Goal: Information Seeking & Learning: Learn about a topic

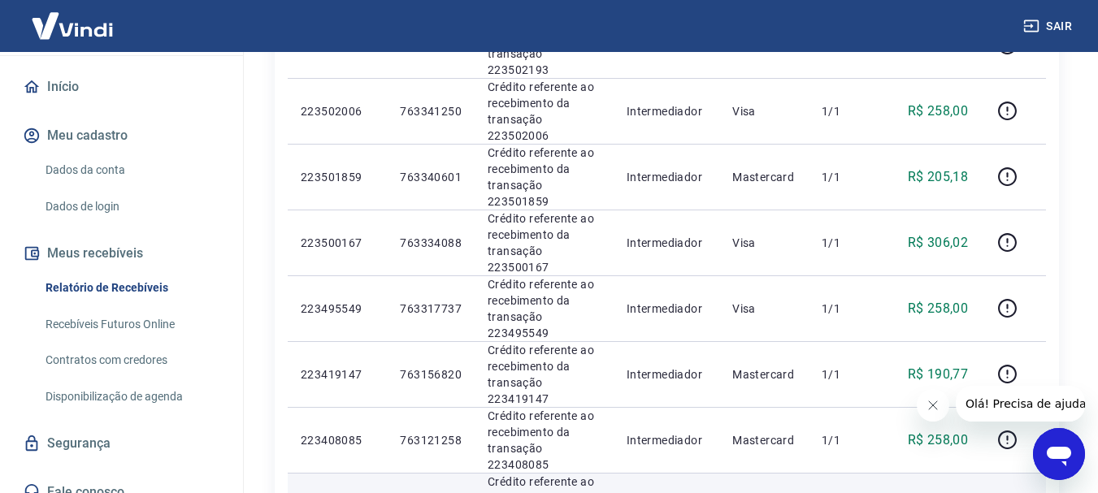
scroll to position [630, 0]
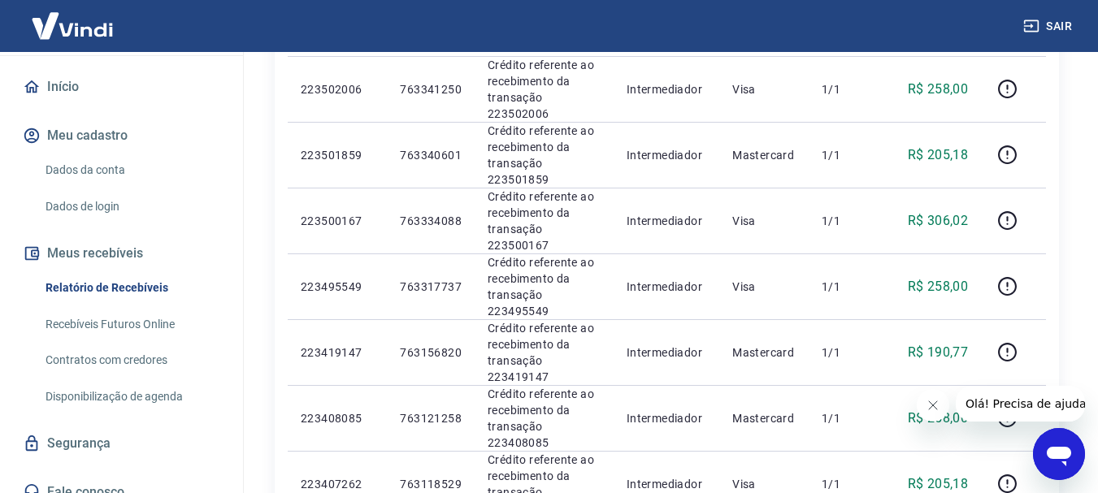
click at [1066, 458] on icon "Abrir janela de mensagens" at bounding box center [1059, 457] width 24 height 20
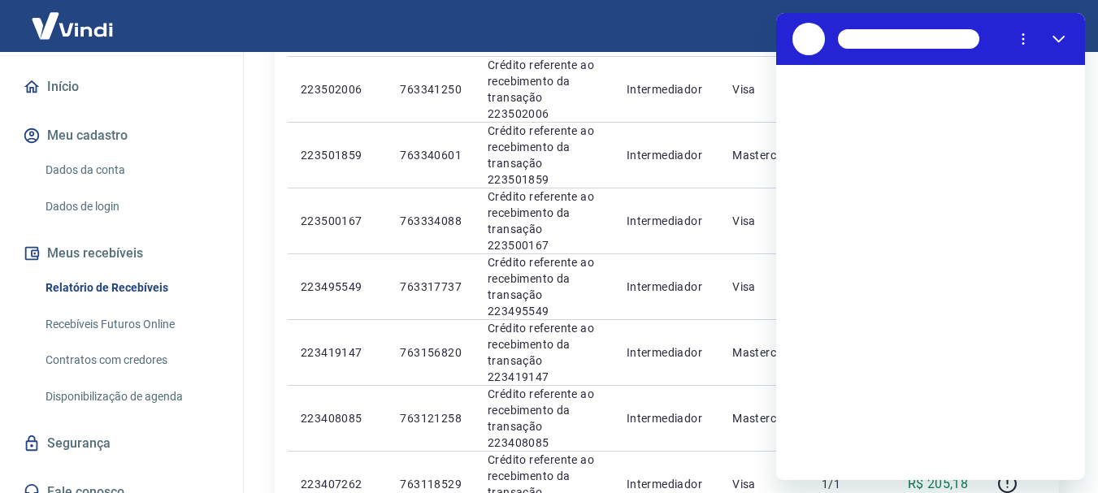
scroll to position [0, 0]
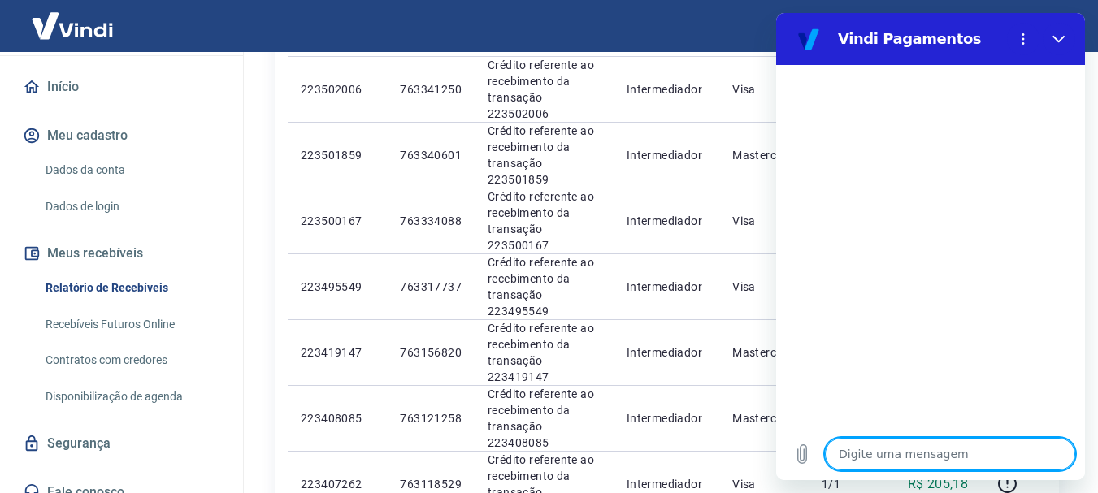
type textarea "c"
type textarea "x"
type textarea "co"
type textarea "x"
type textarea "con"
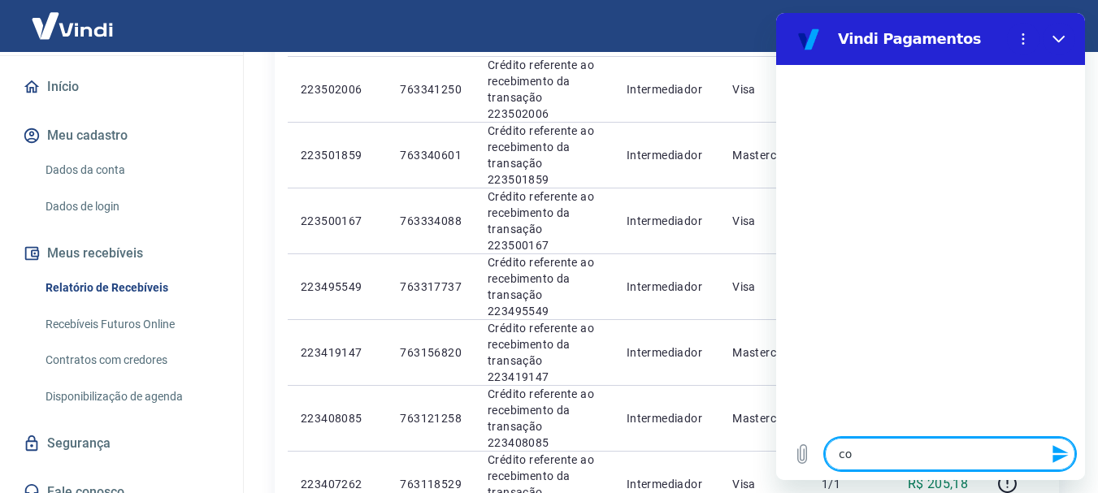
type textarea "x"
type textarea "conv"
type textarea "x"
type textarea "conve"
type textarea "x"
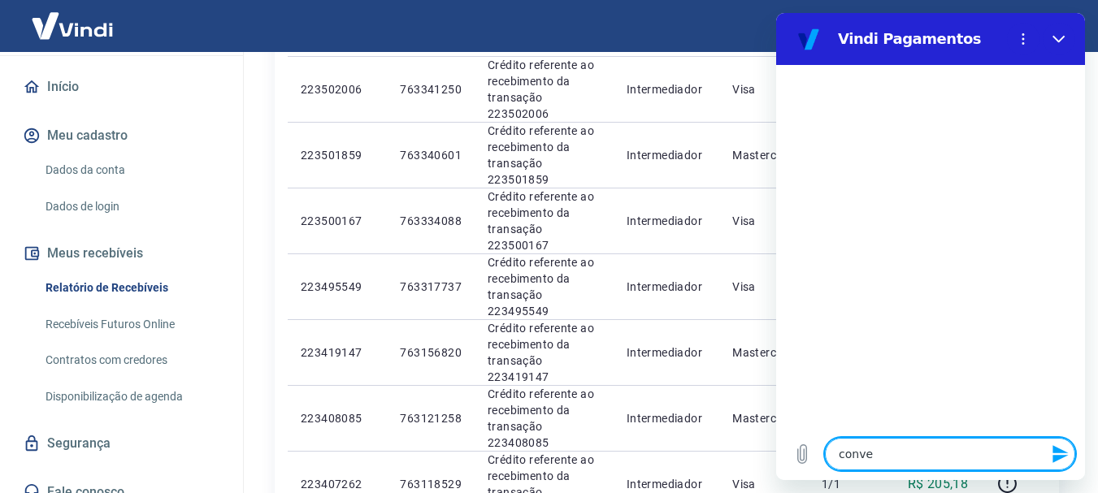
type textarea "conver"
type textarea "x"
type textarea "convers"
type textarea "x"
type textarea "conversa"
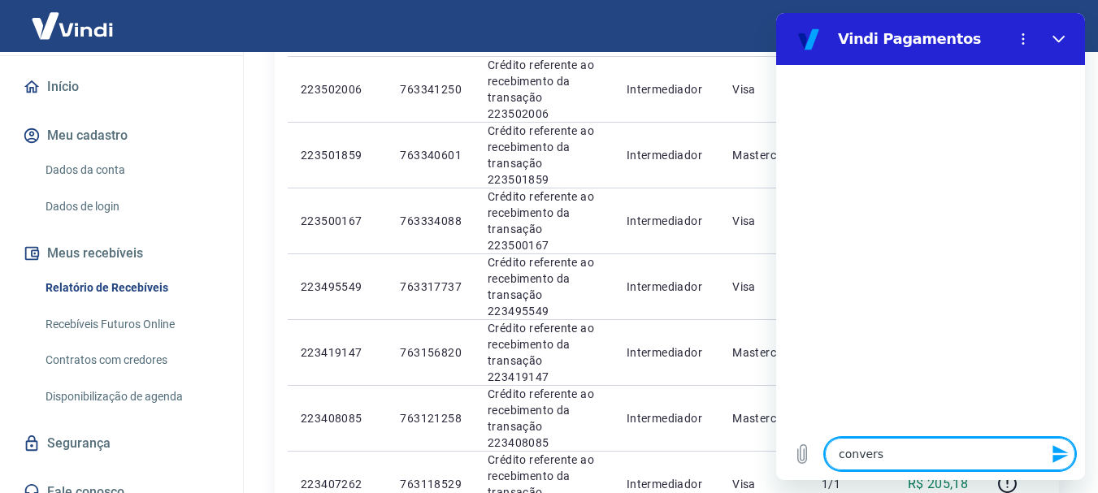
type textarea "x"
type textarea "conversar"
type textarea "x"
type textarea "conversar"
type textarea "x"
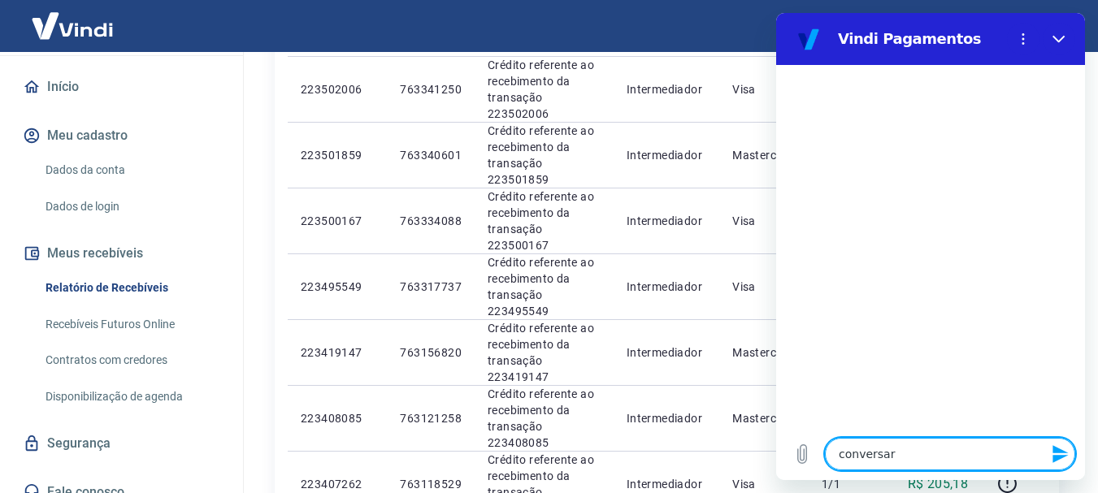
type textarea "conversar c"
type textarea "x"
type textarea "conversar co"
type textarea "x"
type textarea "conversar com"
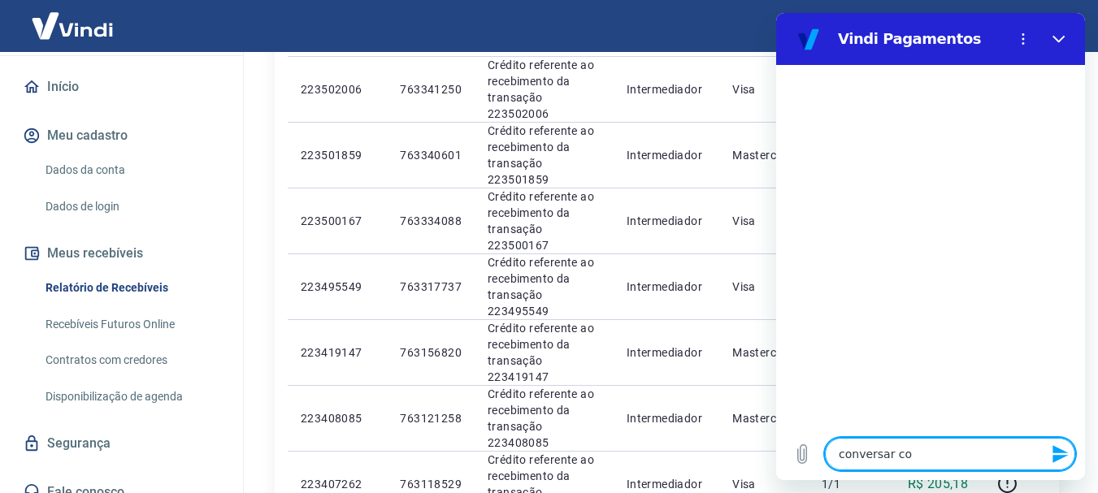
type textarea "x"
type textarea "conversar co"
type textarea "x"
type textarea "conversar c"
type textarea "x"
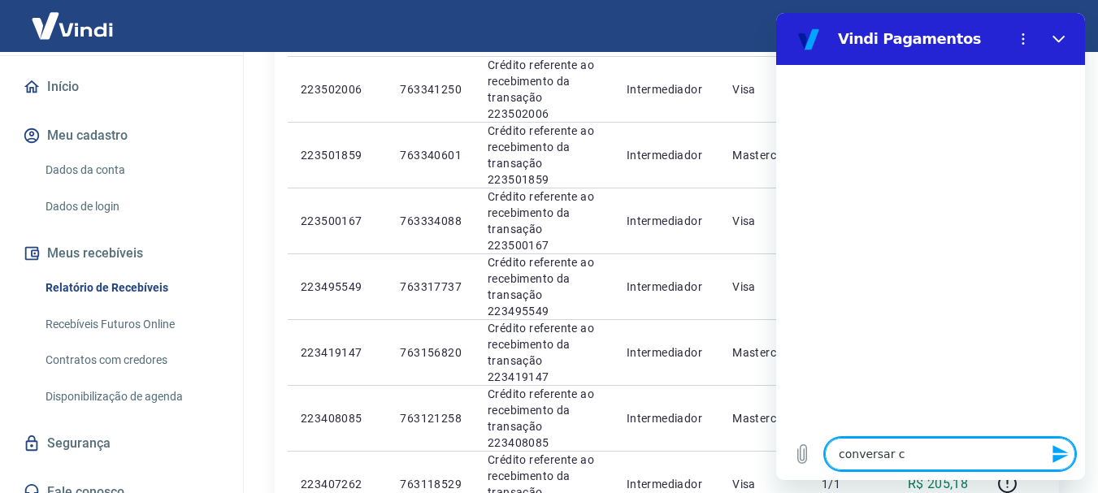
type textarea "conversar"
type textarea "x"
type textarea "conversar"
type textarea "x"
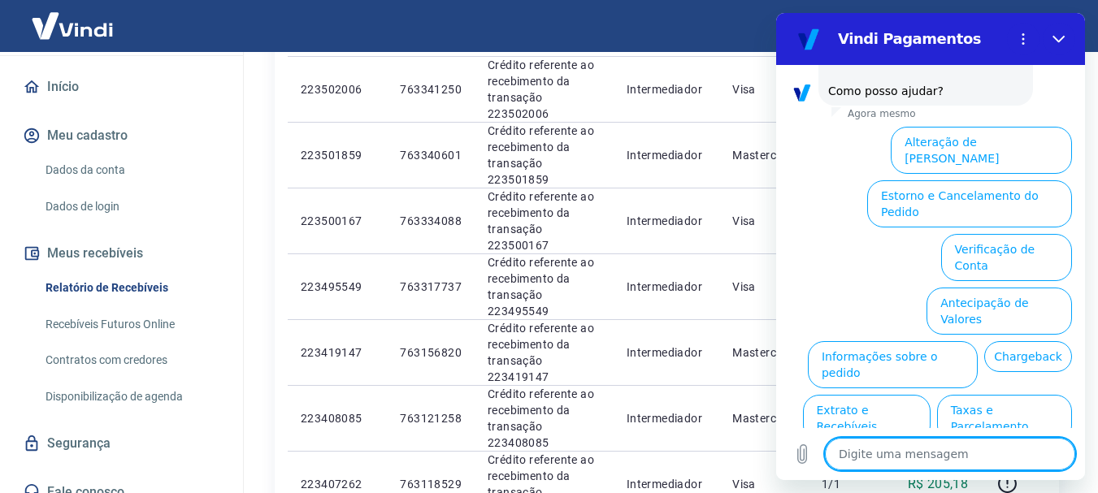
scroll to position [140, 0]
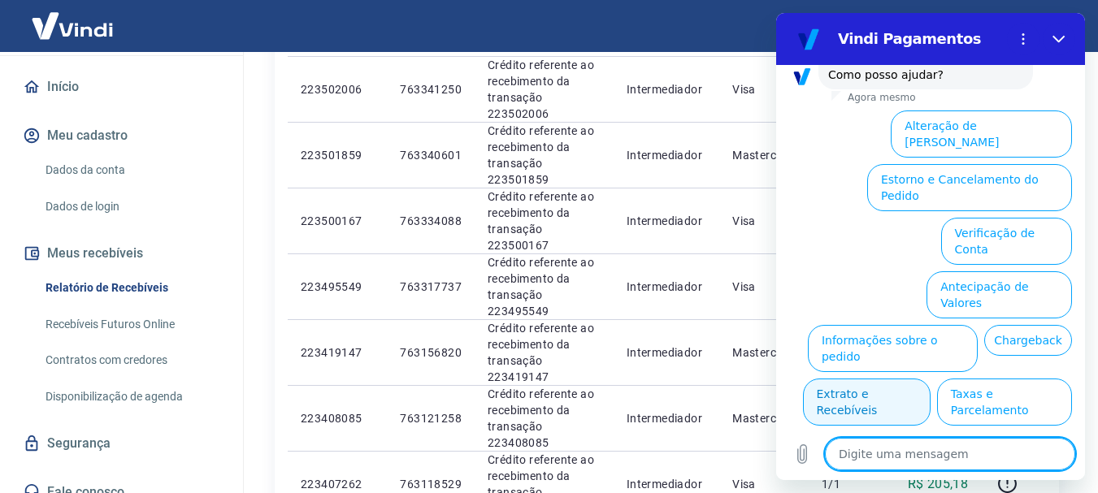
click at [931, 379] on button "Extrato e Recebíveis" at bounding box center [867, 402] width 128 height 47
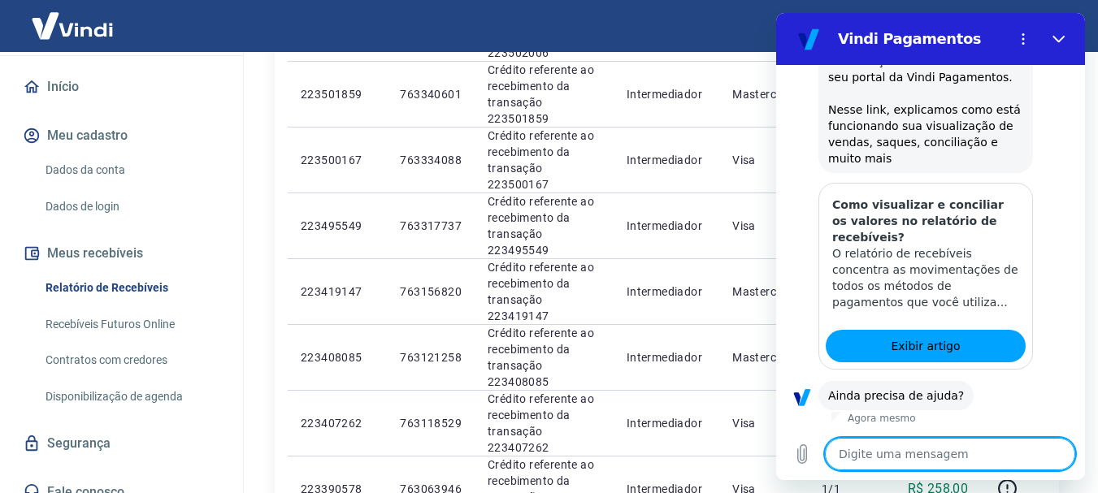
scroll to position [285, 0]
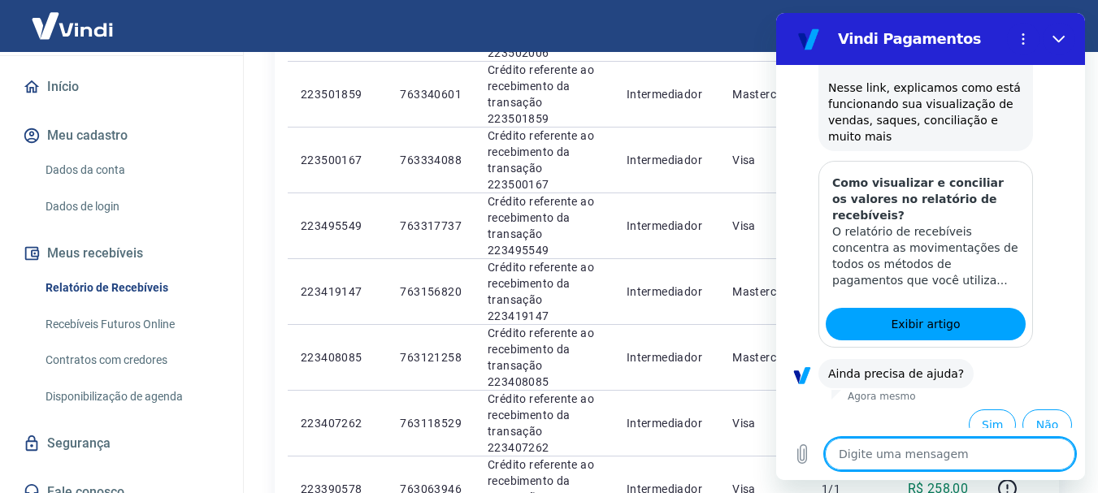
click at [925, 446] on textarea at bounding box center [950, 454] width 250 height 33
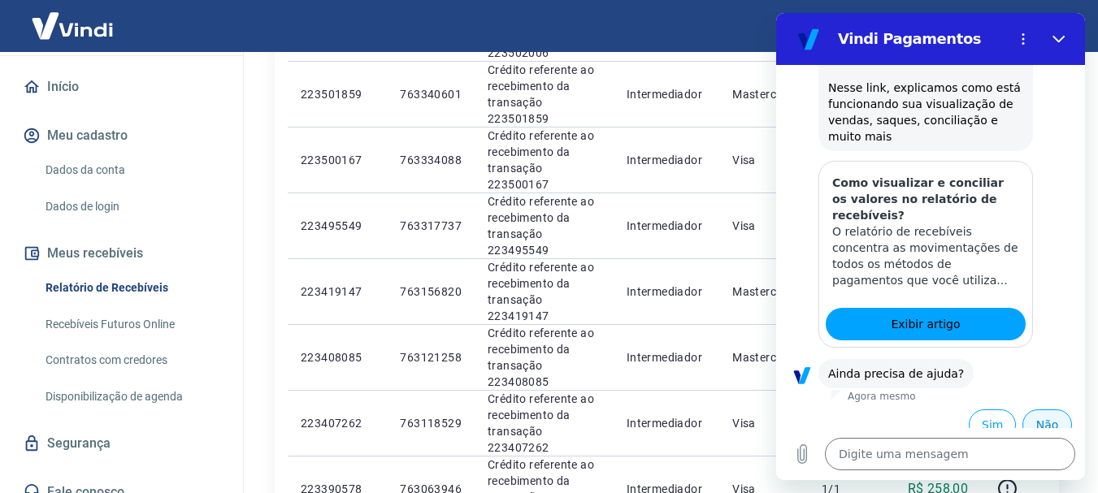
click at [1046, 410] on button "Não" at bounding box center [1048, 425] width 50 height 31
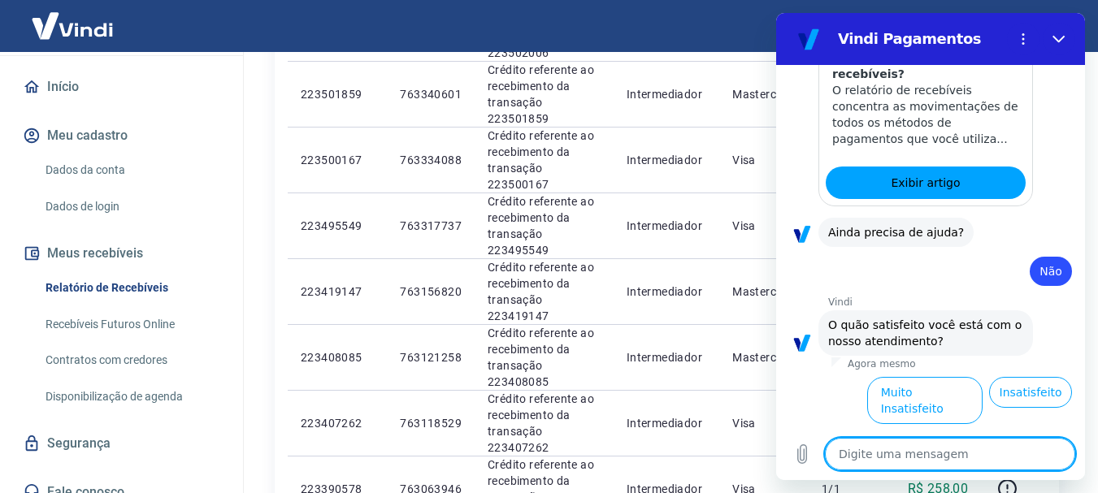
scroll to position [431, 0]
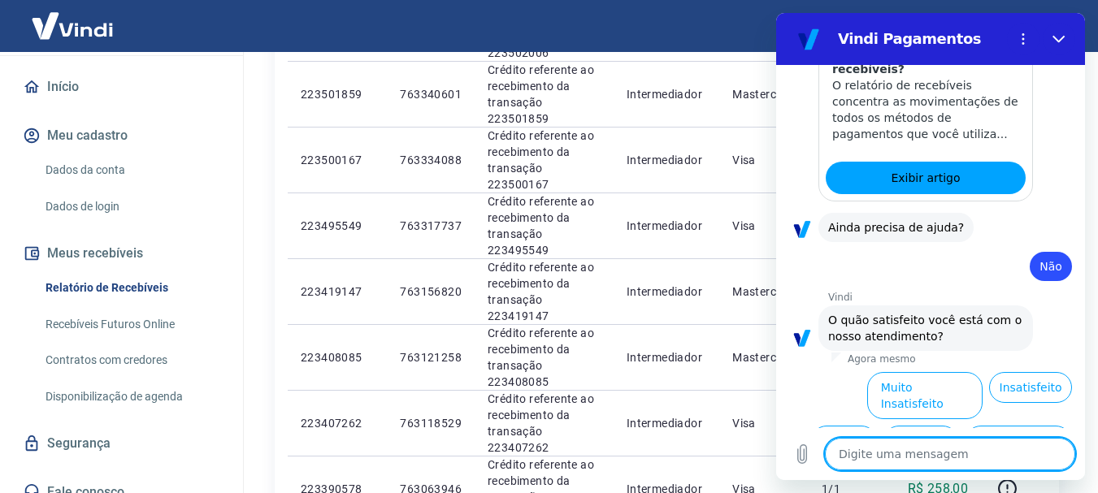
type textarea "x"
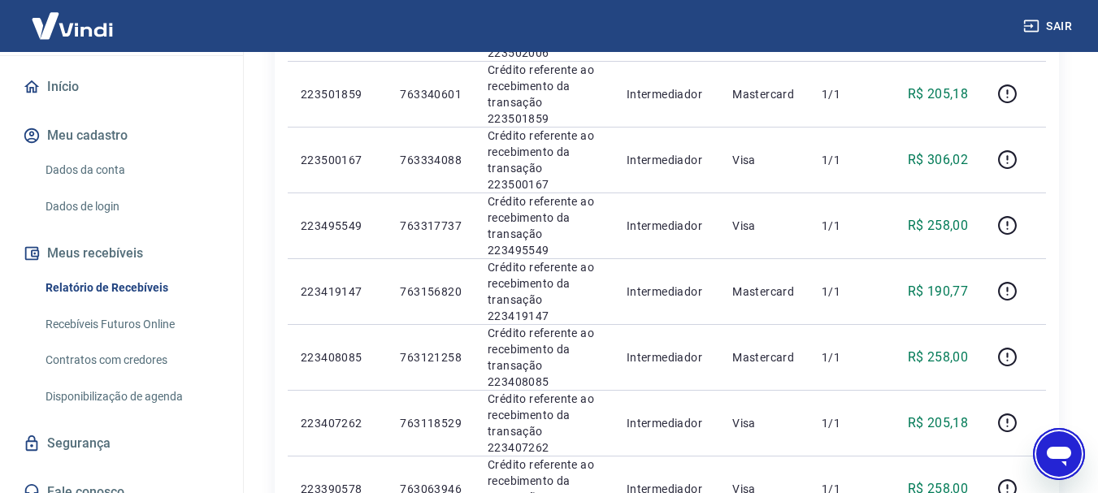
click at [1046, 454] on icon "Abrir janela de mensagens" at bounding box center [1059, 454] width 29 height 29
type textarea "x"
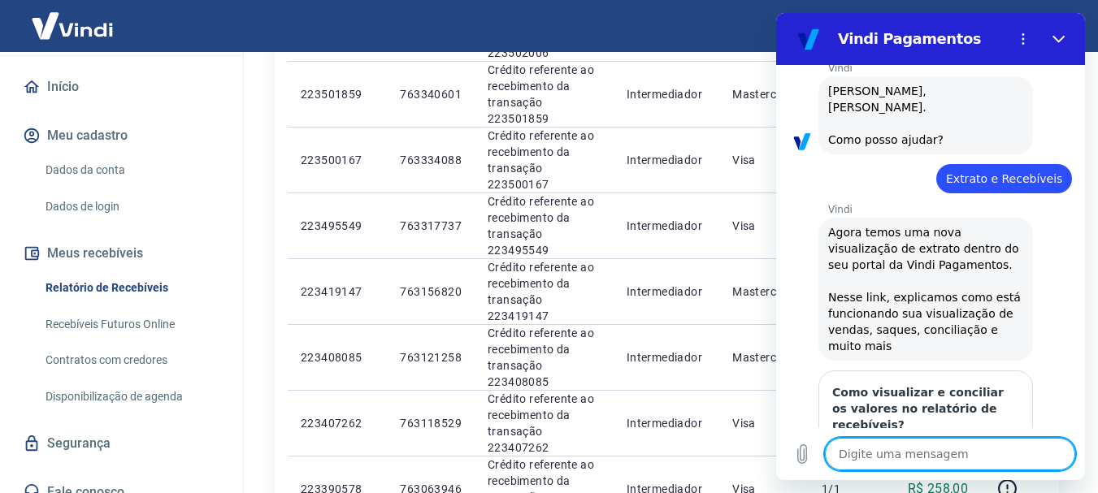
scroll to position [0, 0]
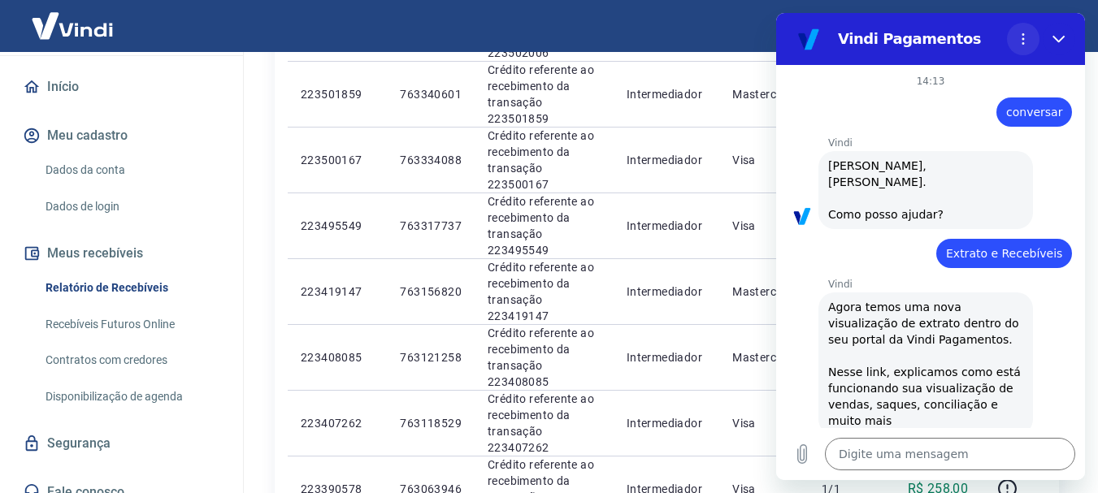
click at [1031, 34] on button "Menu de opções" at bounding box center [1023, 39] width 33 height 33
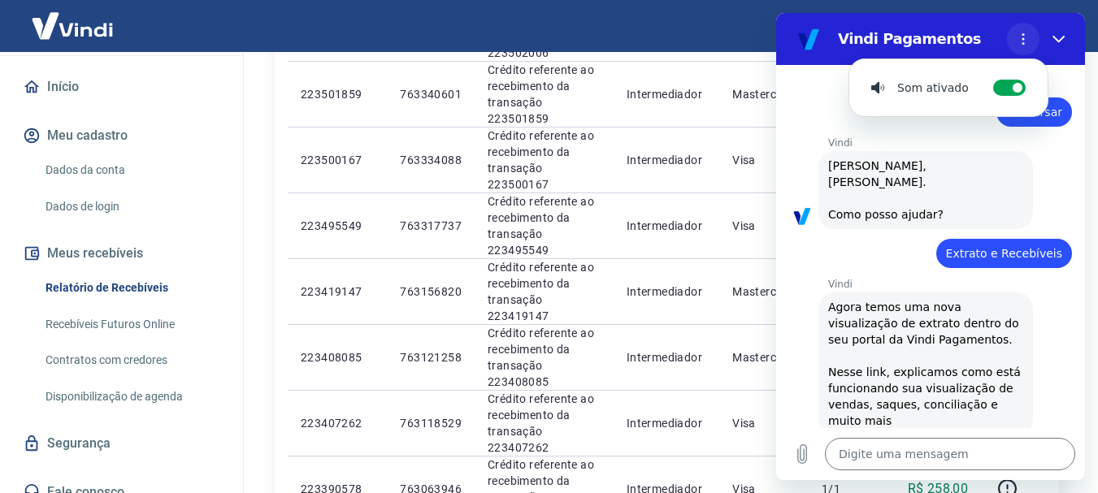
click at [1030, 34] on button "Menu de opções" at bounding box center [1023, 39] width 33 height 33
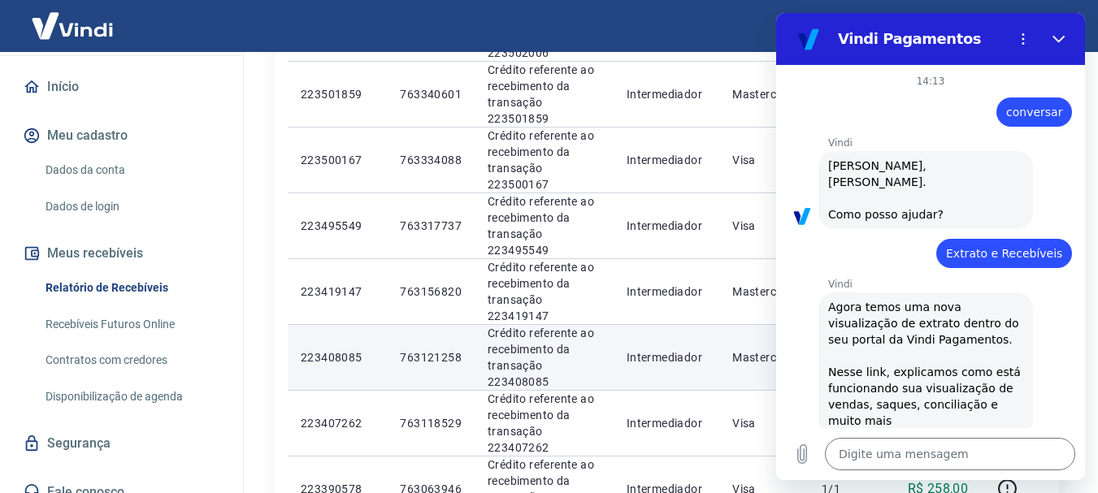
type textarea "x"
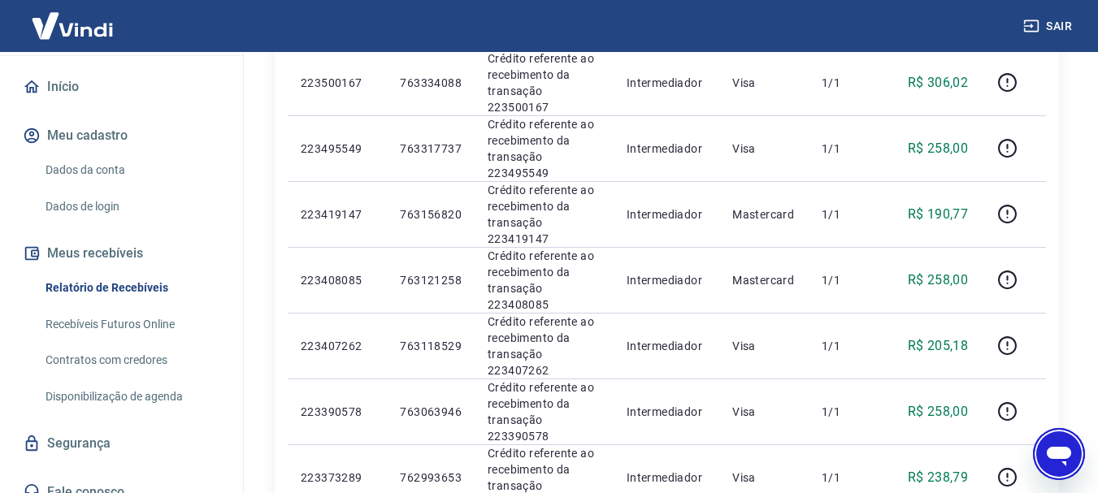
scroll to position [833, 0]
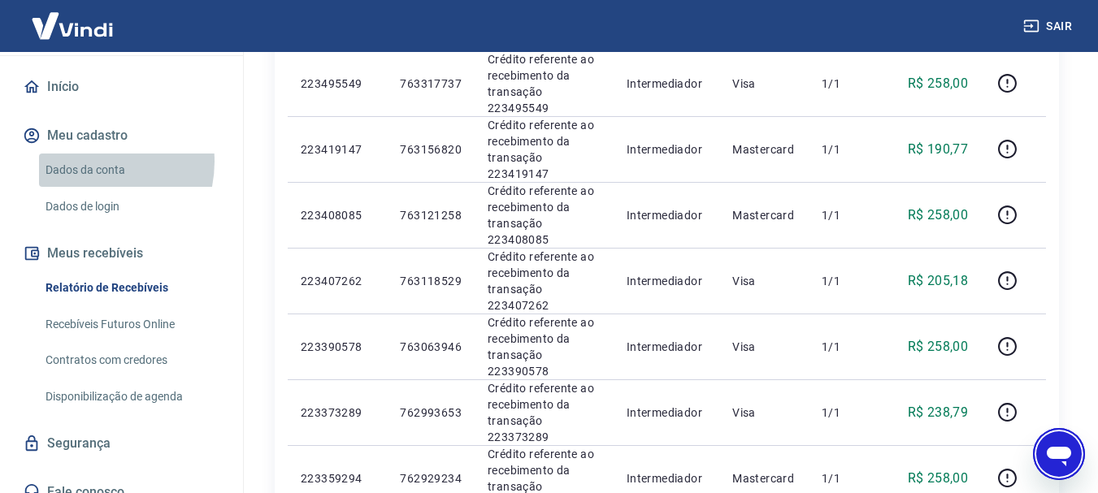
click at [87, 154] on link "Dados da conta" at bounding box center [131, 170] width 185 height 33
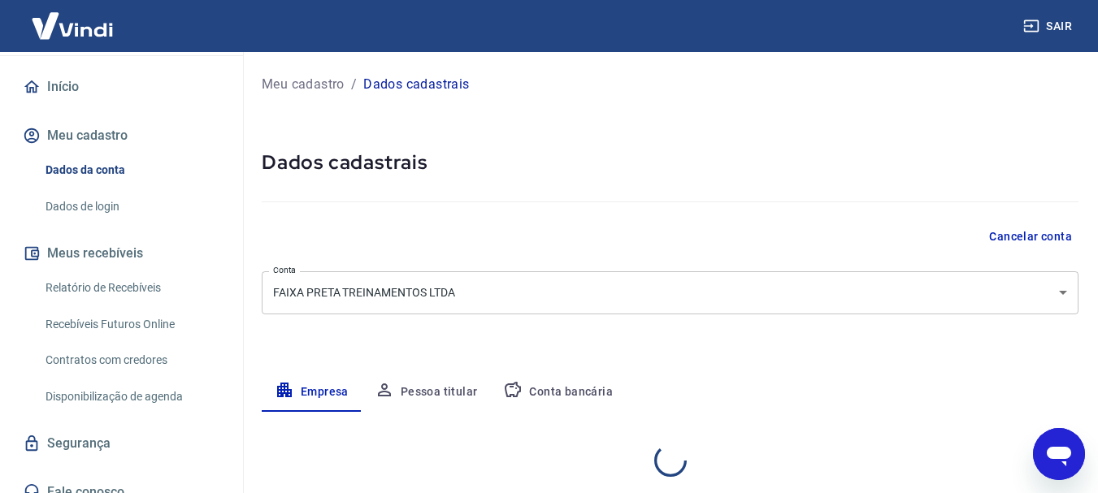
select select "SP"
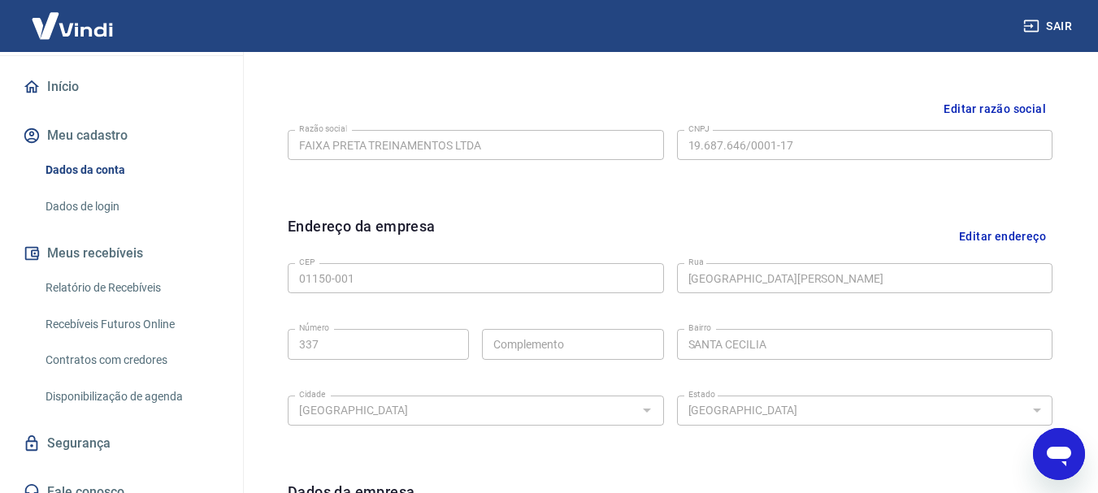
scroll to position [467, 0]
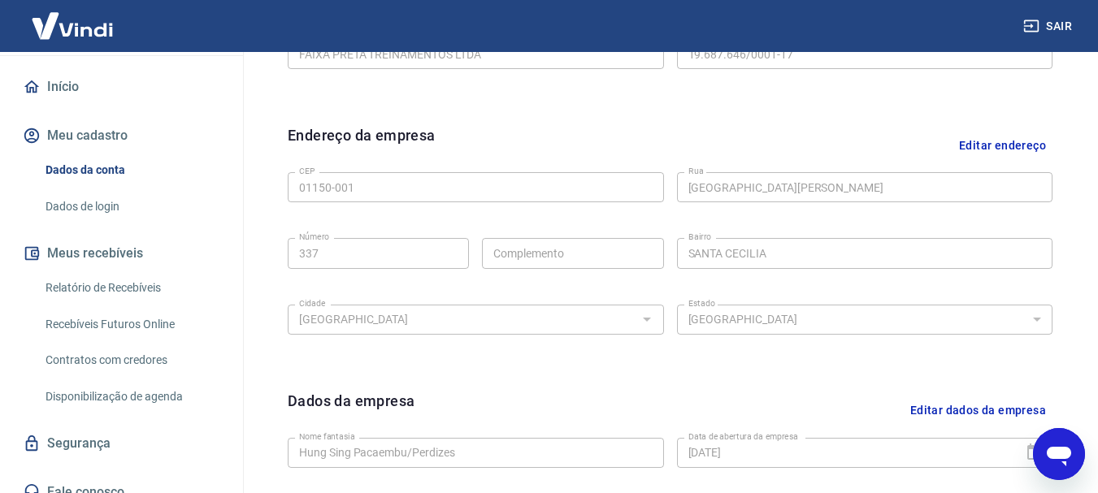
click at [85, 275] on link "Relatório de Recebíveis" at bounding box center [131, 288] width 185 height 33
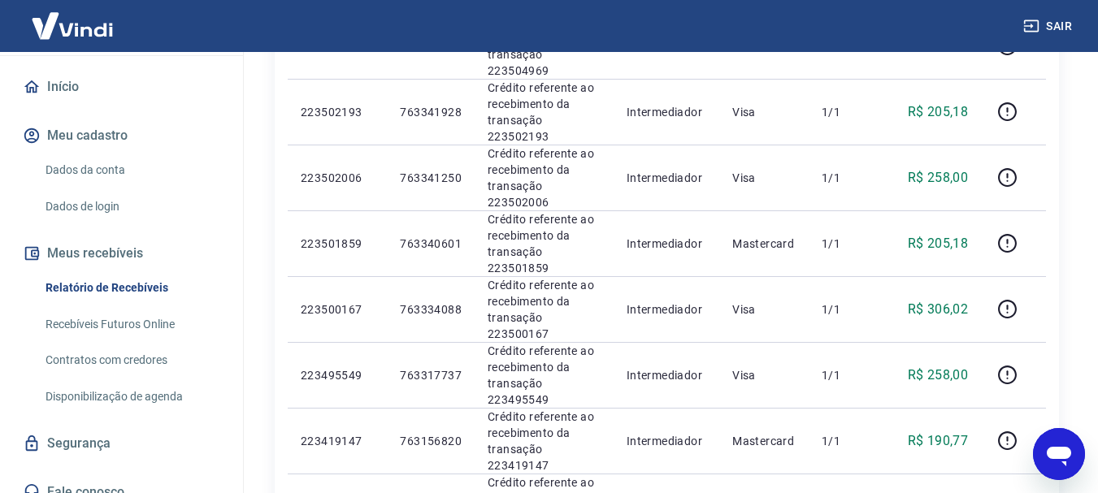
scroll to position [549, 0]
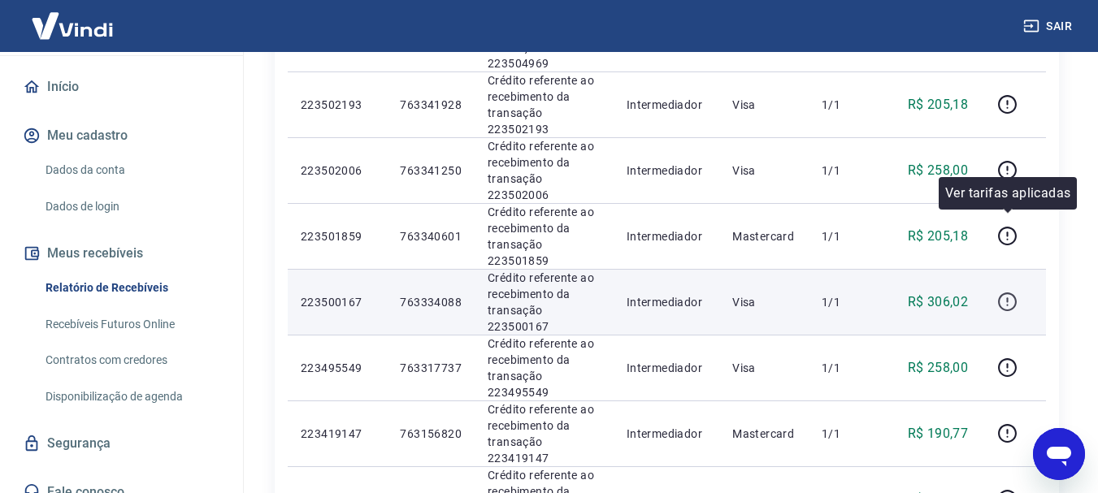
click at [1006, 292] on icon "button" at bounding box center [1007, 302] width 20 height 20
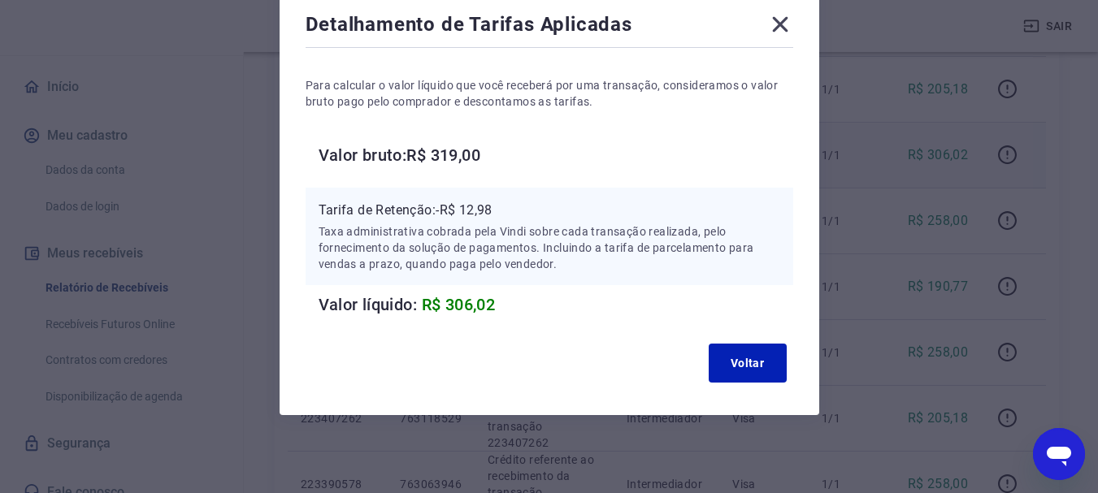
scroll to position [711, 0]
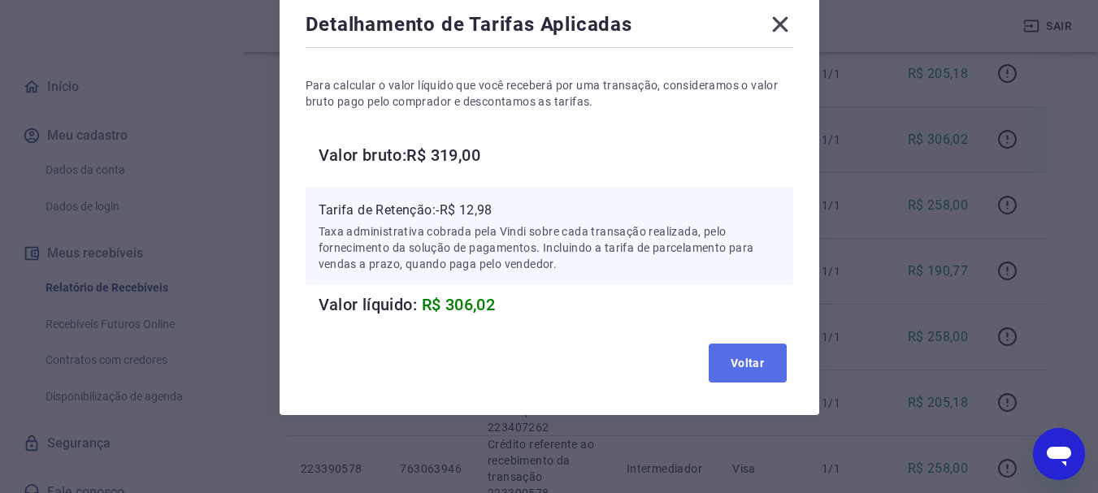
click at [747, 364] on button "Voltar" at bounding box center [748, 363] width 78 height 39
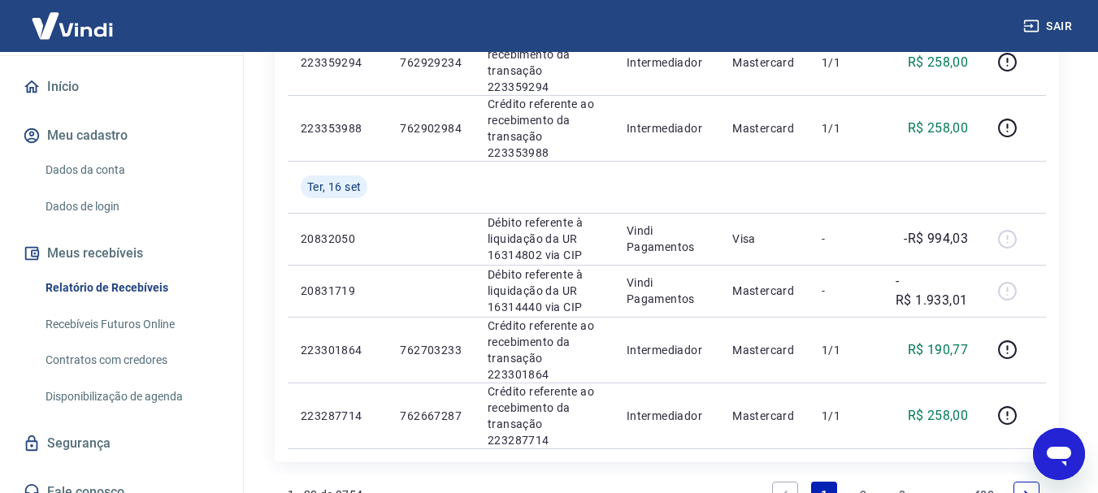
scroll to position [1251, 0]
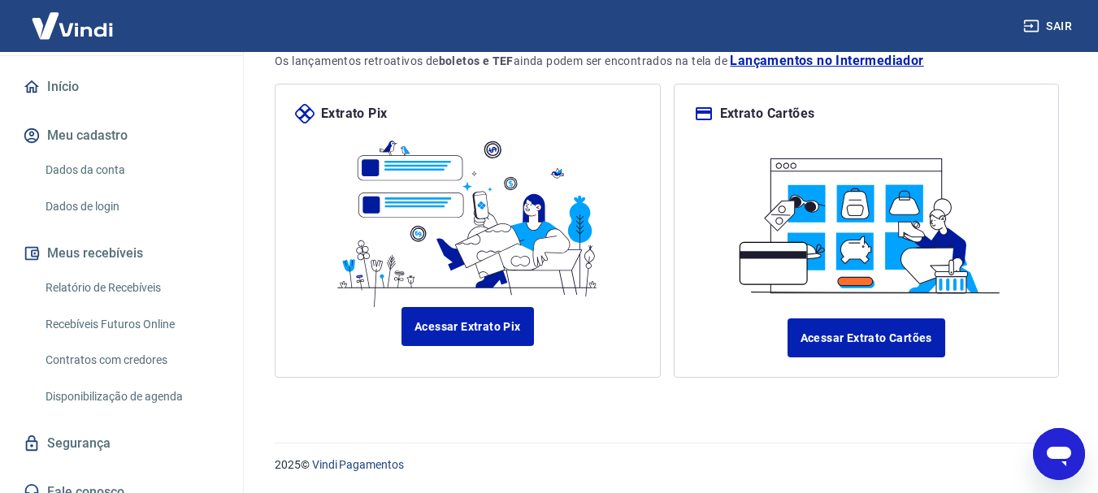
scroll to position [181, 0]
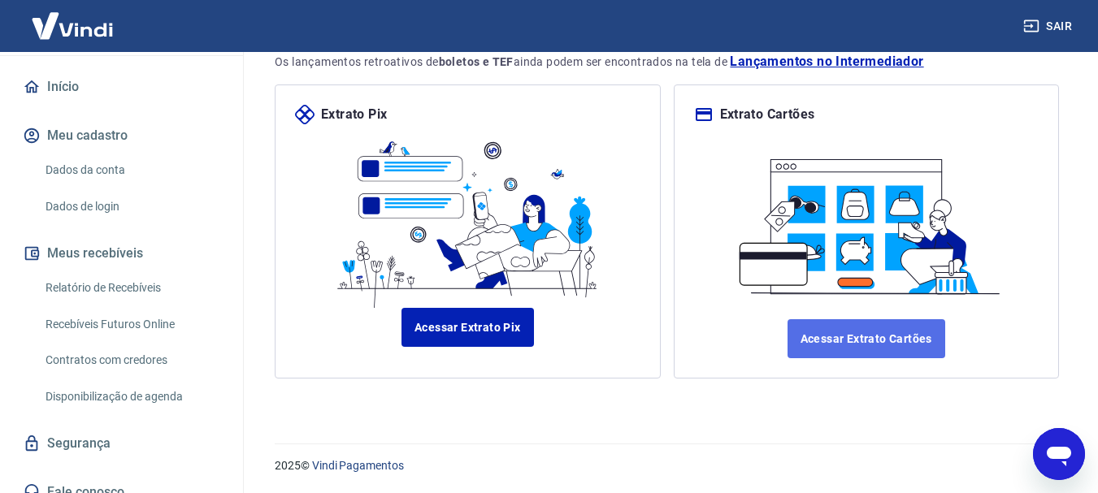
click at [926, 339] on link "Acessar Extrato Cartões" at bounding box center [867, 338] width 158 height 39
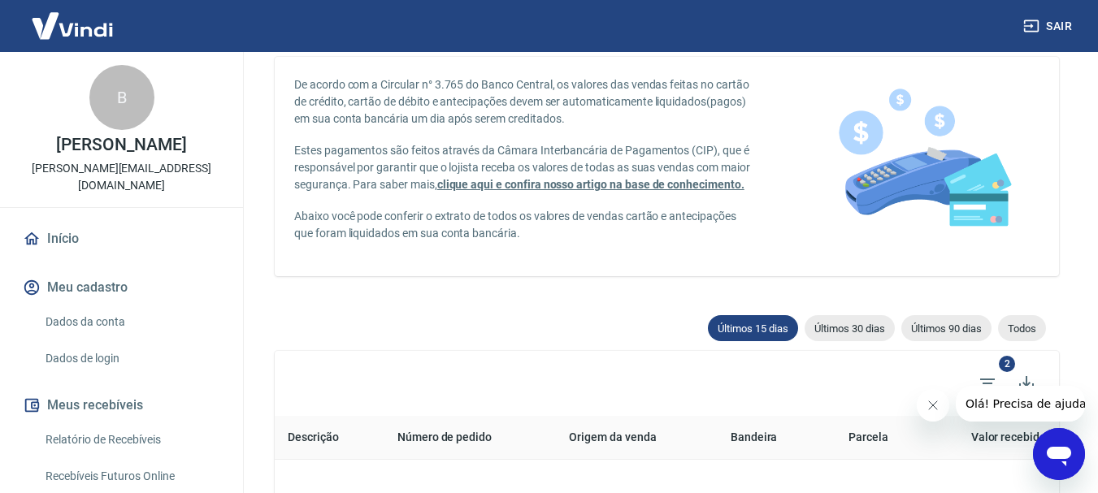
scroll to position [41, 0]
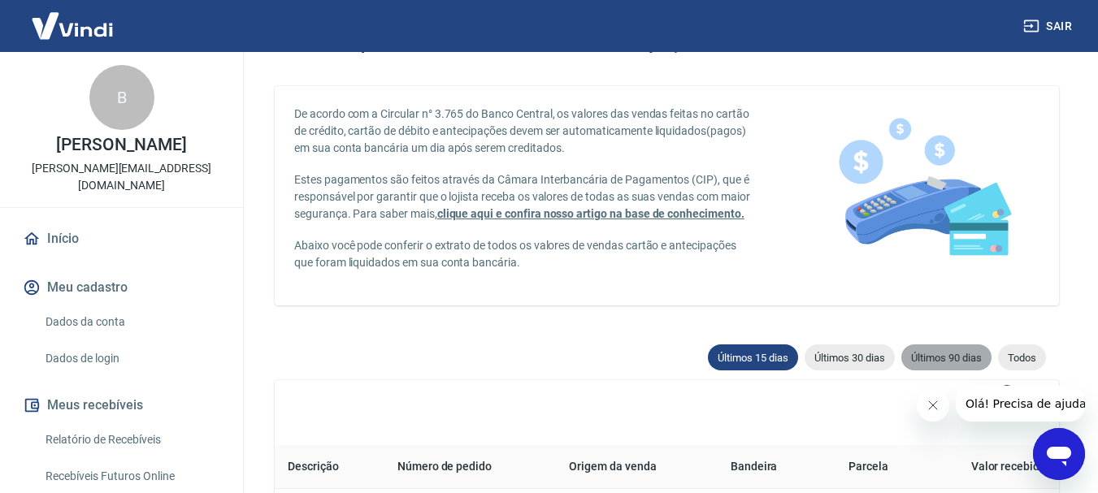
click at [937, 360] on span "Últimos 90 dias" at bounding box center [947, 358] width 90 height 12
type input "19/06/2025"
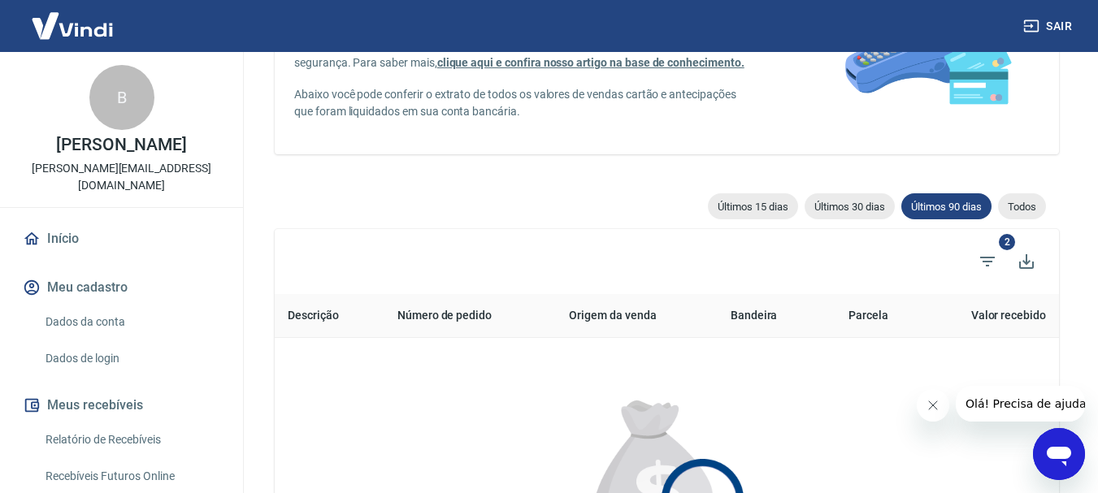
scroll to position [203, 0]
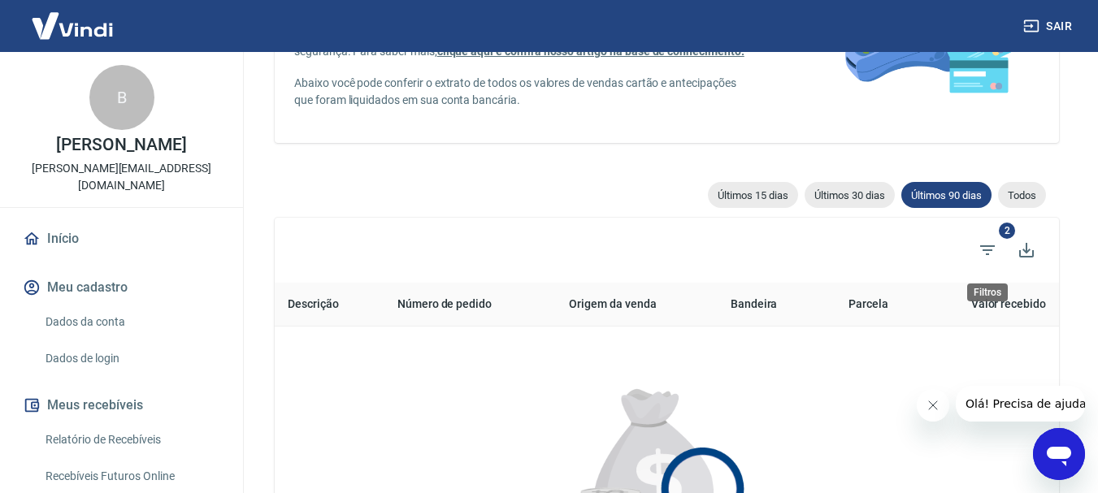
click at [986, 248] on icon "Filtros" at bounding box center [987, 250] width 15 height 10
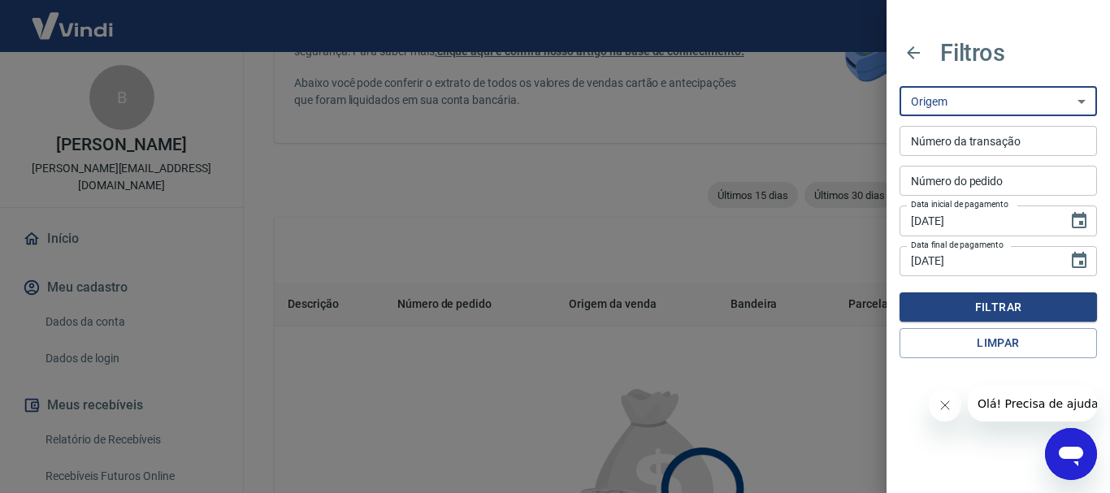
click at [955, 93] on select "Maquininha Intermediador" at bounding box center [999, 101] width 198 height 30
select select "intermediador"
click at [900, 86] on select "Maquininha Intermediador" at bounding box center [999, 101] width 198 height 30
click at [970, 142] on input "Número da transação" at bounding box center [999, 141] width 198 height 30
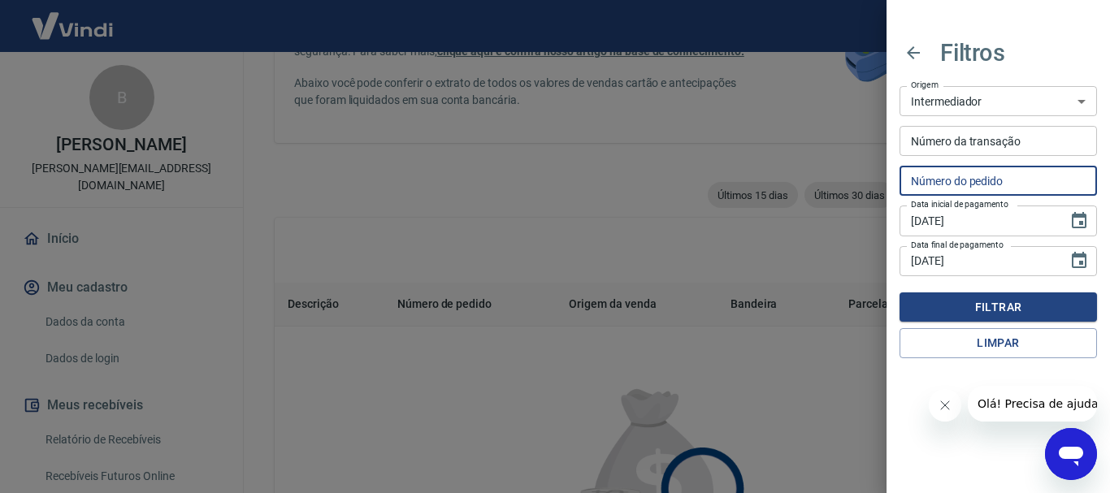
click at [984, 168] on input "Número do pedido" at bounding box center [999, 181] width 198 height 30
click at [1032, 297] on button "Filtrar" at bounding box center [999, 308] width 198 height 30
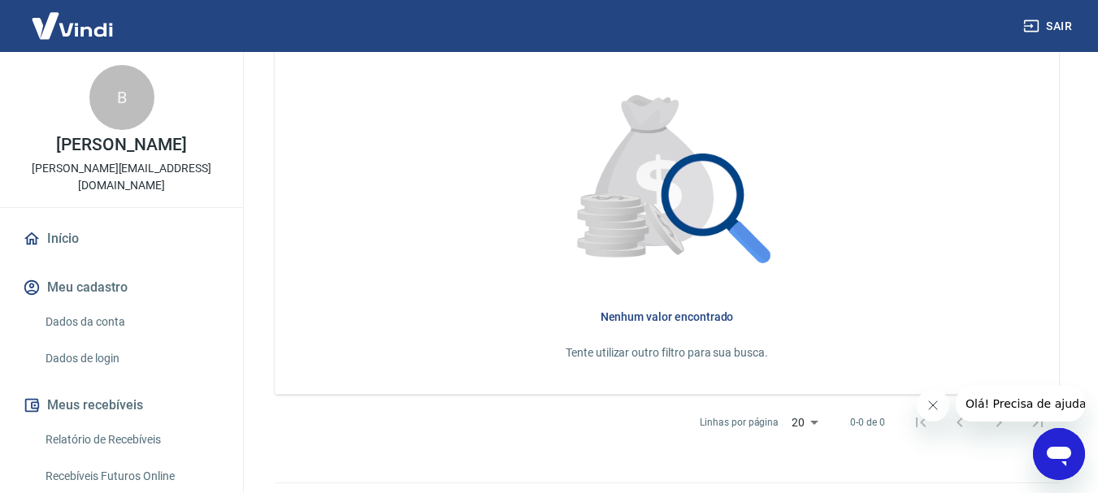
scroll to position [528, 0]
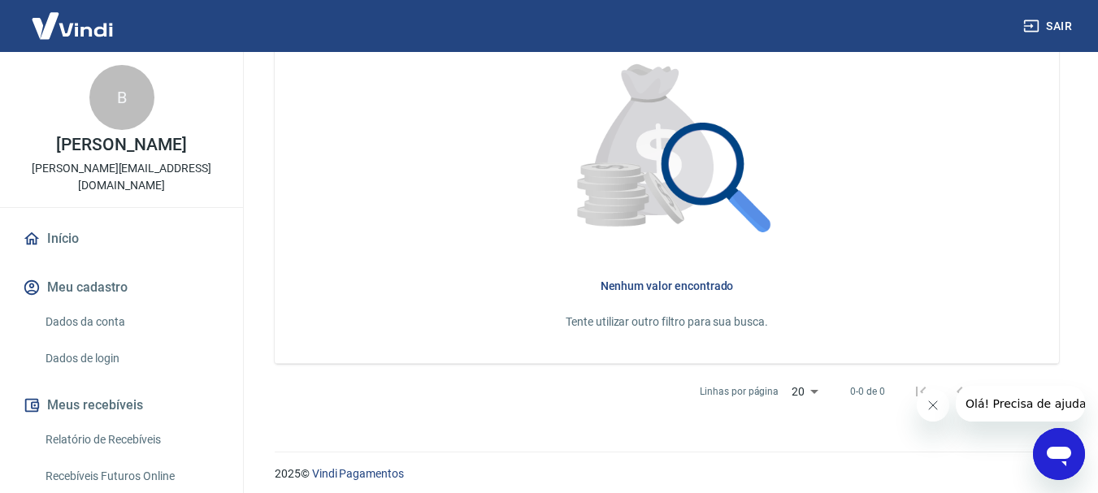
click at [628, 289] on h6 "Nenhum valor encontrado" at bounding box center [667, 286] width 732 height 16
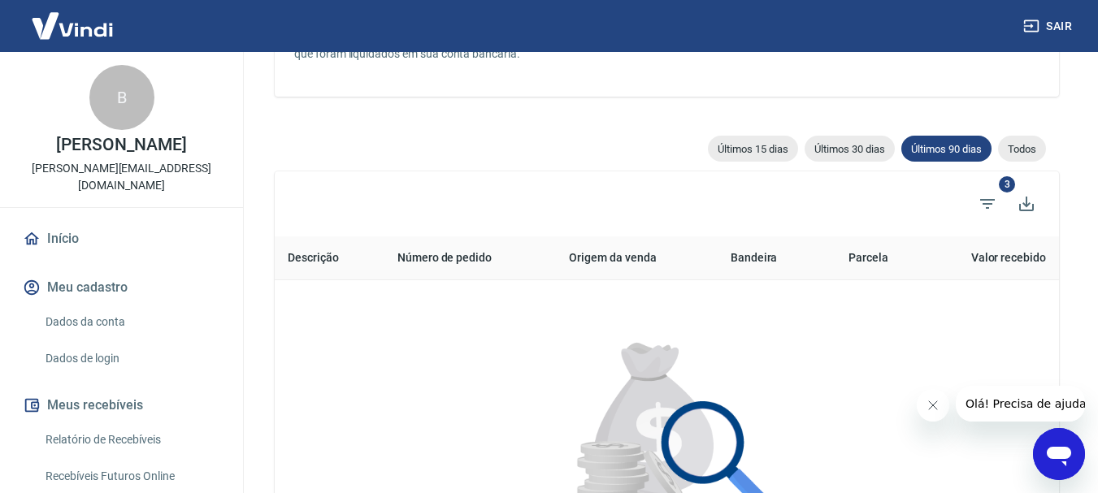
scroll to position [203, 0]
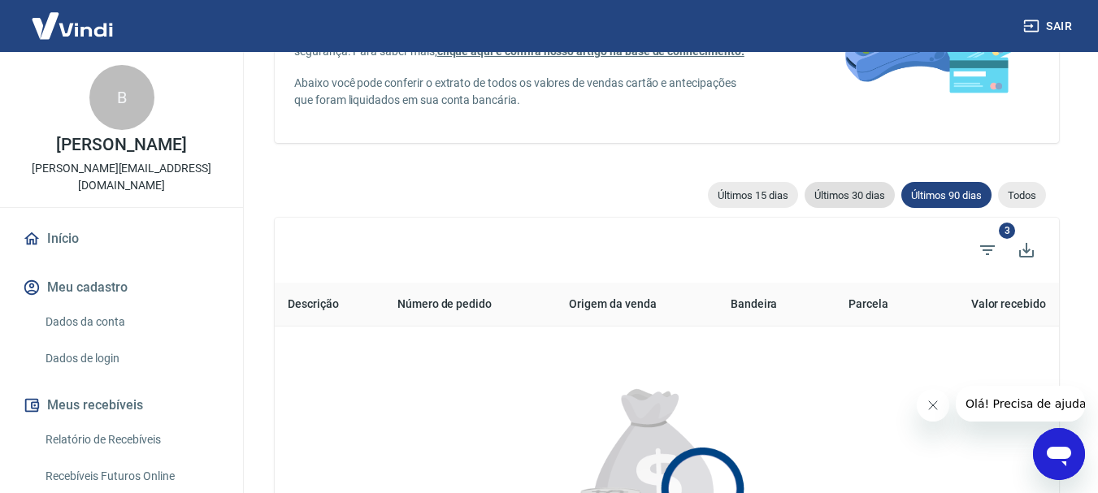
click at [860, 192] on span "Últimos 30 dias" at bounding box center [850, 195] width 90 height 12
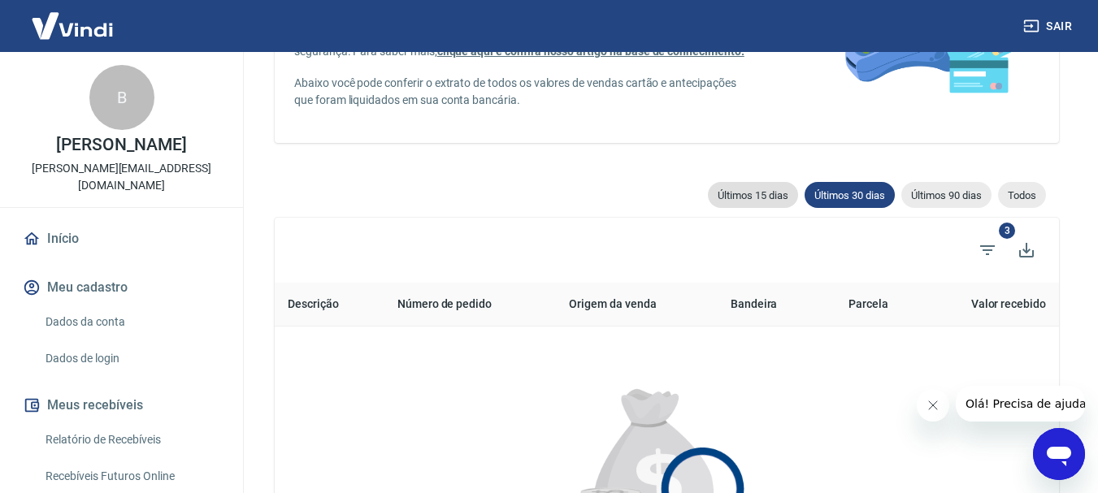
click at [753, 202] on span "Últimos 15 dias" at bounding box center [753, 195] width 90 height 12
type input "02/09/2025"
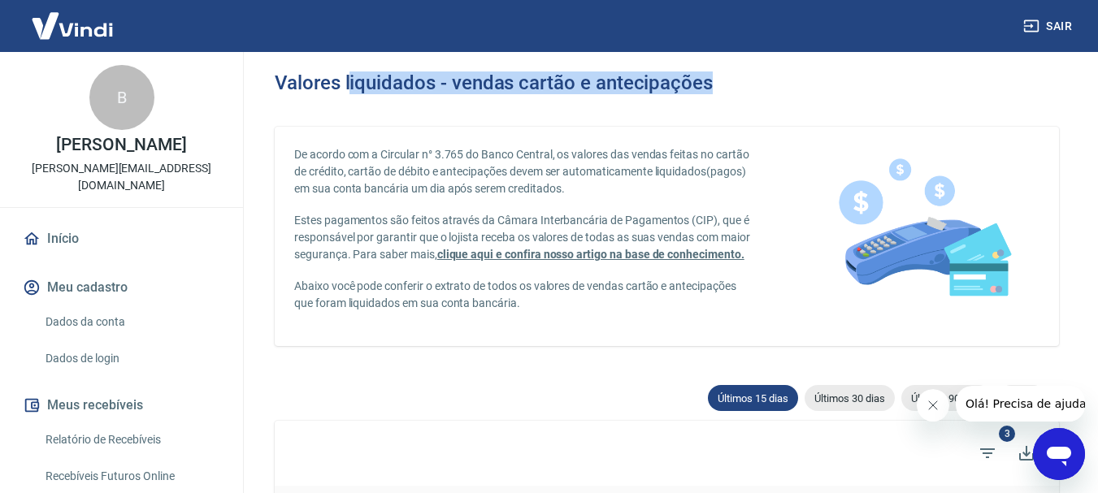
drag, startPoint x: 348, startPoint y: 86, endPoint x: 756, endPoint y: 71, distance: 408.4
click at [710, 87] on div "Valores liquidados - vendas cartão e antecipações" at bounding box center [667, 83] width 784 height 23
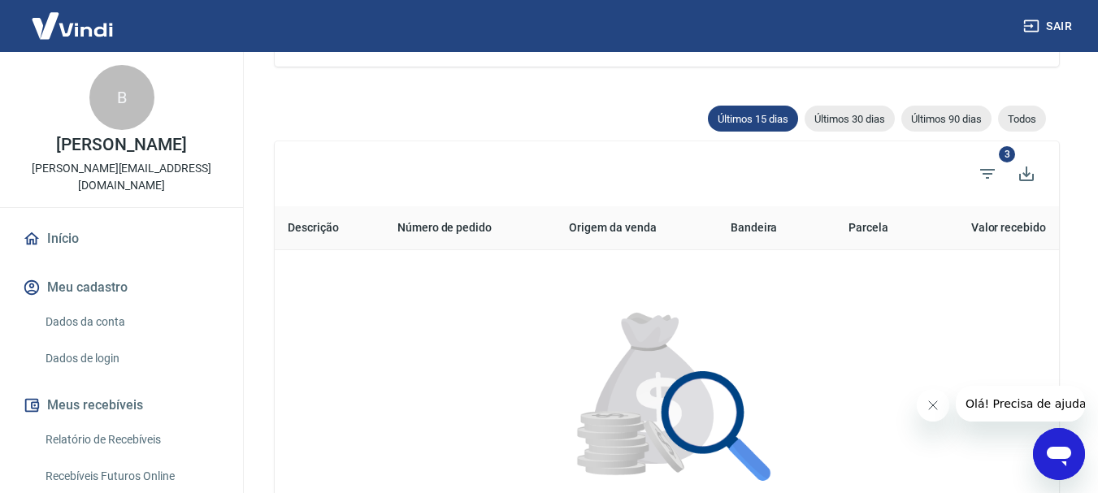
scroll to position [285, 0]
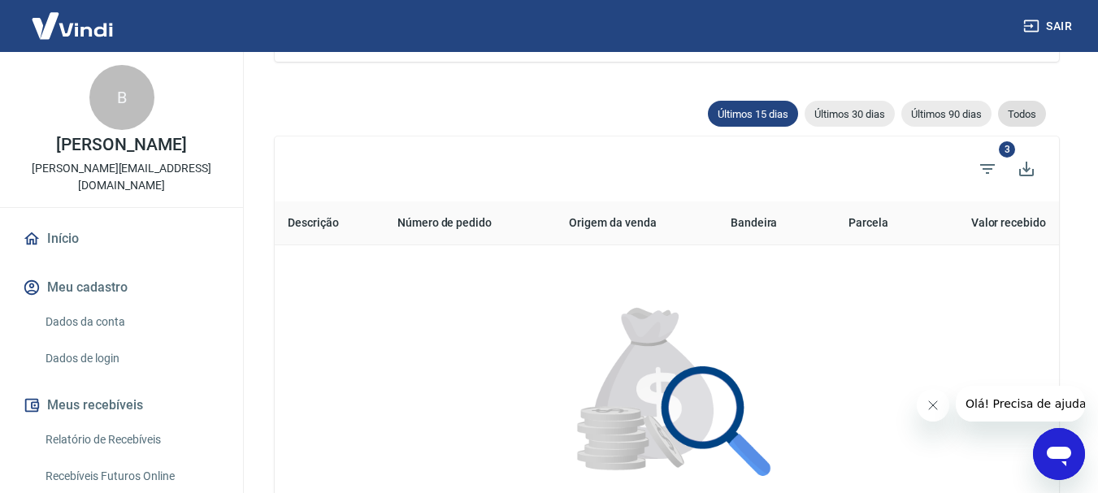
click at [1023, 109] on div "Todos" at bounding box center [1022, 114] width 48 height 26
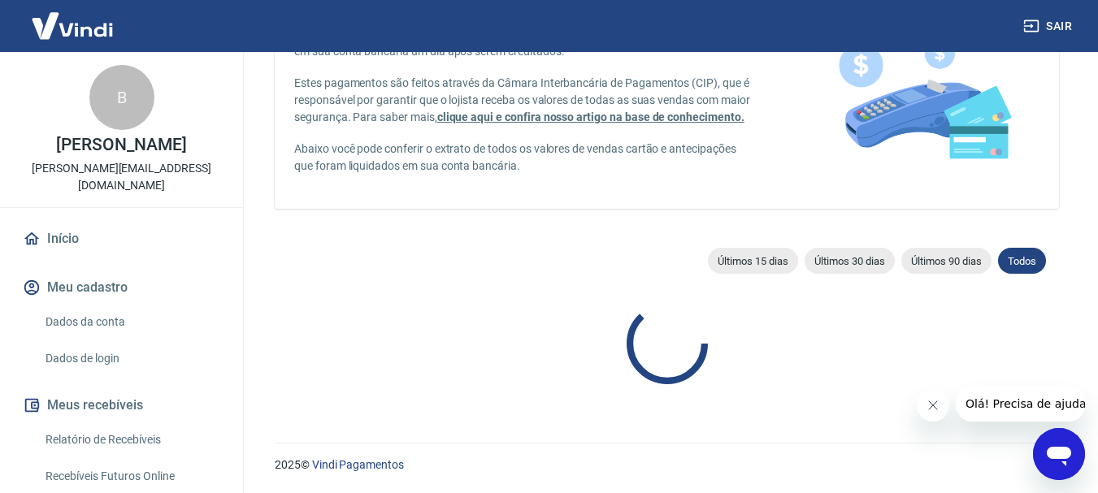
scroll to position [285, 0]
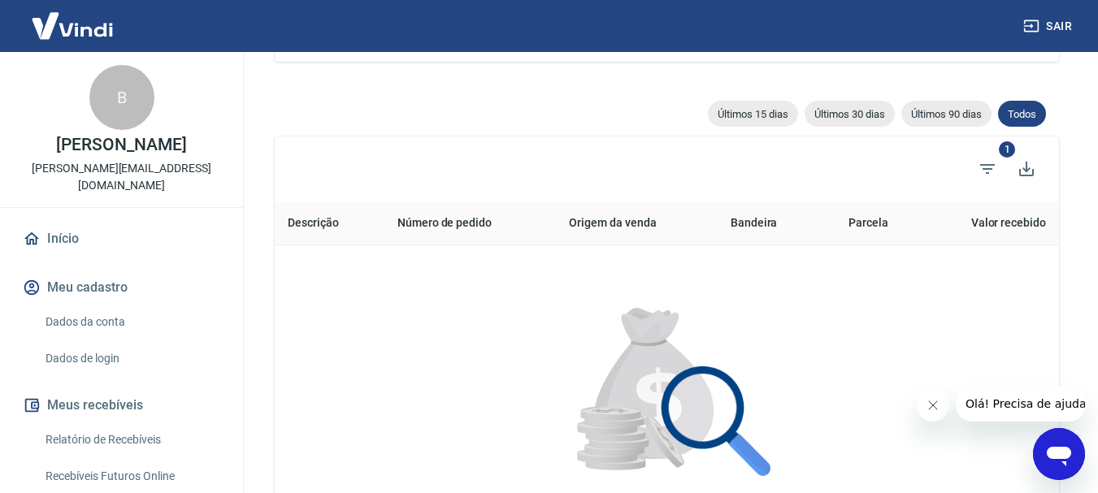
click at [145, 424] on link "Relatório de Recebíveis" at bounding box center [131, 440] width 185 height 33
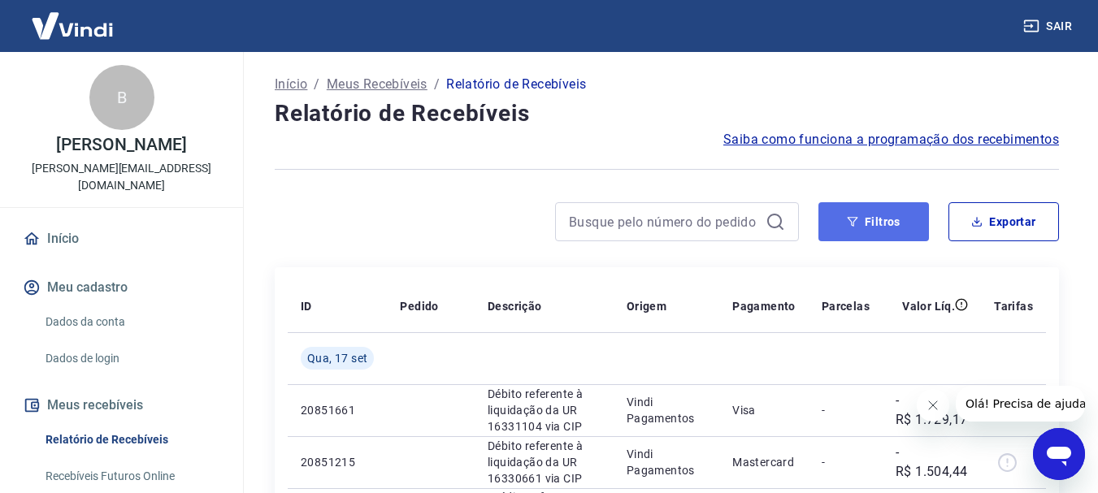
click at [901, 224] on button "Filtros" at bounding box center [874, 221] width 111 height 39
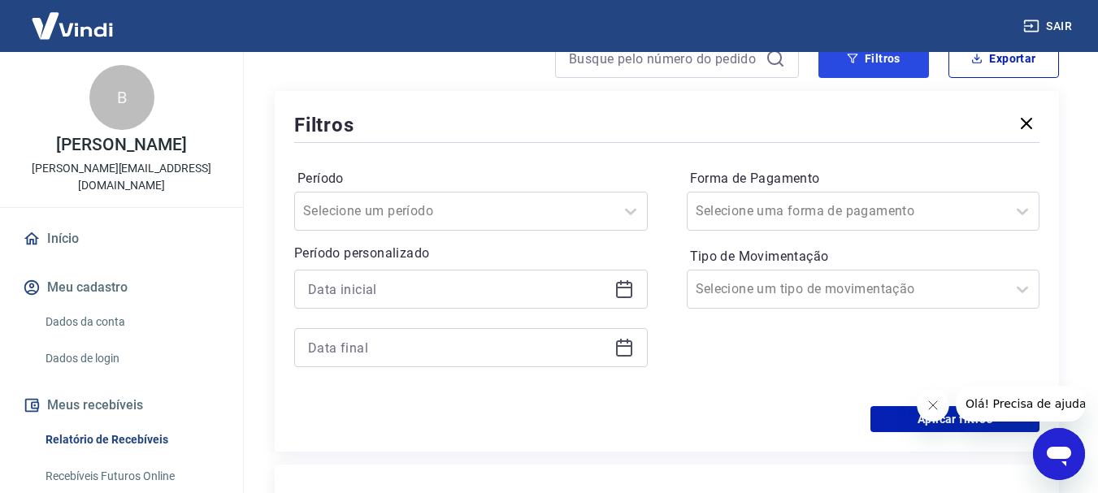
scroll to position [183, 0]
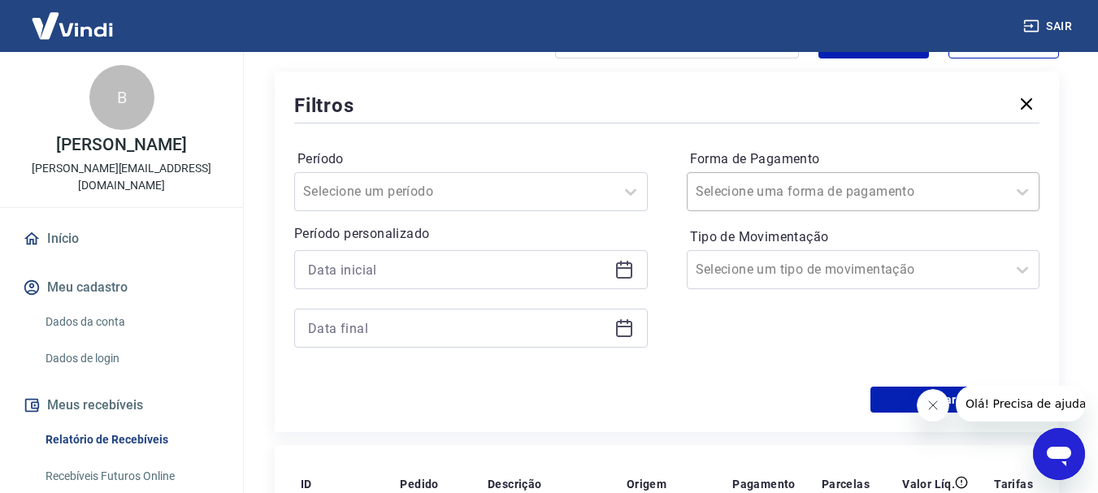
click at [789, 188] on input "Forma de Pagamento" at bounding box center [778, 192] width 164 height 20
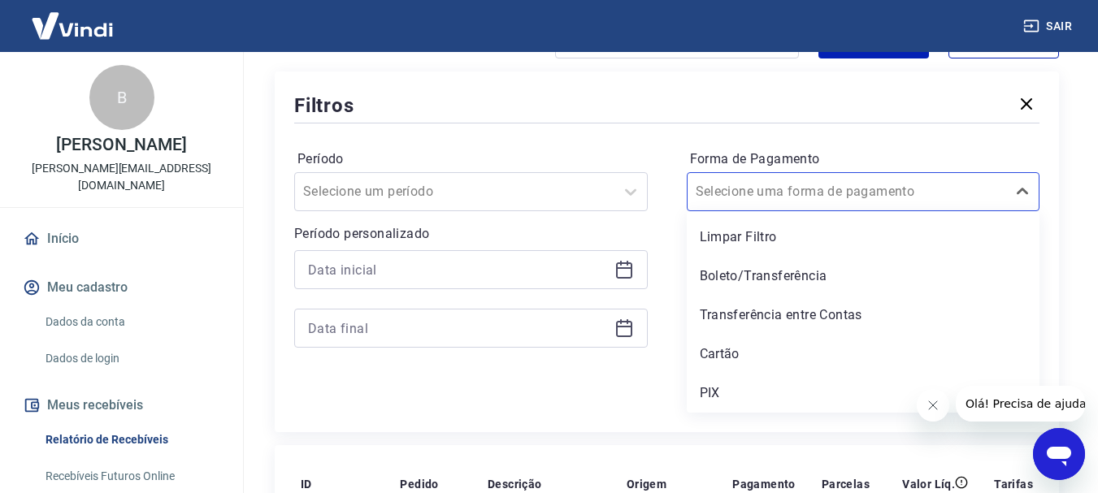
click at [638, 104] on div "Filtros" at bounding box center [666, 105] width 745 height 28
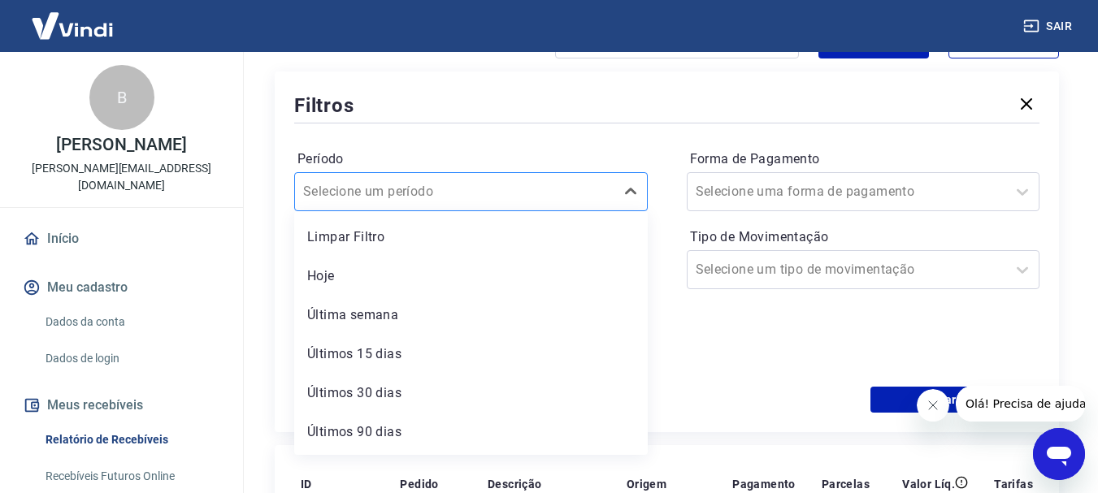
click at [490, 190] on div at bounding box center [454, 191] width 303 height 23
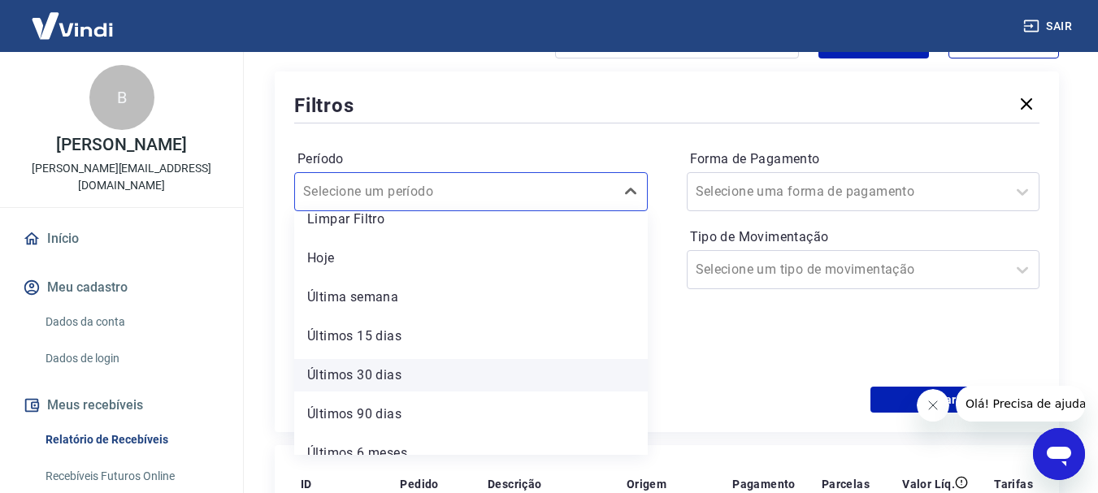
scroll to position [36, 0]
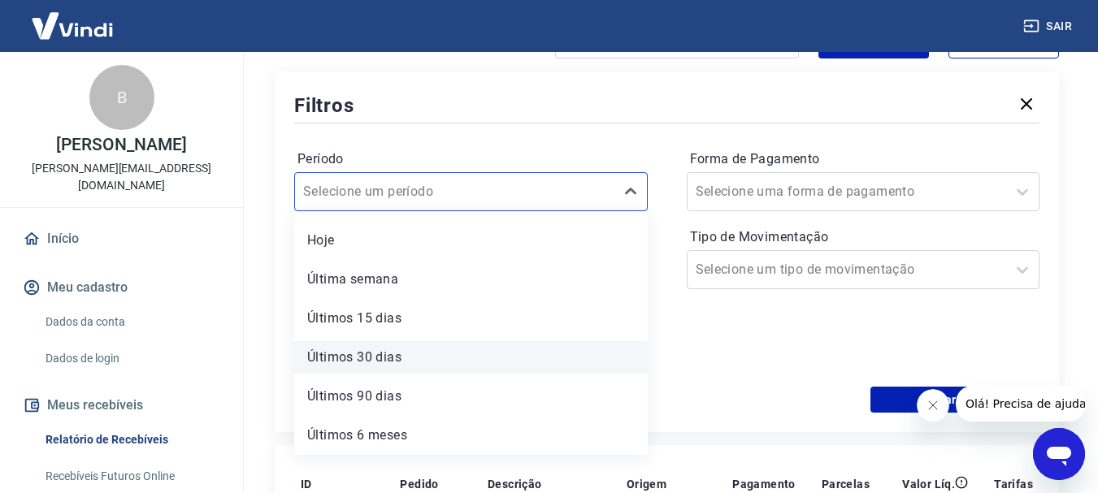
click at [411, 360] on div "Últimos 30 dias" at bounding box center [471, 357] width 354 height 33
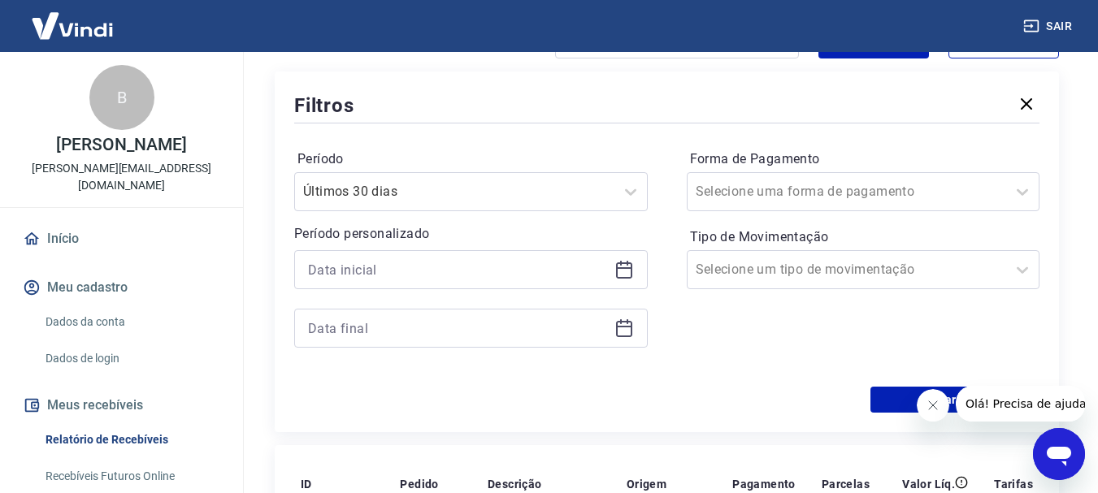
click at [402, 217] on div "Período Últimos 30 dias Período personalizado" at bounding box center [471, 256] width 354 height 221
click at [411, 201] on input "Período" at bounding box center [385, 192] width 164 height 20
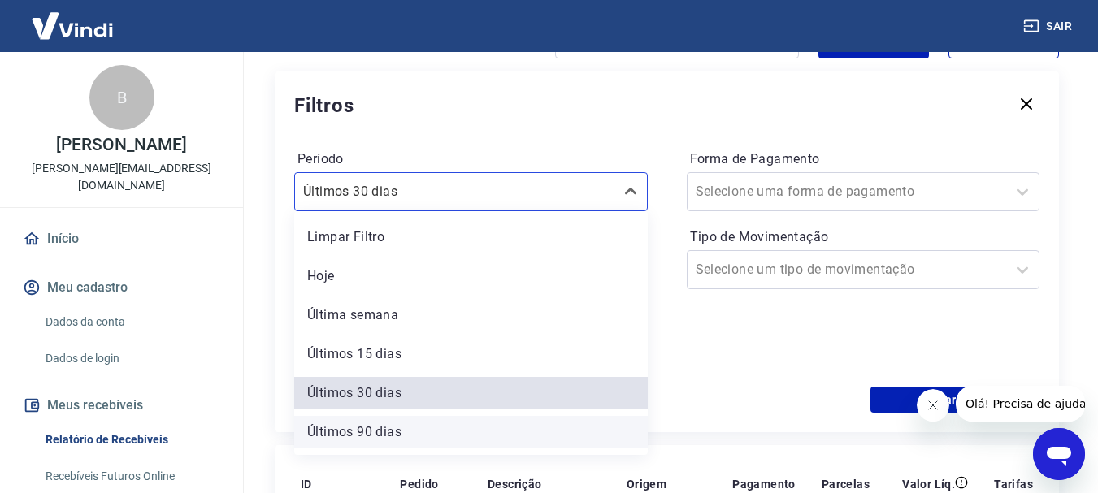
click at [381, 437] on div "Últimos 90 dias" at bounding box center [471, 432] width 354 height 33
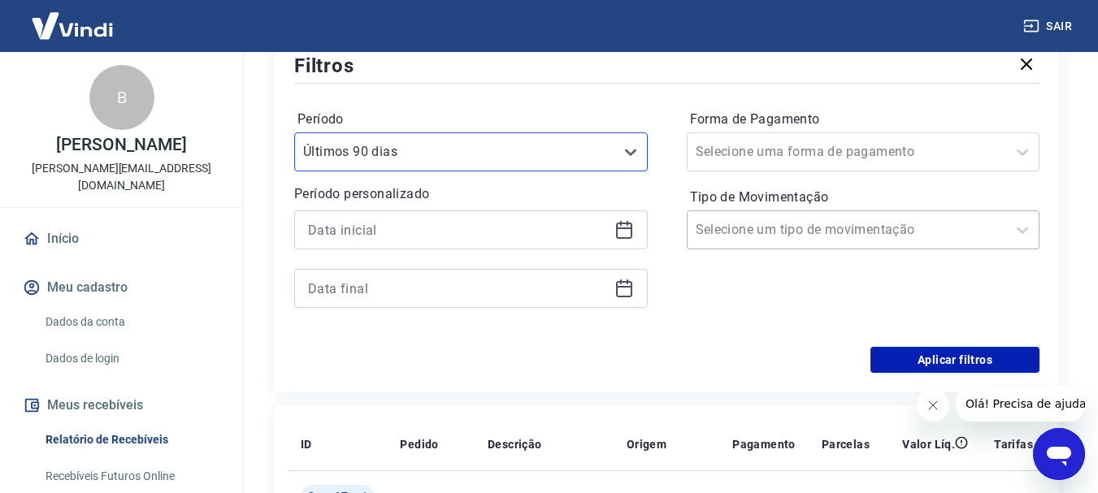
scroll to position [183, 0]
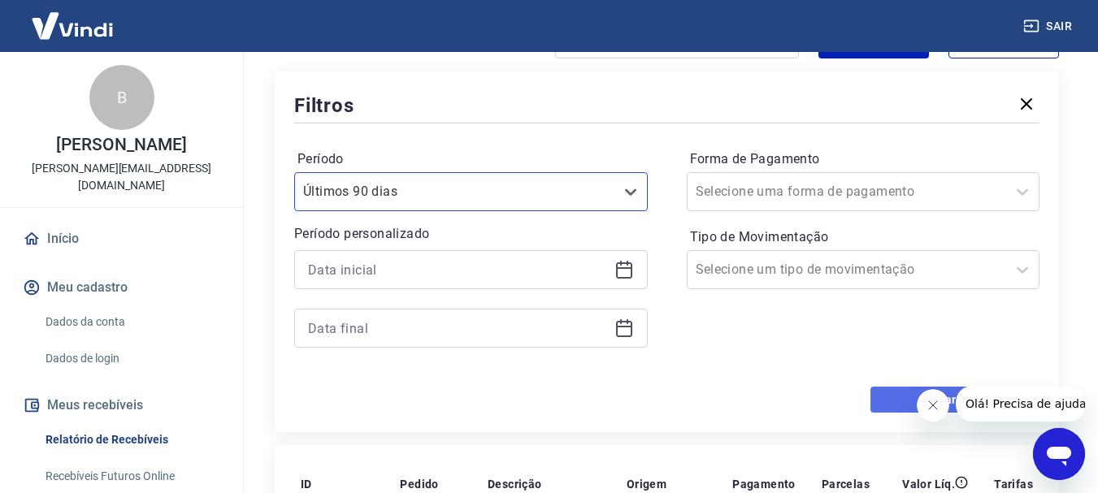
click at [876, 393] on button "Aplicar filtros" at bounding box center [955, 400] width 169 height 26
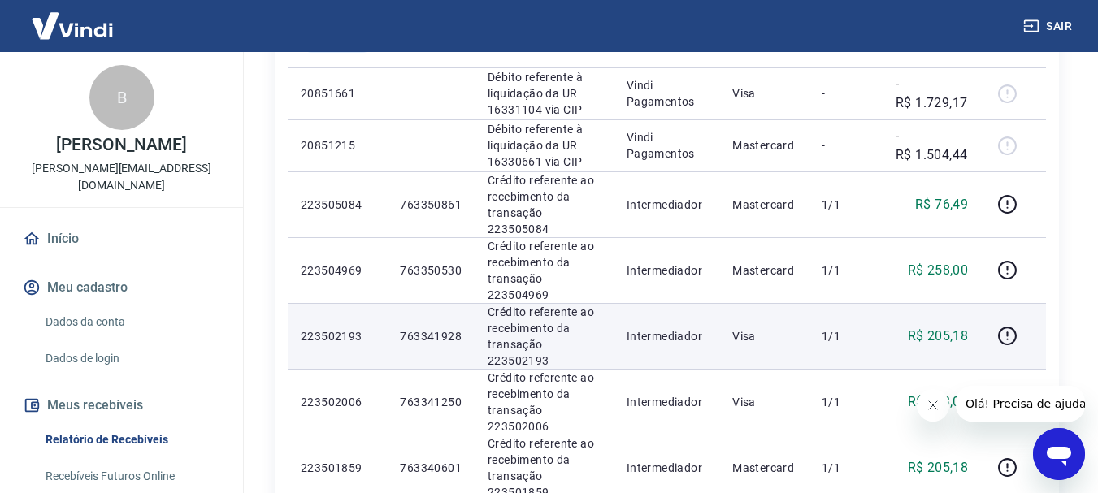
scroll to position [345, 0]
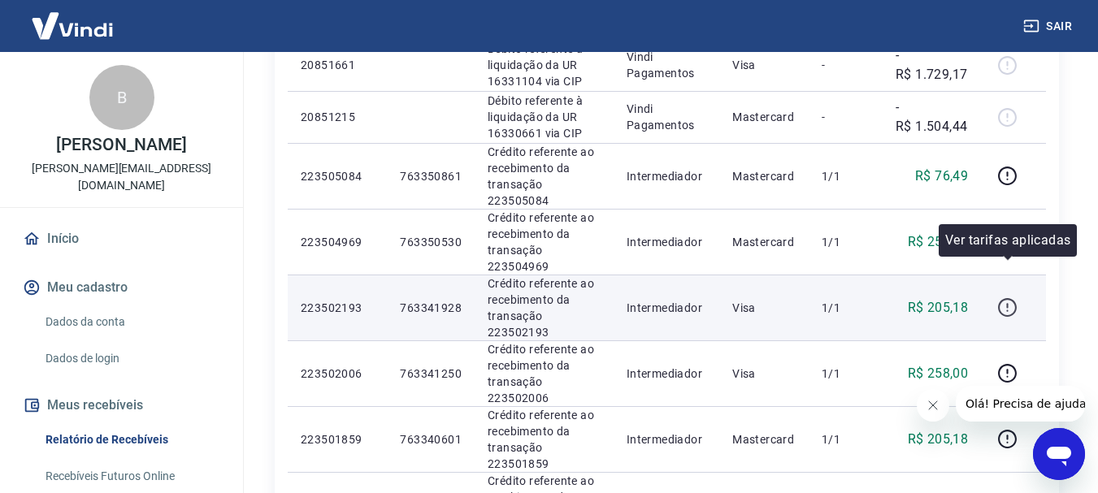
click at [1006, 298] on icon "button" at bounding box center [1007, 308] width 20 height 20
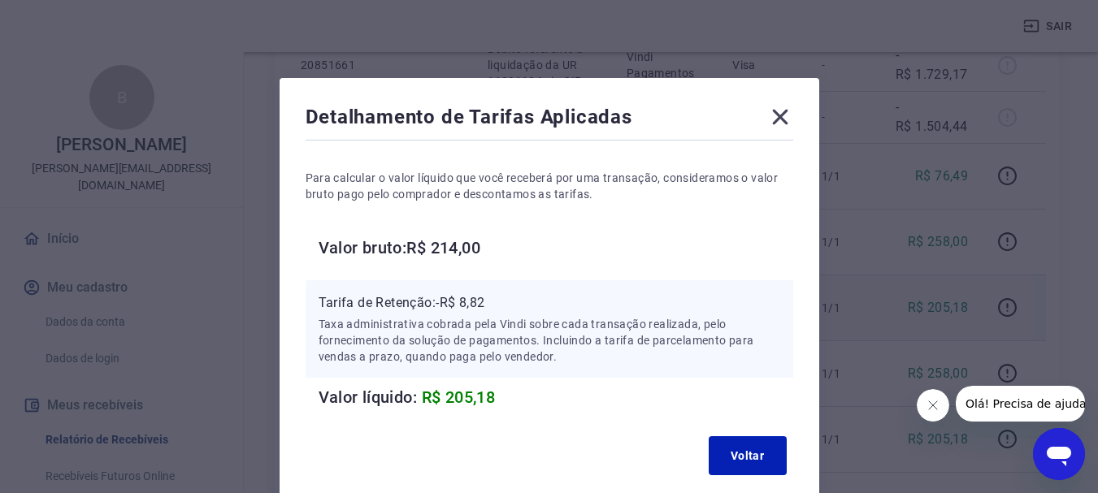
click at [777, 117] on icon at bounding box center [780, 117] width 26 height 26
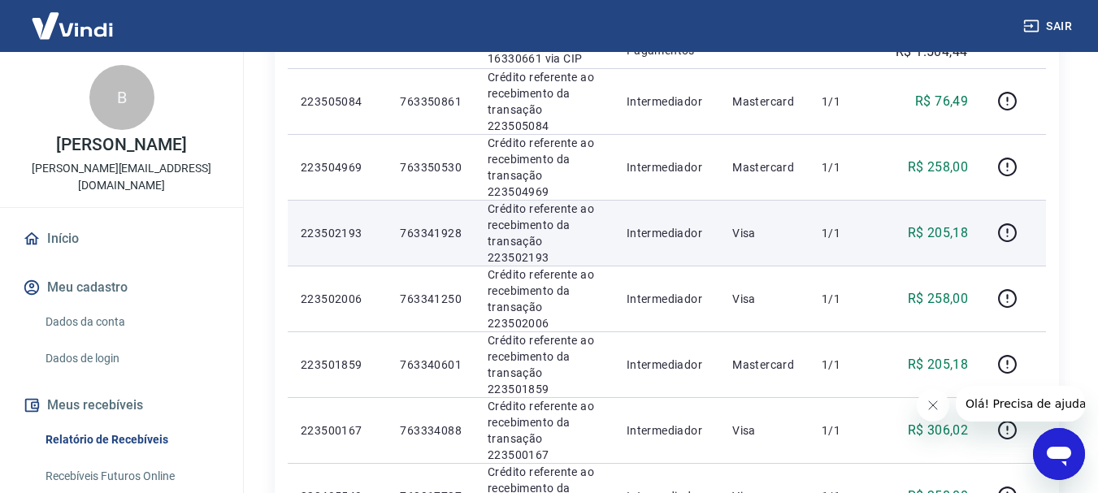
scroll to position [427, 0]
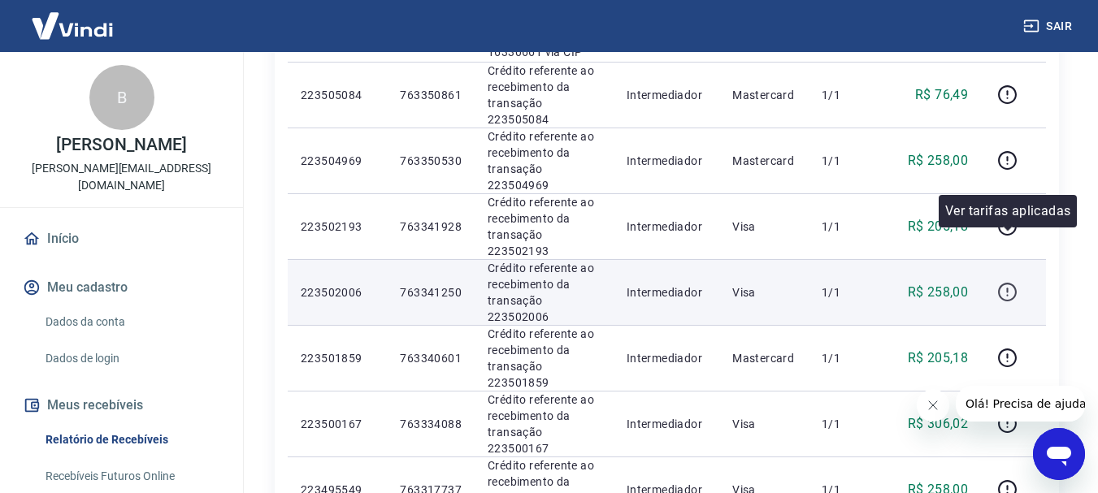
click at [1008, 282] on icon "button" at bounding box center [1007, 292] width 20 height 20
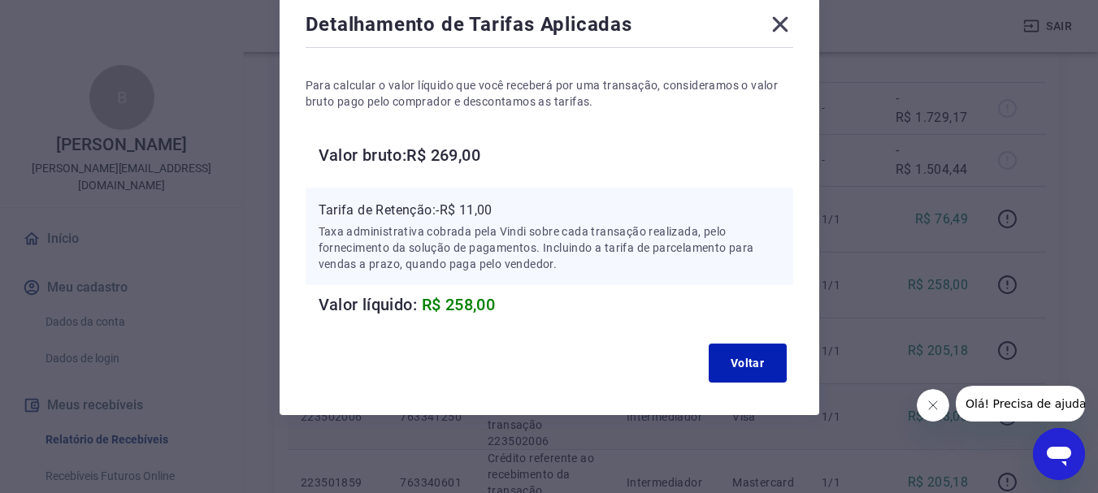
scroll to position [285, 0]
click at [778, 18] on icon at bounding box center [780, 24] width 26 height 26
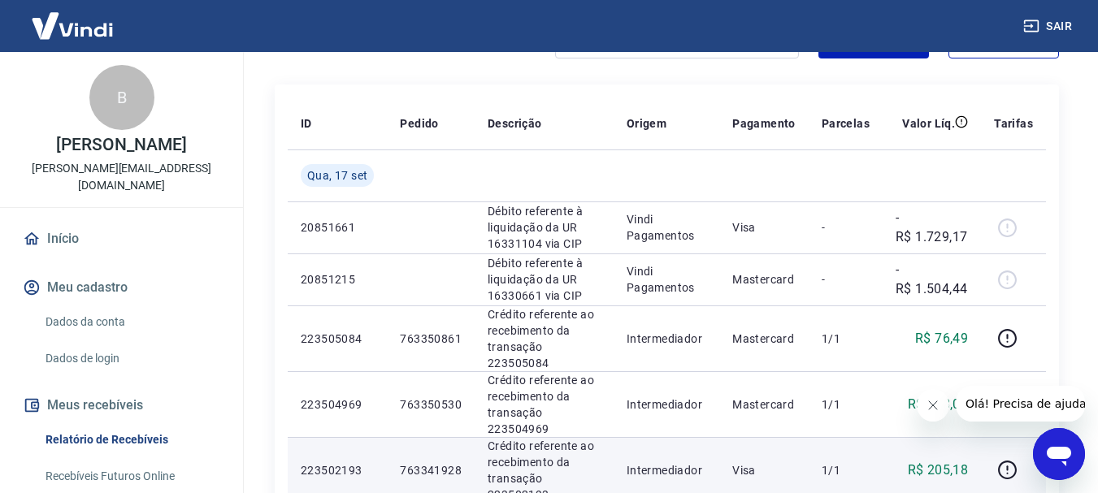
scroll to position [102, 0]
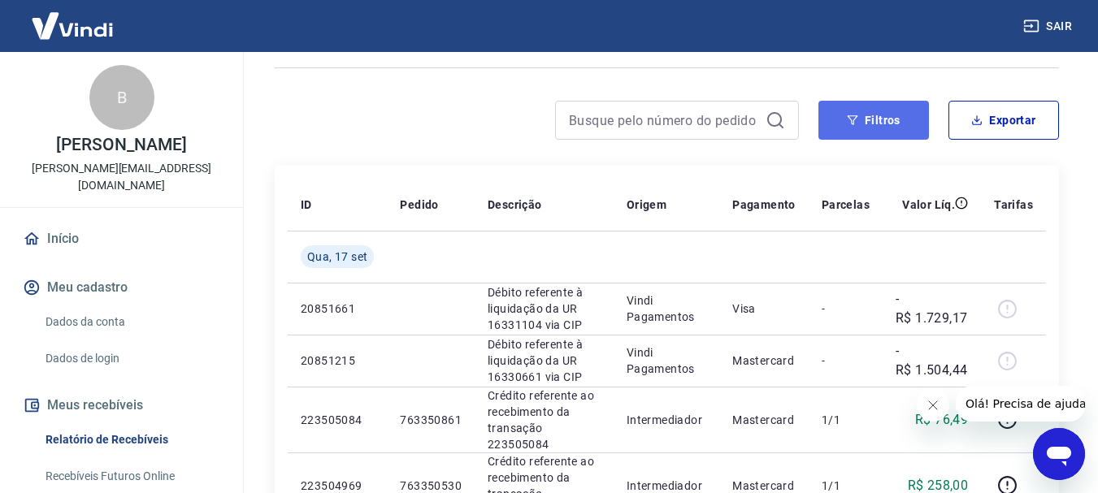
click at [900, 124] on button "Filtros" at bounding box center [874, 120] width 111 height 39
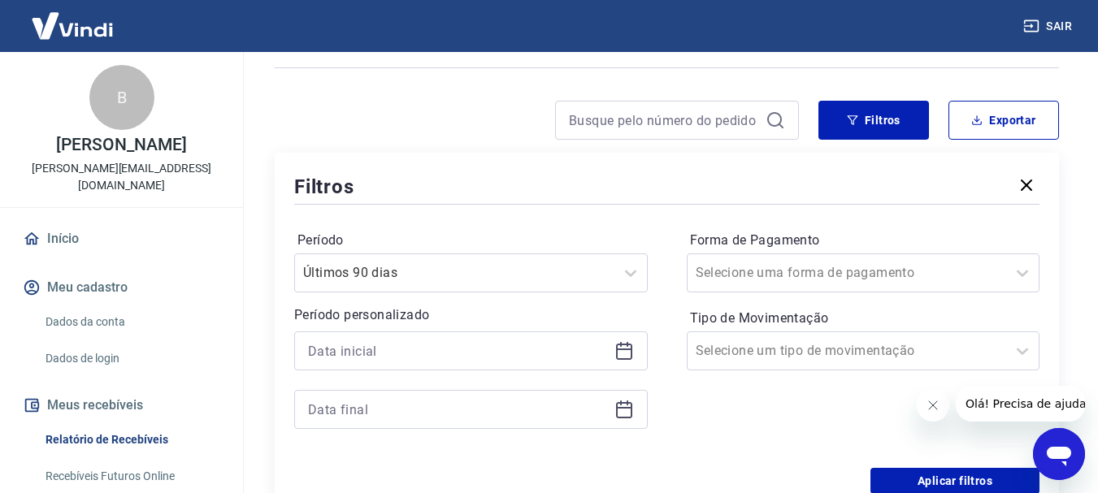
click at [516, 162] on div "Filtros Período Últimos 90 dias Período personalizado Forma de Pagamento Seleci…" at bounding box center [667, 333] width 784 height 361
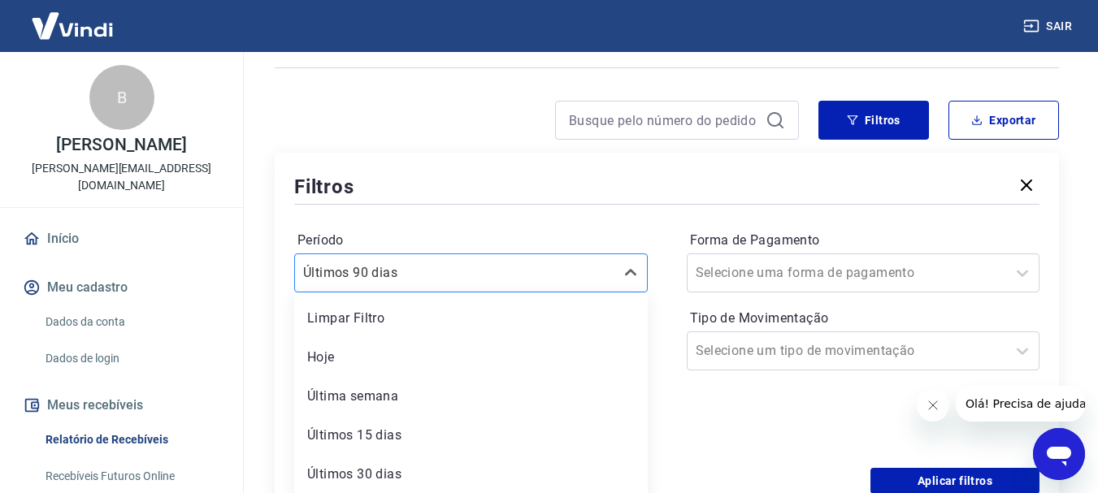
click at [385, 267] on div "option Limpar Filtro focused, 1 of 7. 7 results available. Use Up and Down to c…" at bounding box center [471, 273] width 354 height 39
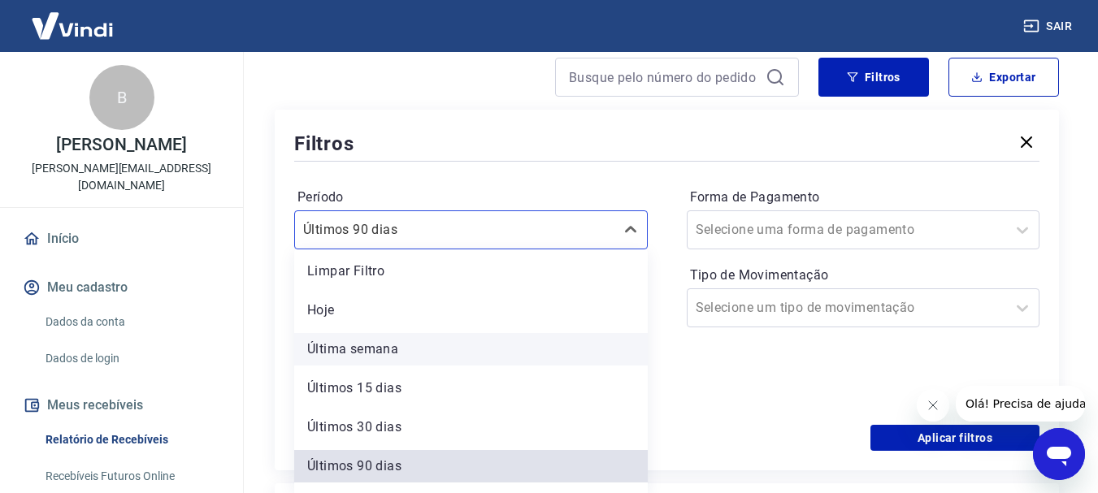
scroll to position [36, 0]
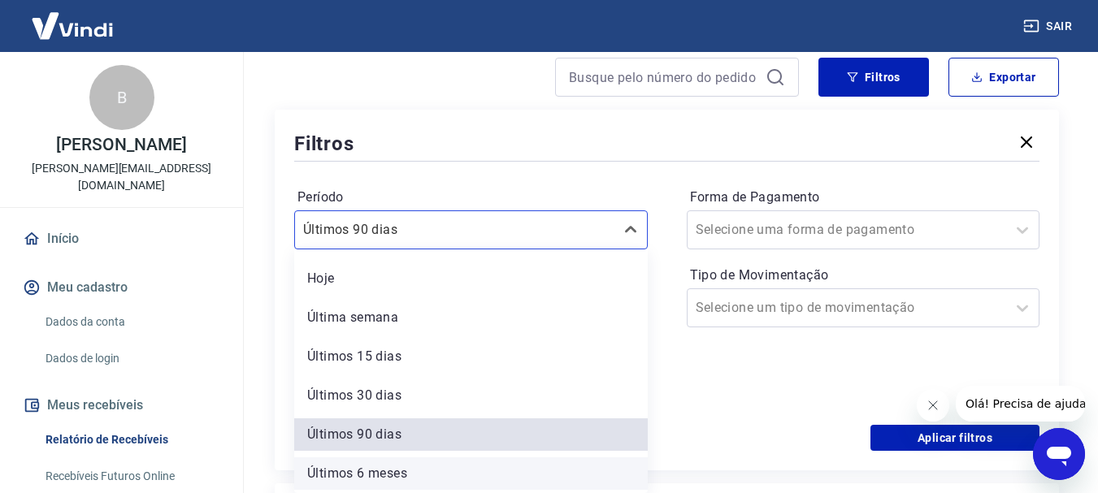
click at [389, 468] on div "Últimos 6 meses" at bounding box center [471, 474] width 354 height 33
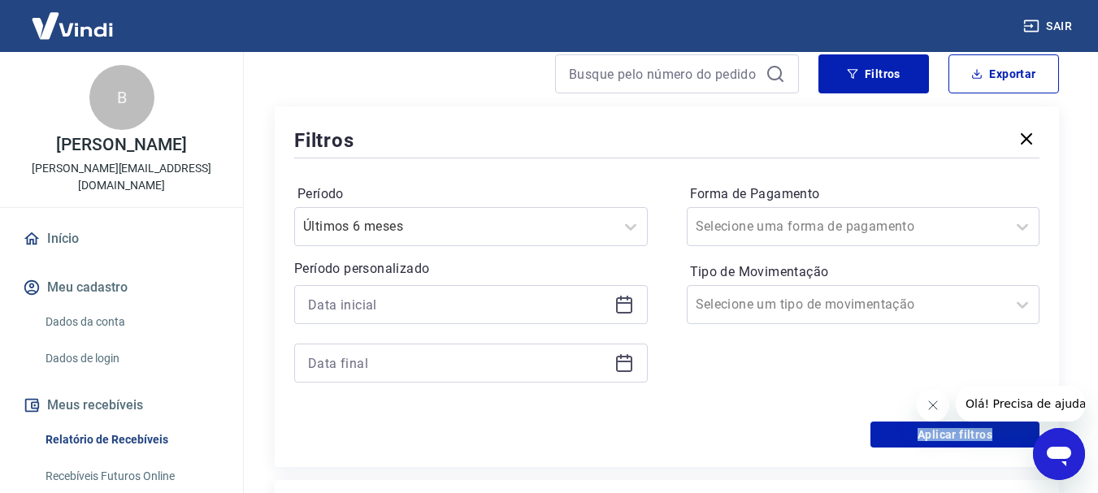
scroll to position [226, 0]
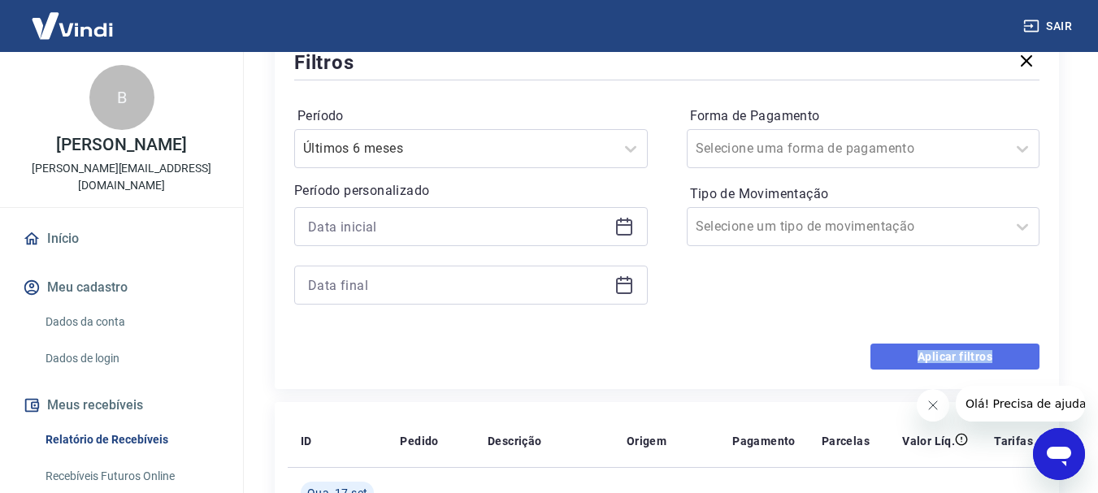
click at [988, 349] on button "Aplicar filtros" at bounding box center [955, 357] width 169 height 26
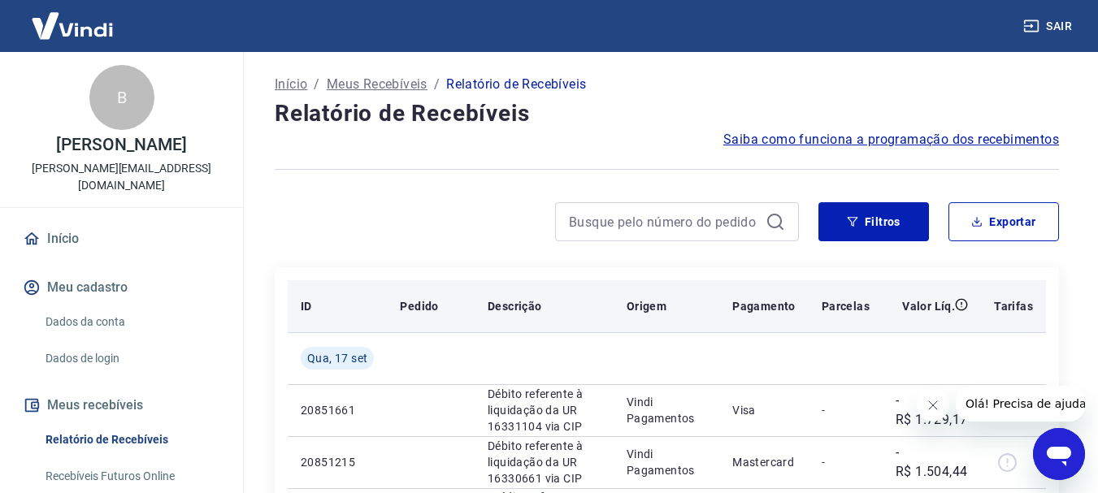
click at [310, 304] on p "ID" at bounding box center [306, 306] width 11 height 16
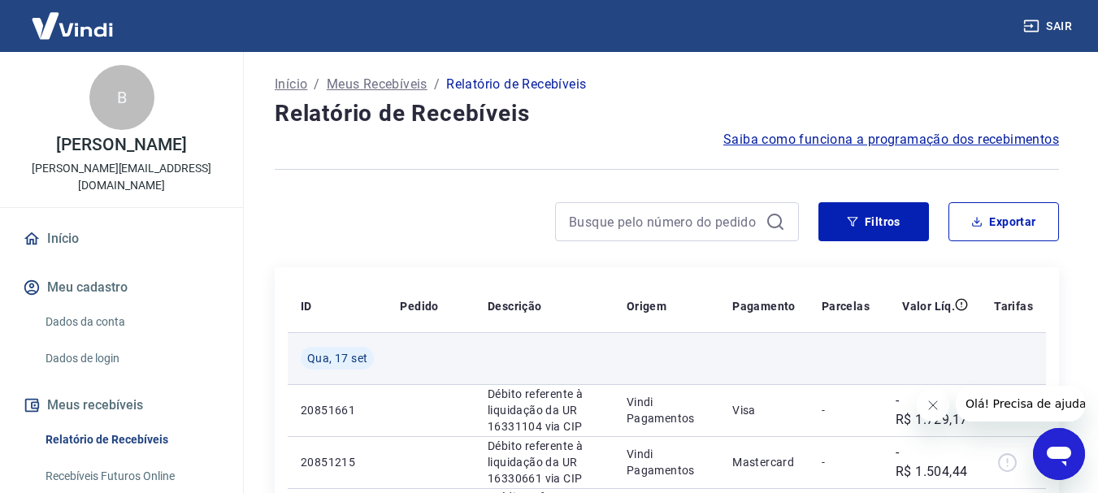
click at [332, 351] on span "Qua, 17 set" at bounding box center [337, 358] width 60 height 16
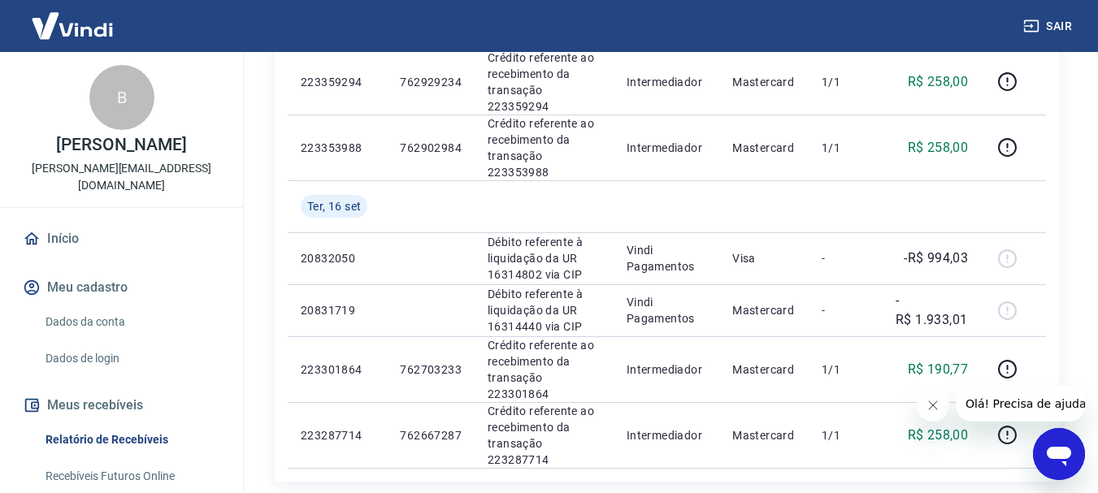
scroll to position [1251, 0]
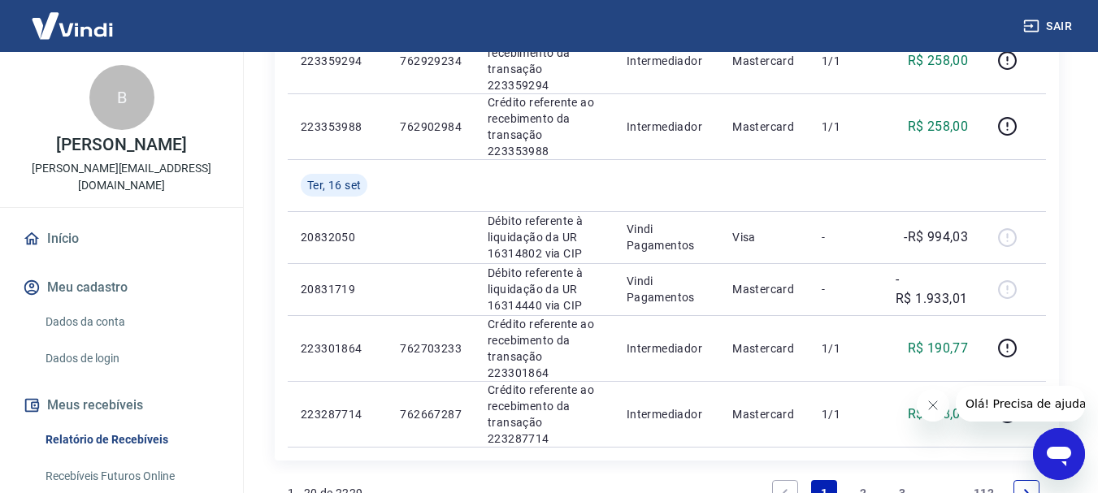
drag, startPoint x: 992, startPoint y: 269, endPoint x: 123, endPoint y: 28, distance: 901.9
click at [992, 480] on link "112" at bounding box center [983, 493] width 33 height 26
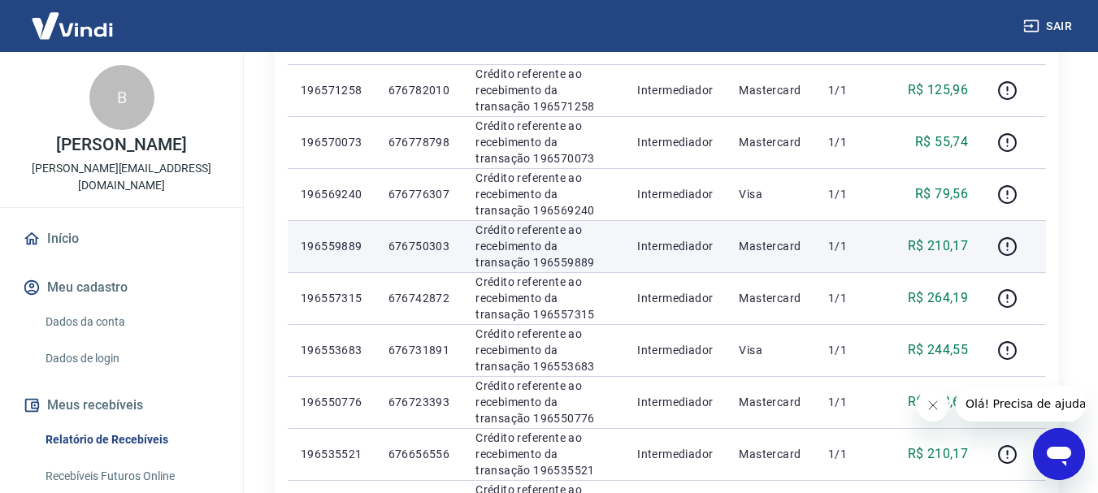
scroll to position [325, 0]
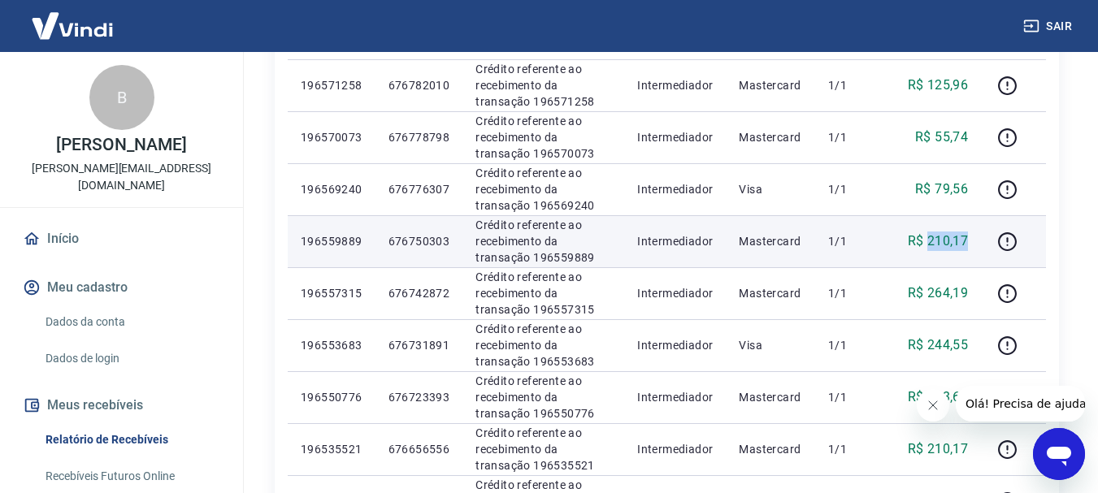
drag, startPoint x: 927, startPoint y: 245, endPoint x: 972, endPoint y: 244, distance: 45.5
click at [972, 244] on td "R$ 210,17" at bounding box center [935, 241] width 92 height 52
click at [959, 244] on p "R$ 210,17" at bounding box center [938, 242] width 61 height 20
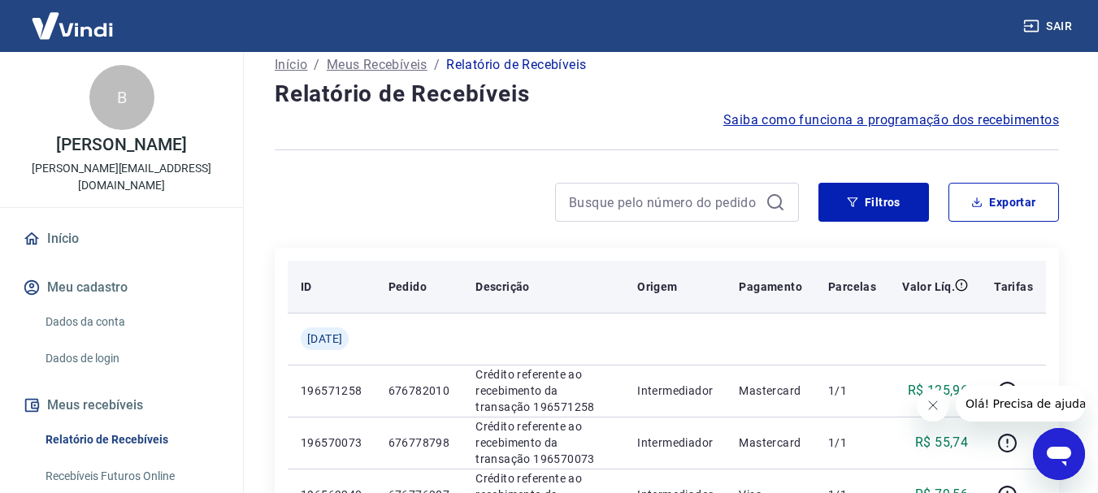
scroll to position [0, 0]
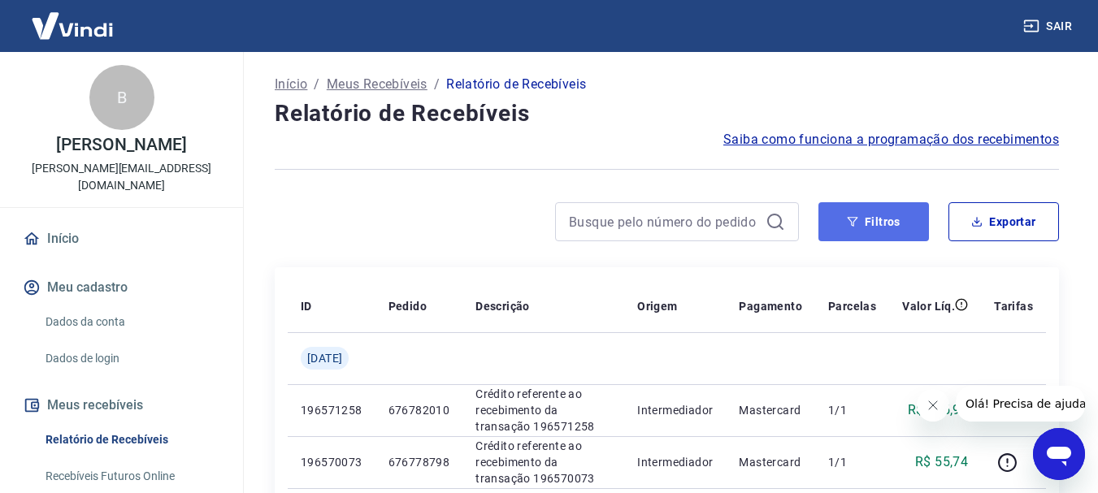
click at [856, 221] on icon "button" at bounding box center [852, 221] width 11 height 11
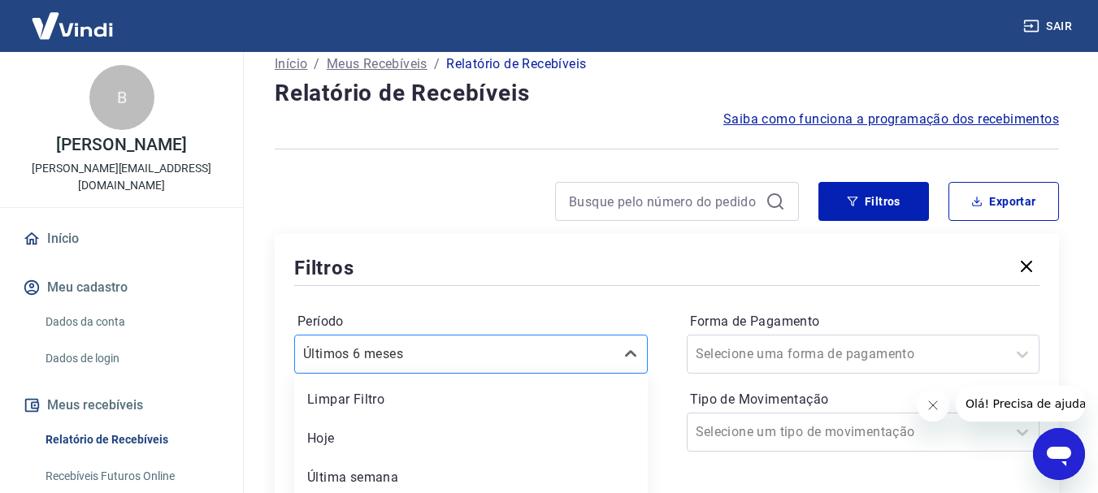
scroll to position [145, 0]
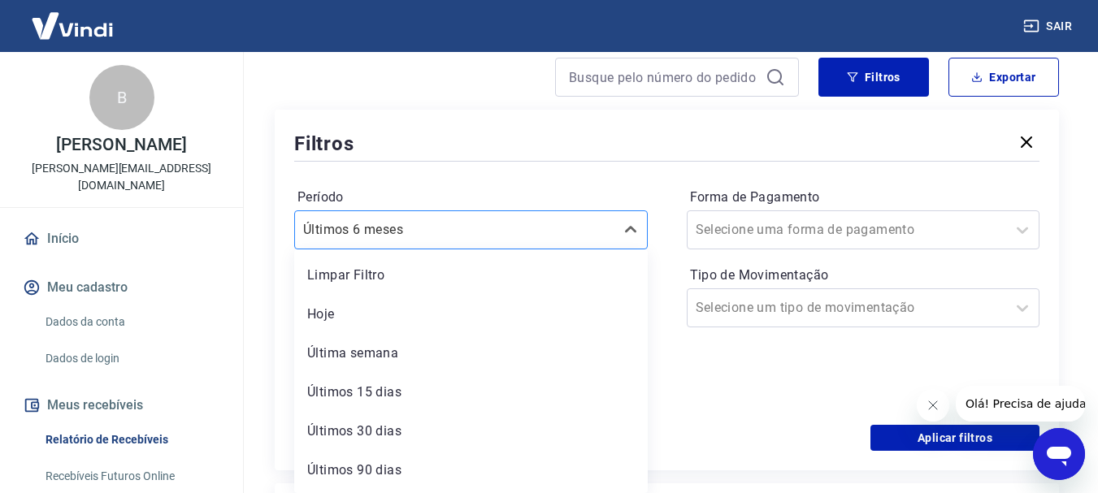
click at [397, 250] on div "option Últimos 15 dias focused, 4 of 7. 7 results available. Use Up and Down to…" at bounding box center [471, 230] width 354 height 39
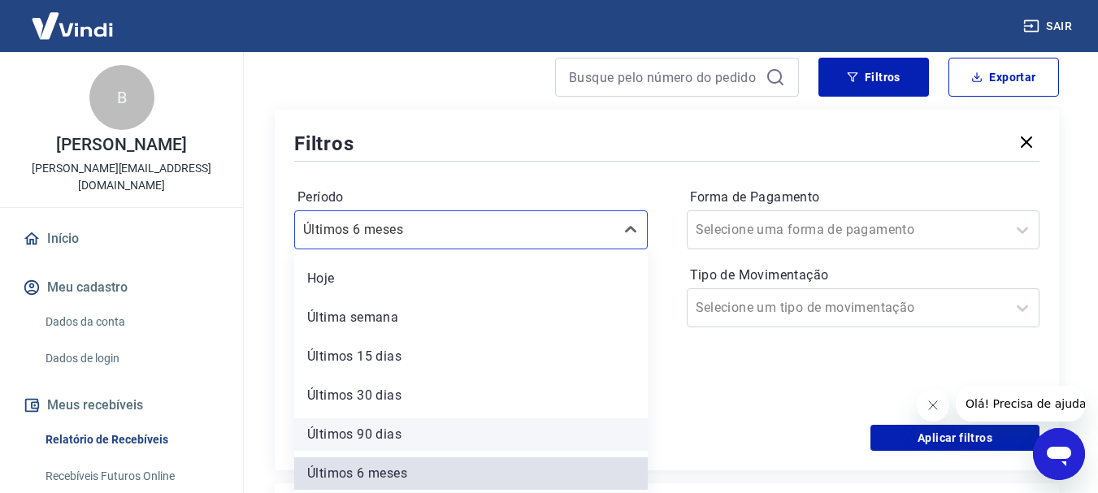
click at [385, 430] on div "Últimos 90 dias" at bounding box center [471, 435] width 354 height 33
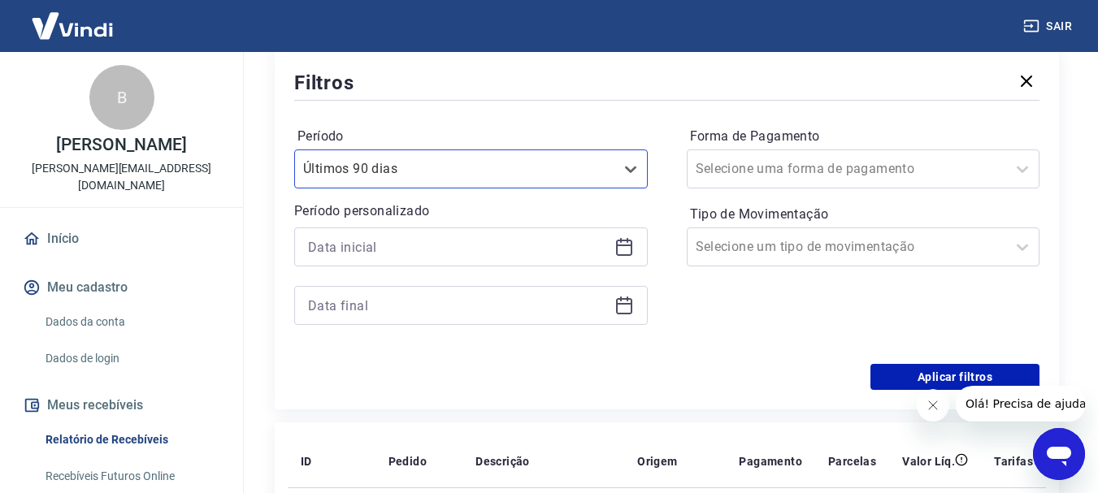
scroll to position [328, 0]
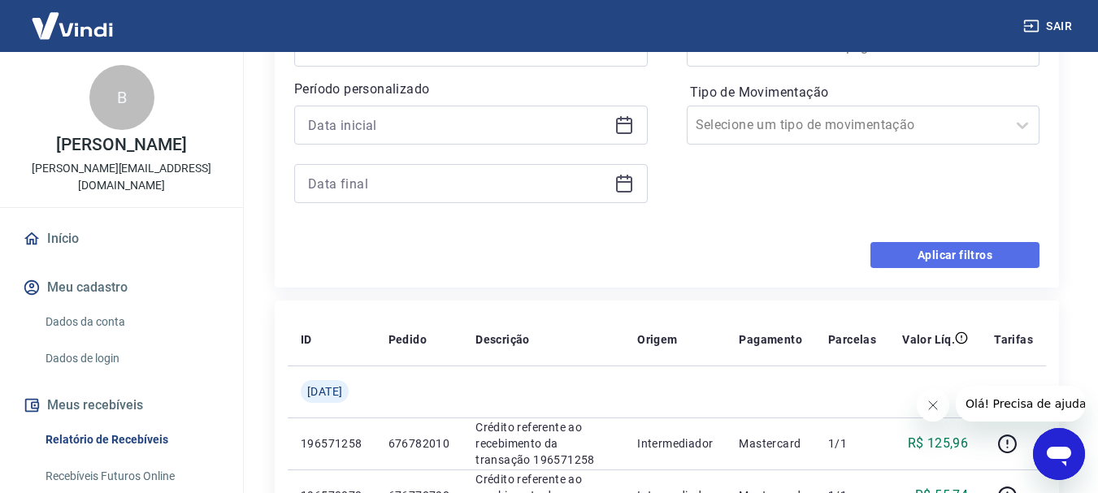
click at [950, 254] on button "Aplicar filtros" at bounding box center [955, 255] width 169 height 26
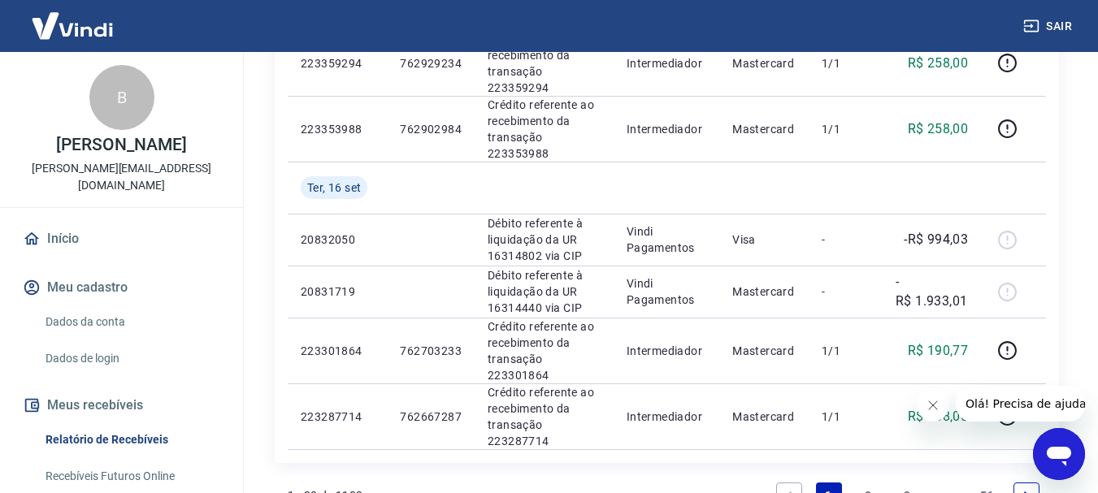
scroll to position [1251, 0]
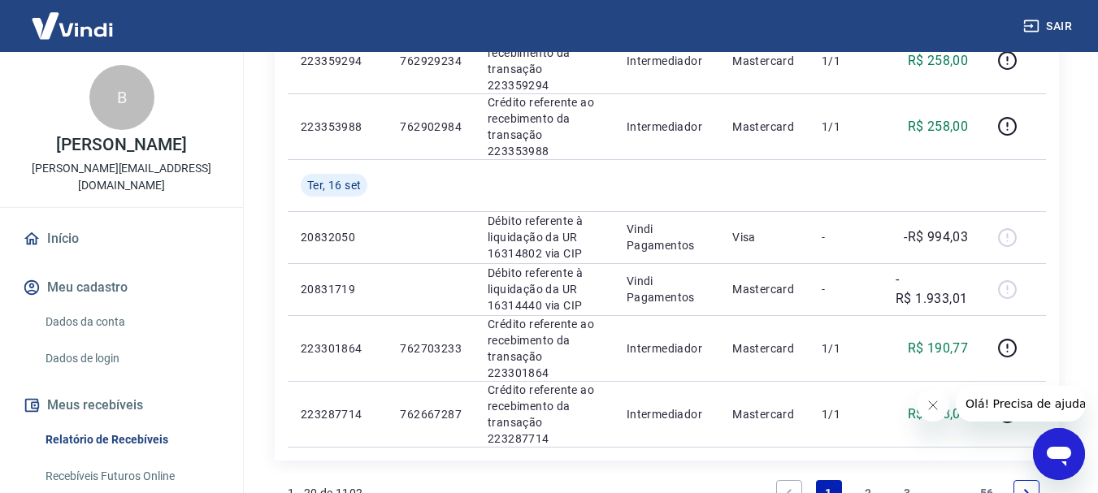
click at [984, 480] on link "56" at bounding box center [987, 493] width 27 height 26
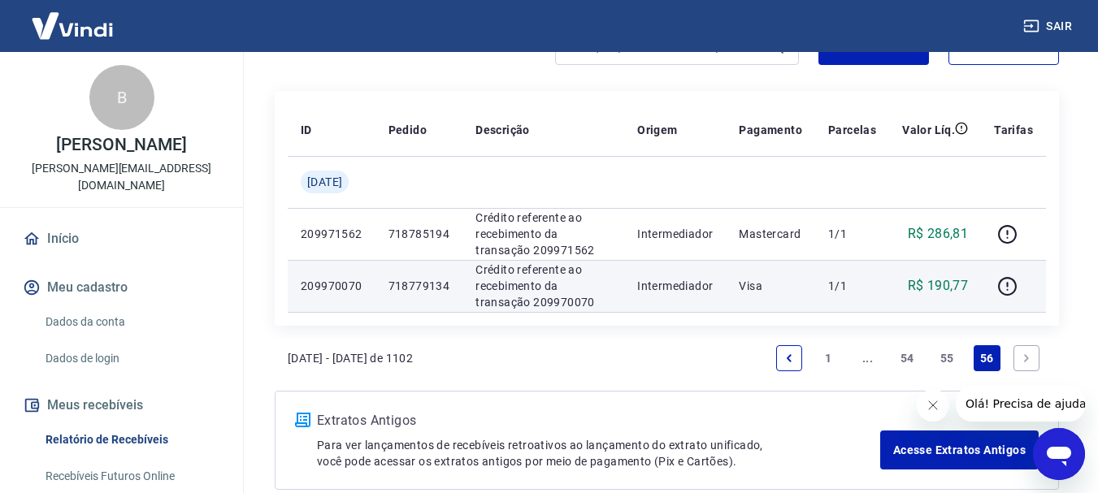
scroll to position [161, 0]
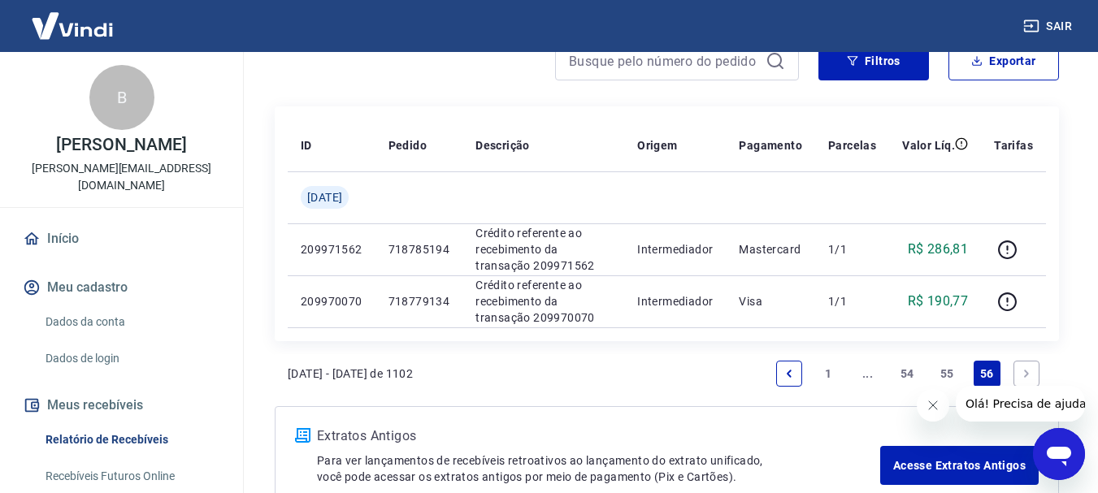
click at [948, 373] on link "55" at bounding box center [947, 374] width 27 height 26
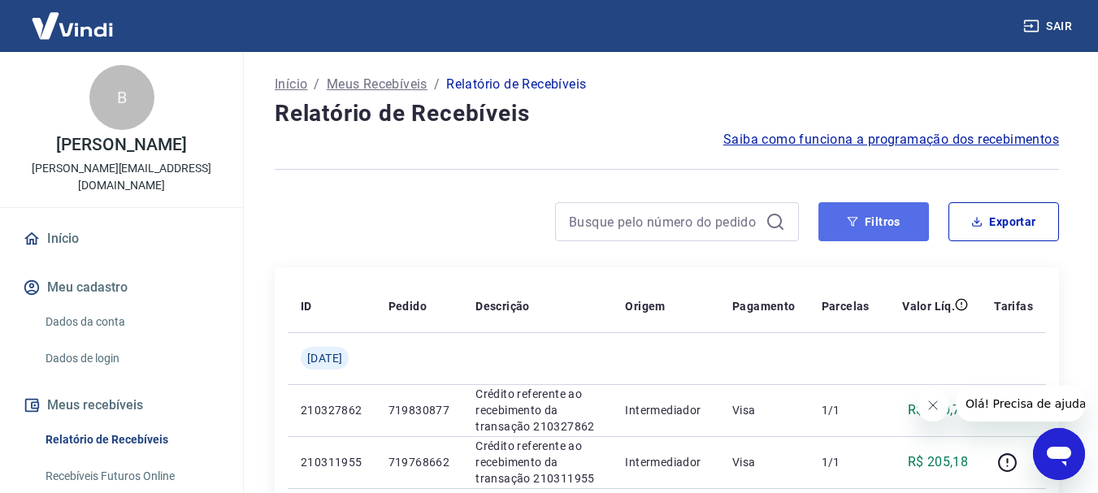
click at [877, 213] on button "Filtros" at bounding box center [874, 221] width 111 height 39
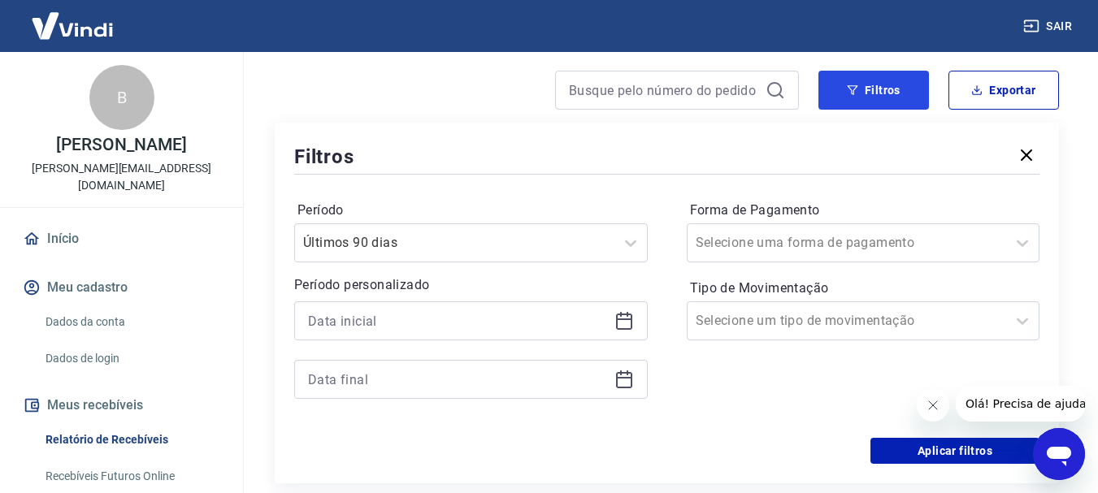
scroll to position [183, 0]
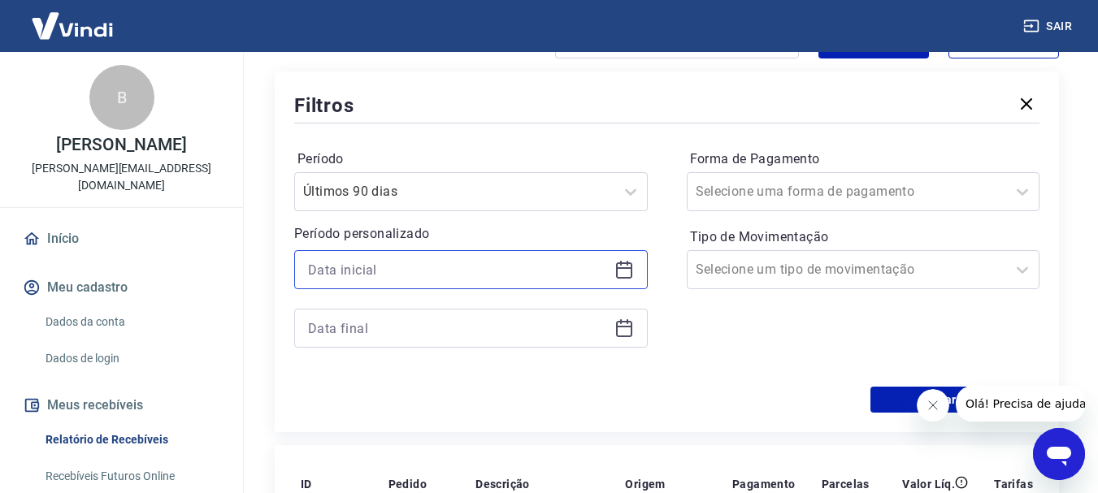
click at [391, 271] on input at bounding box center [458, 270] width 300 height 24
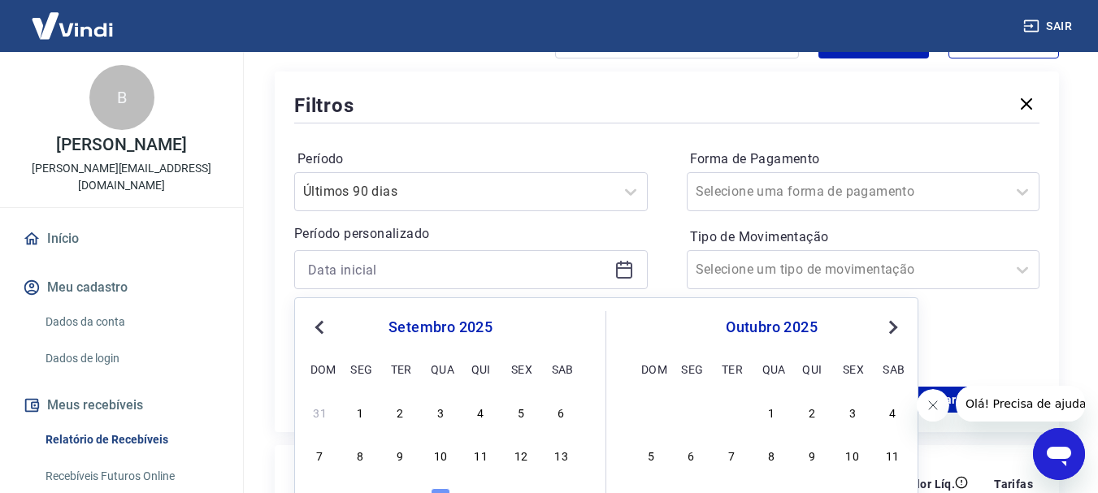
click at [315, 334] on button "Previous Month" at bounding box center [320, 328] width 20 height 20
click at [481, 411] on div "1" at bounding box center [481, 412] width 20 height 20
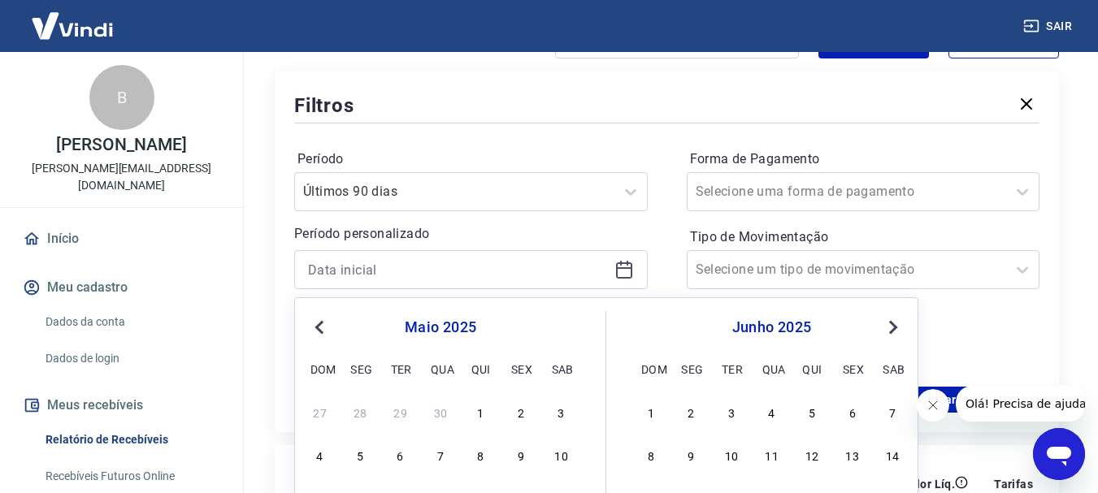
type input "01/05/2025"
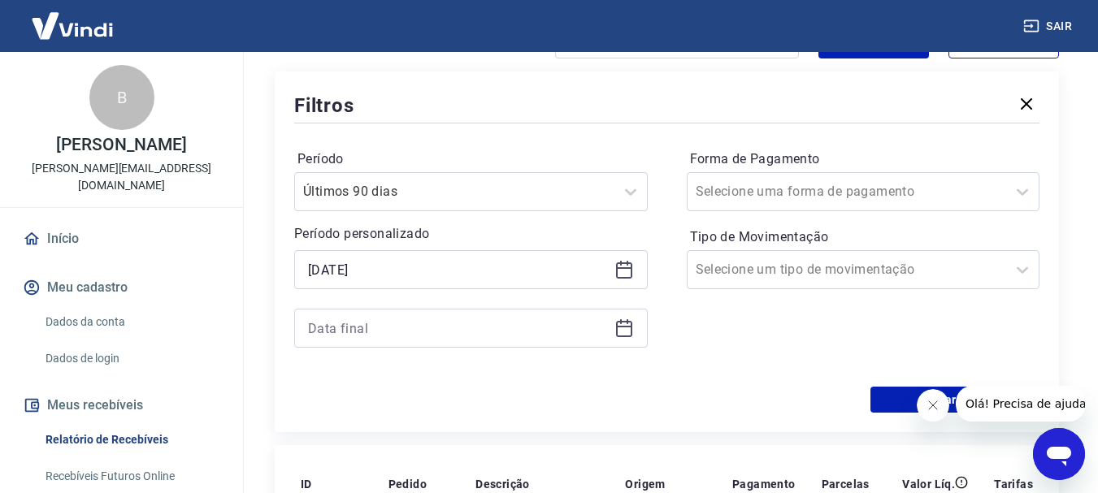
scroll to position [345, 0]
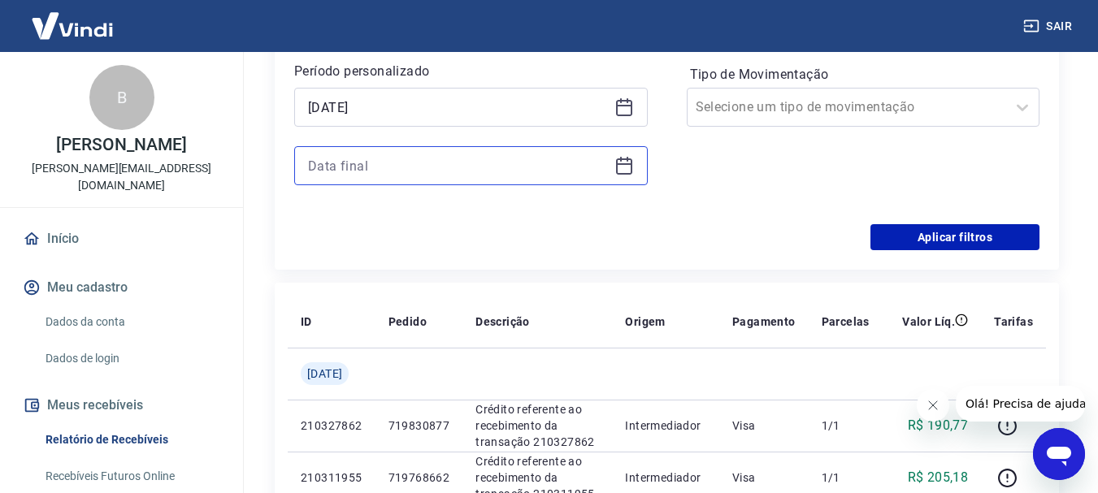
click at [478, 167] on input at bounding box center [458, 166] width 300 height 24
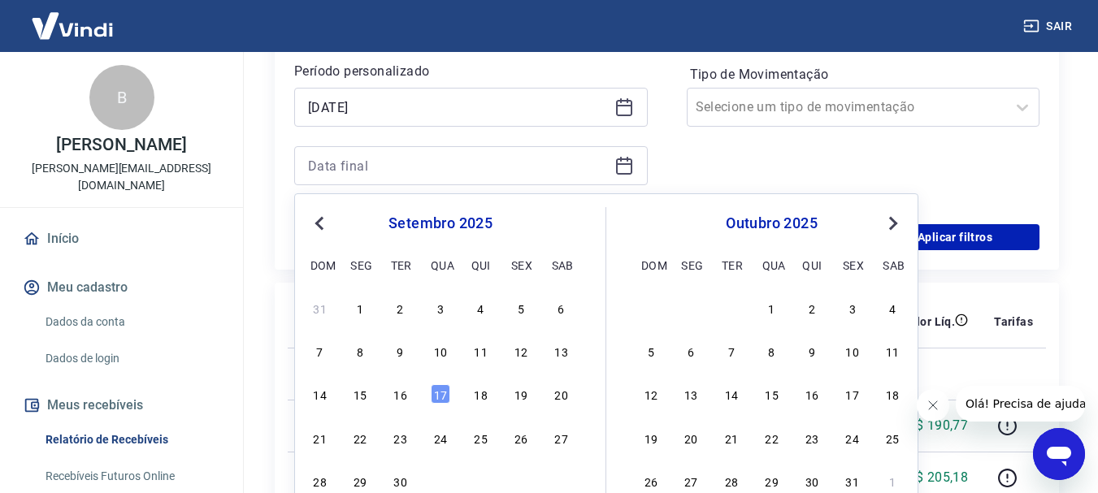
click at [314, 218] on button "Previous Month" at bounding box center [320, 224] width 20 height 20
click at [367, 478] on div "30" at bounding box center [360, 481] width 20 height 20
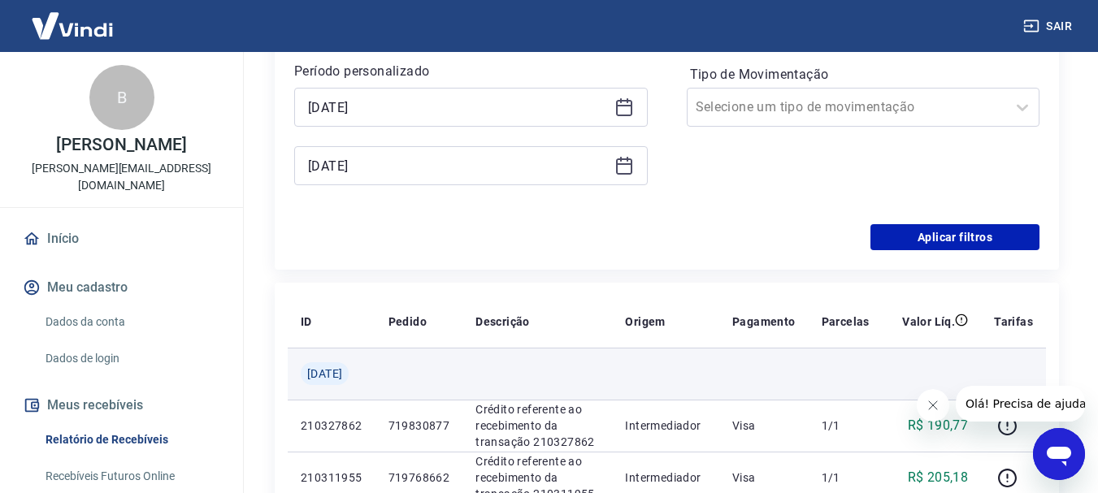
type input "30/06/2025"
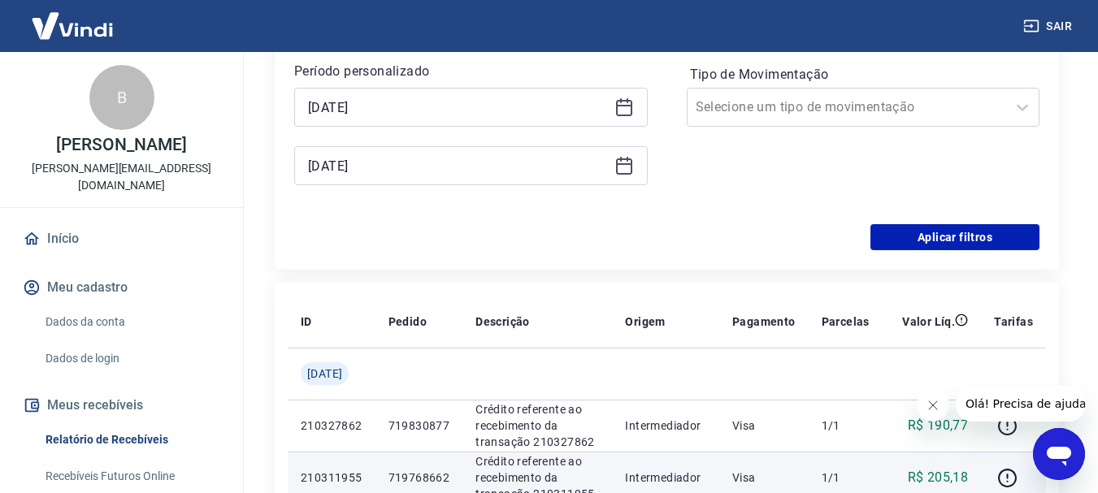
scroll to position [488, 0]
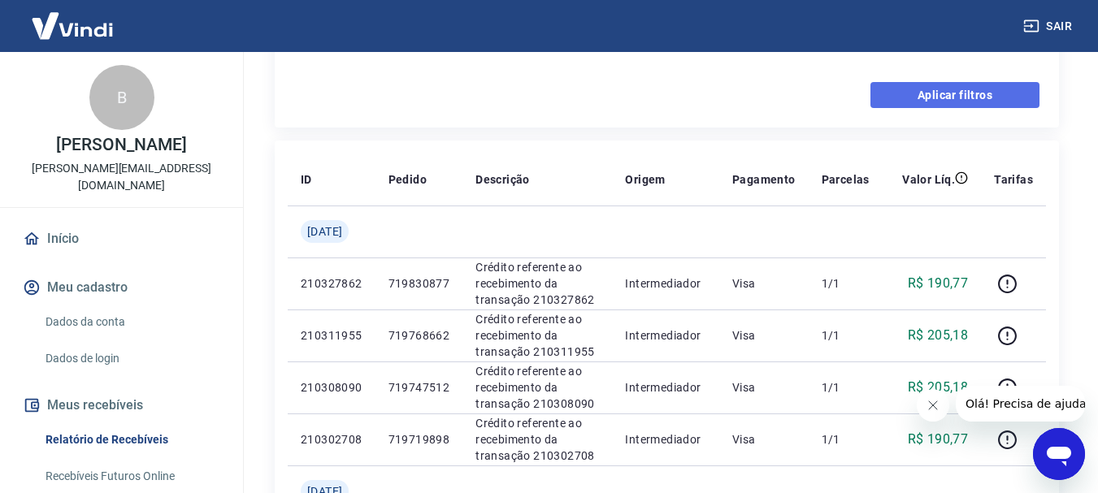
click at [875, 94] on button "Aplicar filtros" at bounding box center [955, 95] width 169 height 26
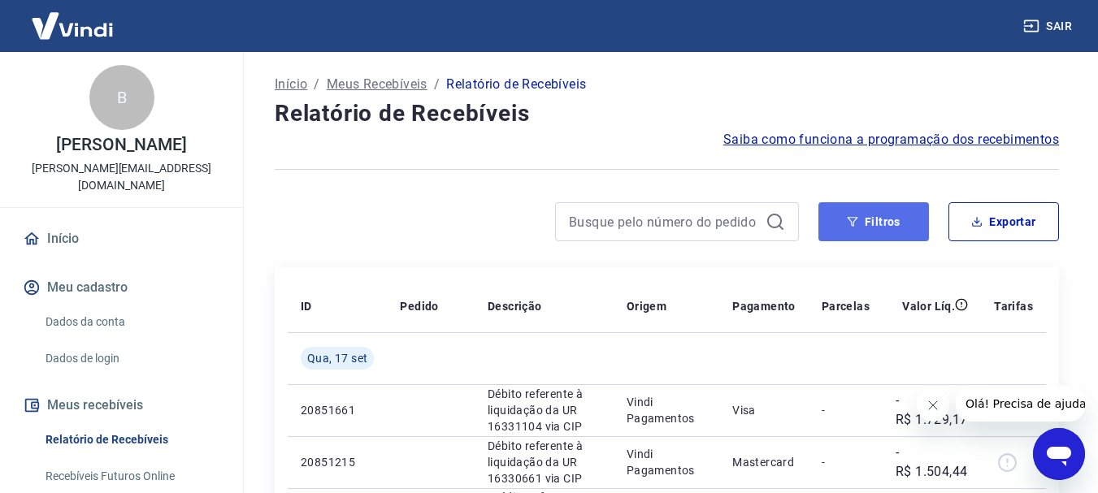
click at [893, 220] on button "Filtros" at bounding box center [874, 221] width 111 height 39
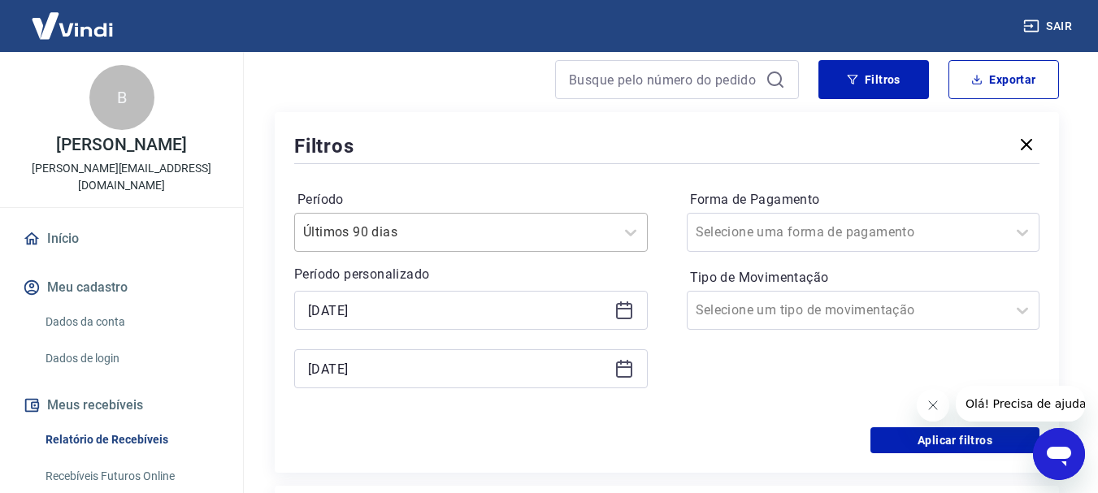
scroll to position [145, 0]
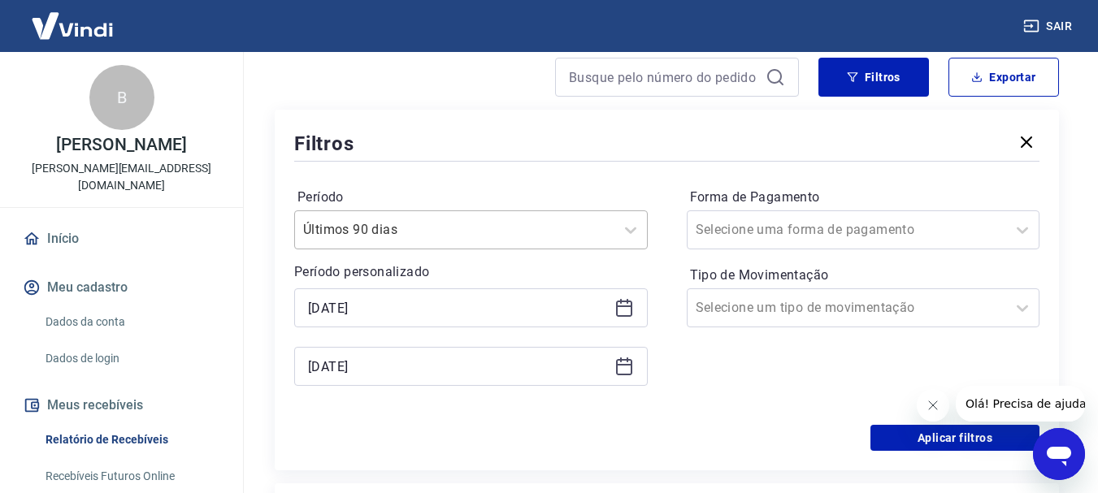
drag, startPoint x: 441, startPoint y: 233, endPoint x: 331, endPoint y: 235, distance: 110.6
click at [331, 235] on input "Período" at bounding box center [385, 230] width 164 height 20
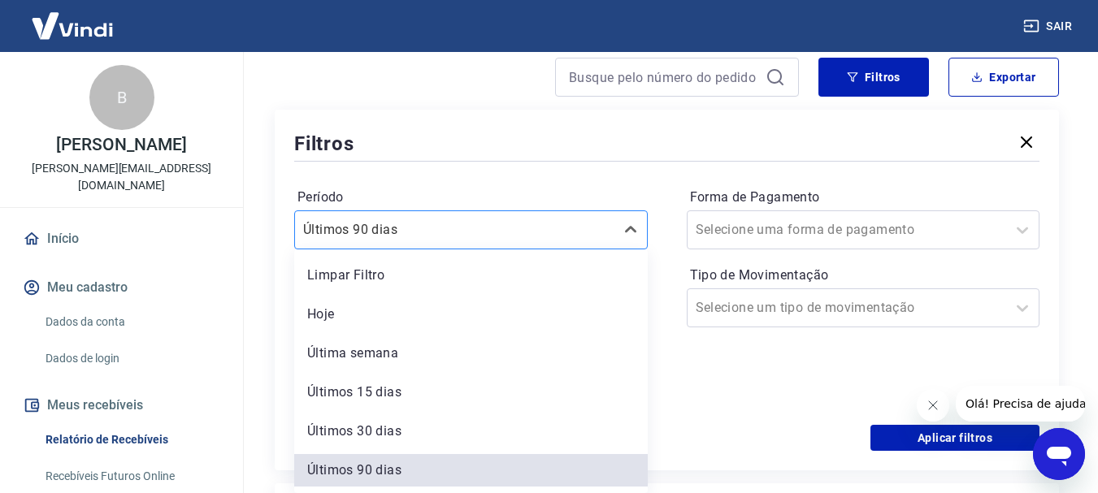
scroll to position [4, 0]
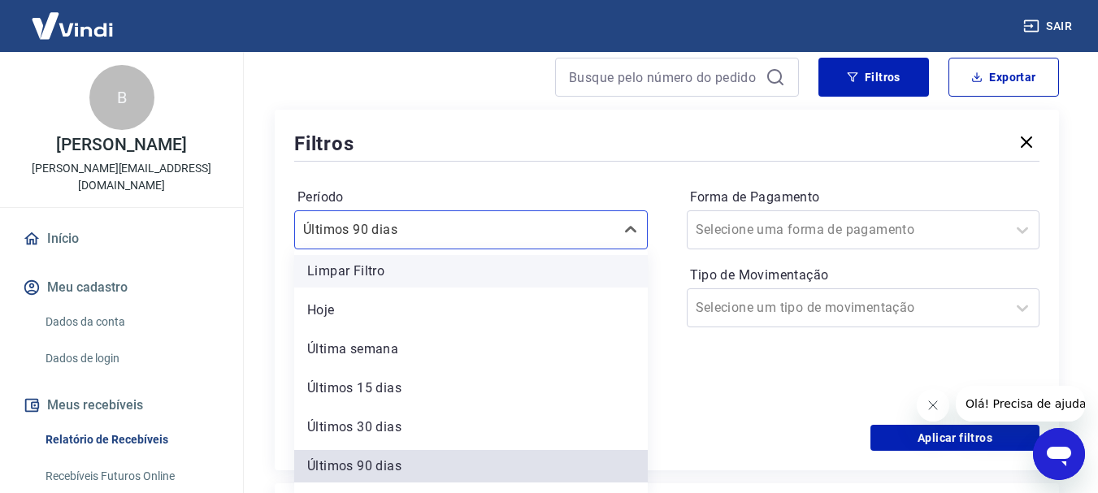
click at [364, 276] on div "Limpar Filtro" at bounding box center [471, 271] width 354 height 33
click at [367, 274] on p "Período personalizado" at bounding box center [471, 273] width 354 height 20
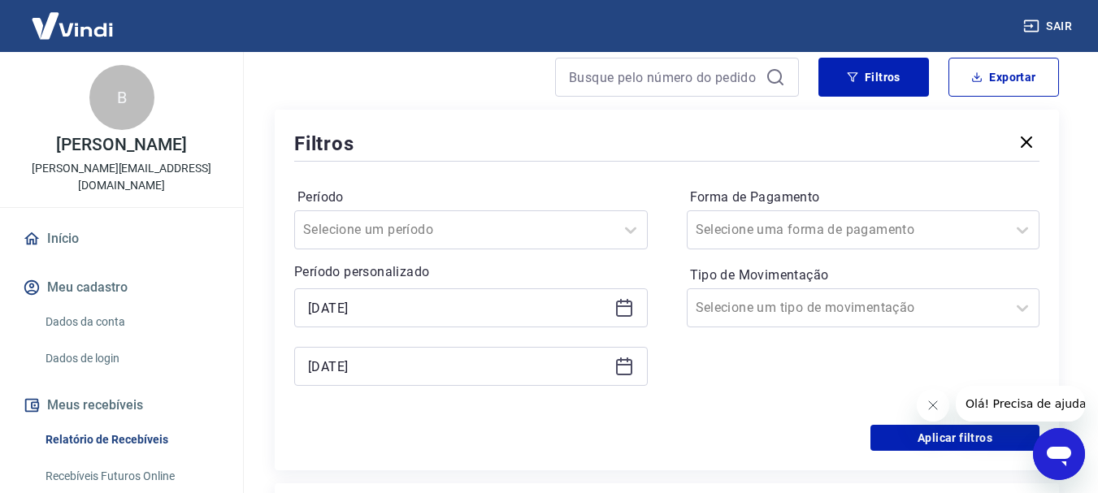
click at [374, 272] on p "Período personalizado" at bounding box center [471, 273] width 354 height 20
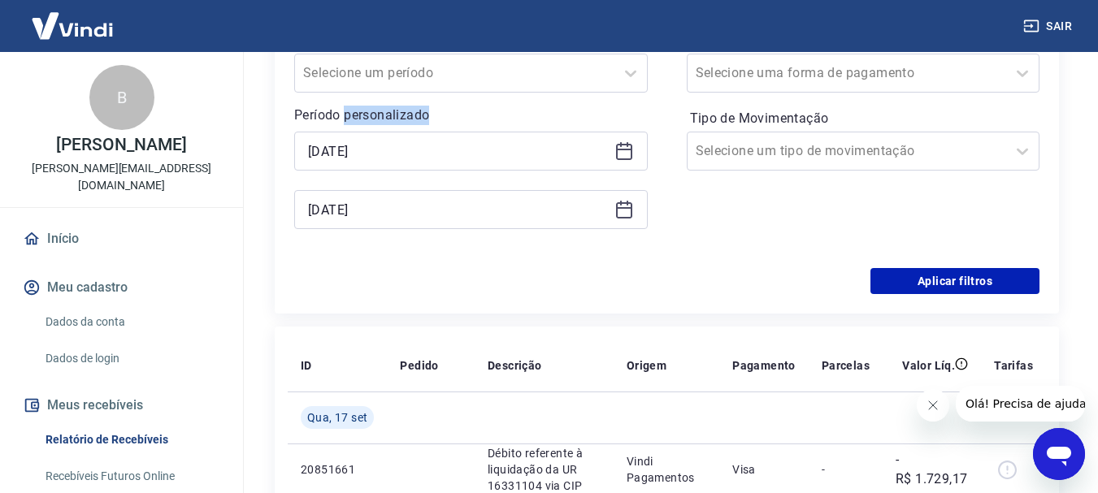
scroll to position [307, 0]
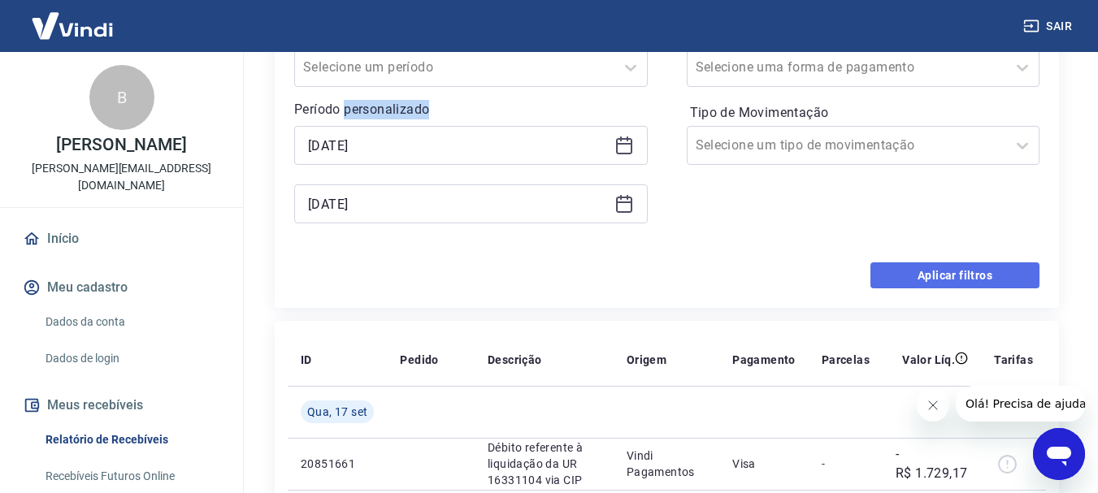
click at [993, 276] on button "Aplicar filtros" at bounding box center [955, 276] width 169 height 26
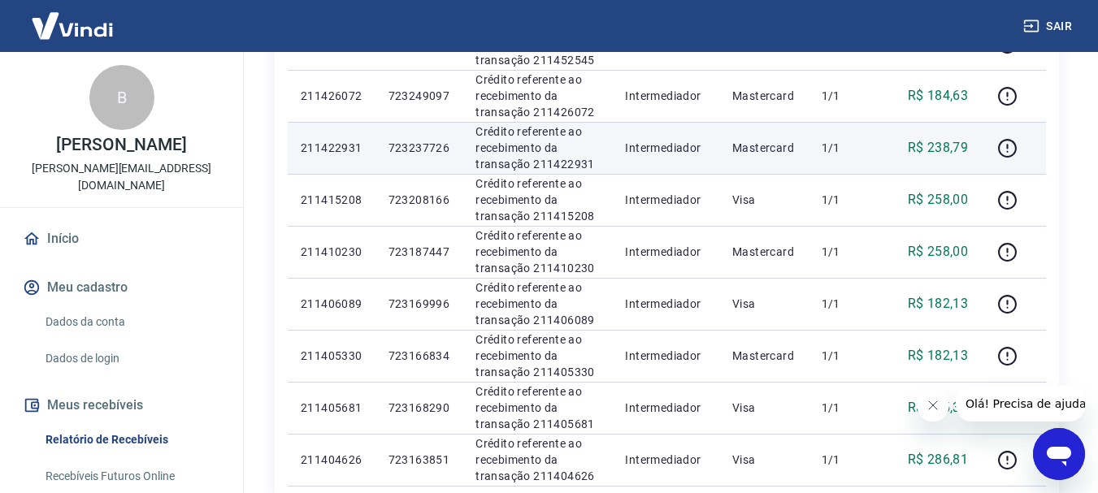
scroll to position [996, 0]
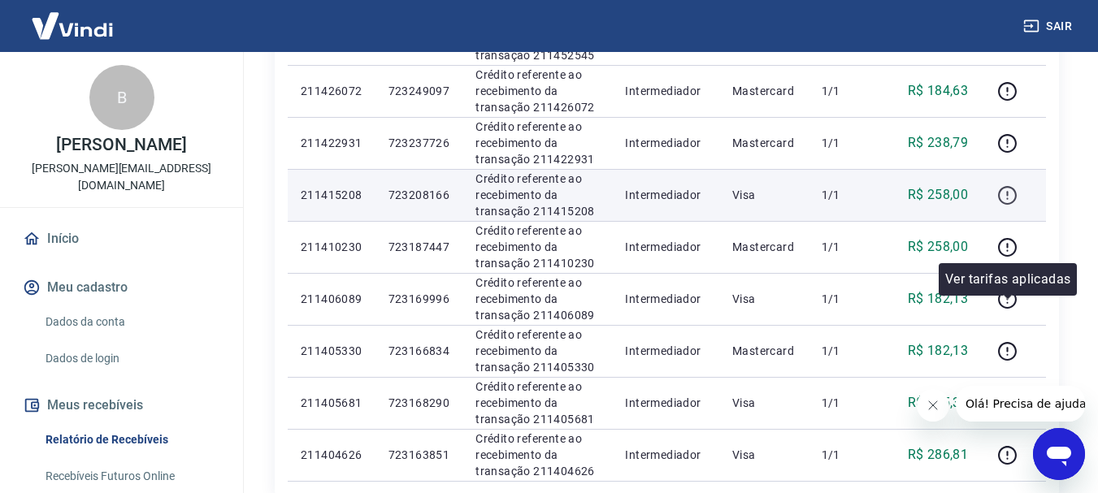
click at [1005, 206] on icon "button" at bounding box center [1007, 195] width 20 height 20
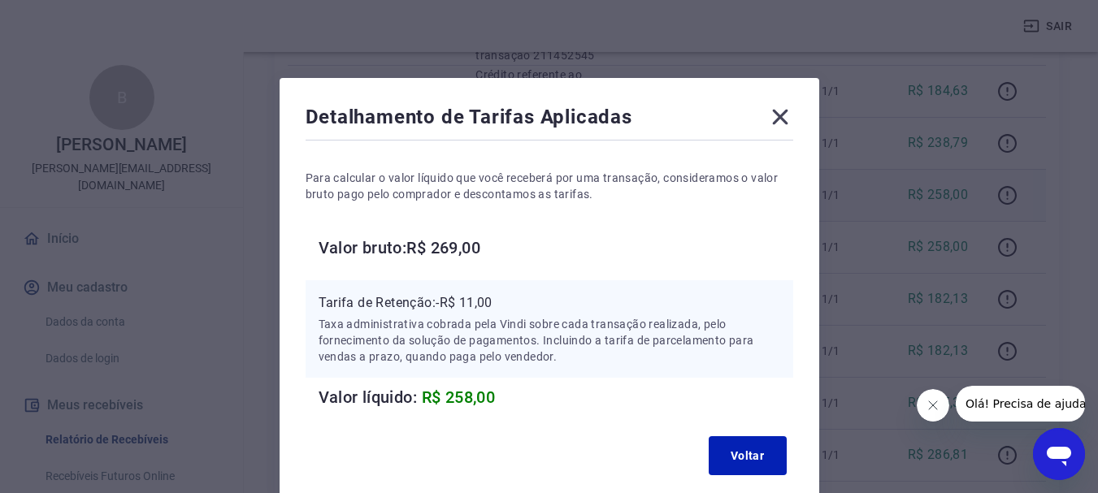
click at [789, 115] on icon at bounding box center [780, 117] width 26 height 26
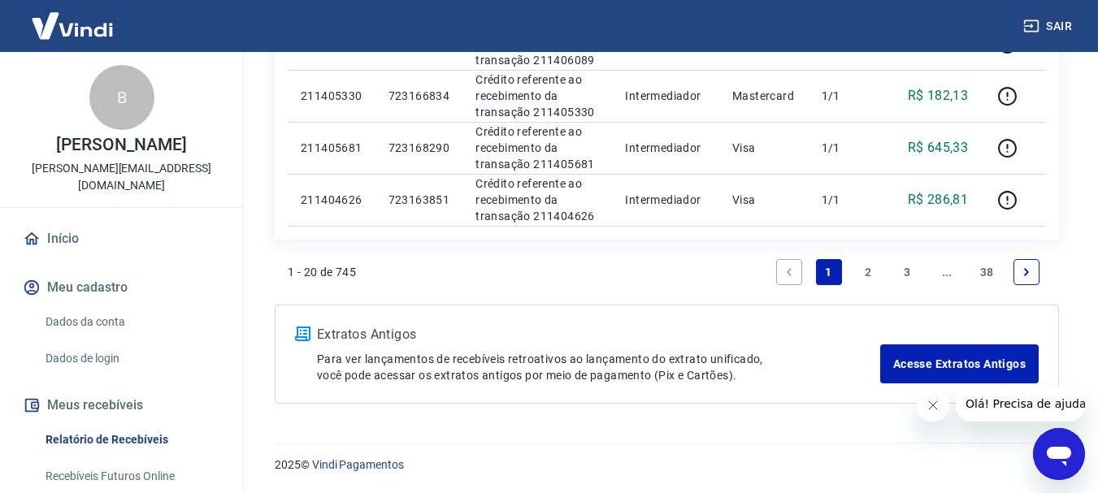
scroll to position [1445, 0]
click at [995, 267] on link "38" at bounding box center [987, 272] width 27 height 26
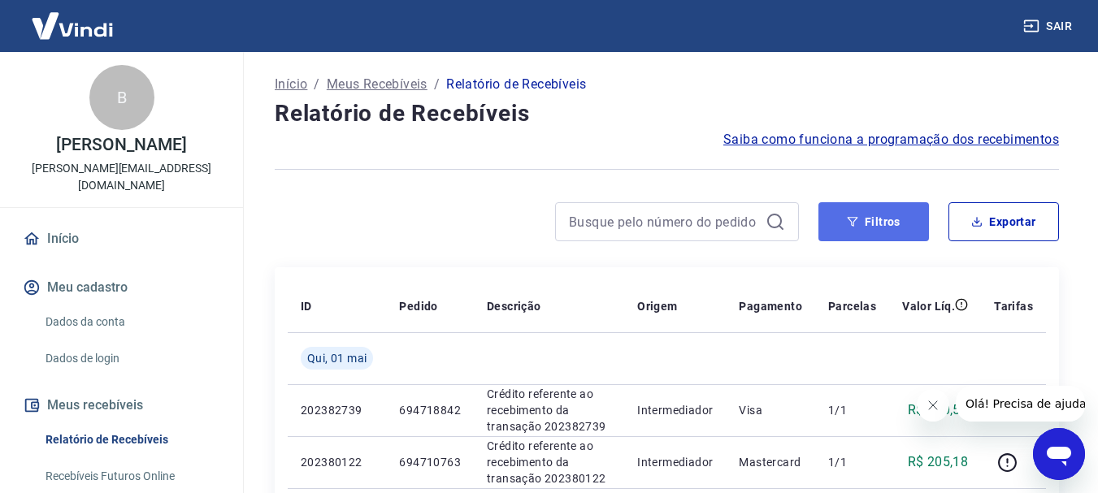
click at [887, 225] on button "Filtros" at bounding box center [874, 221] width 111 height 39
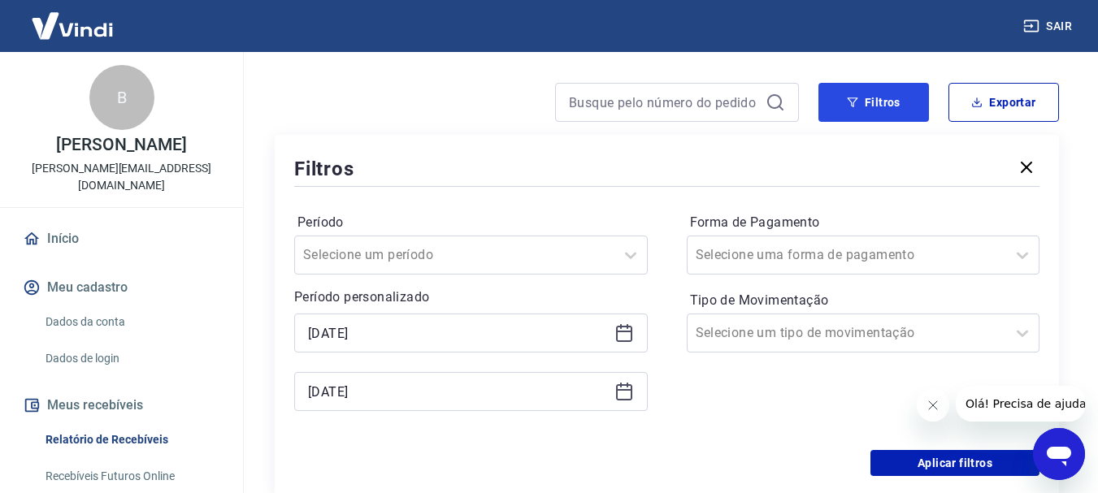
scroll to position [122, 0]
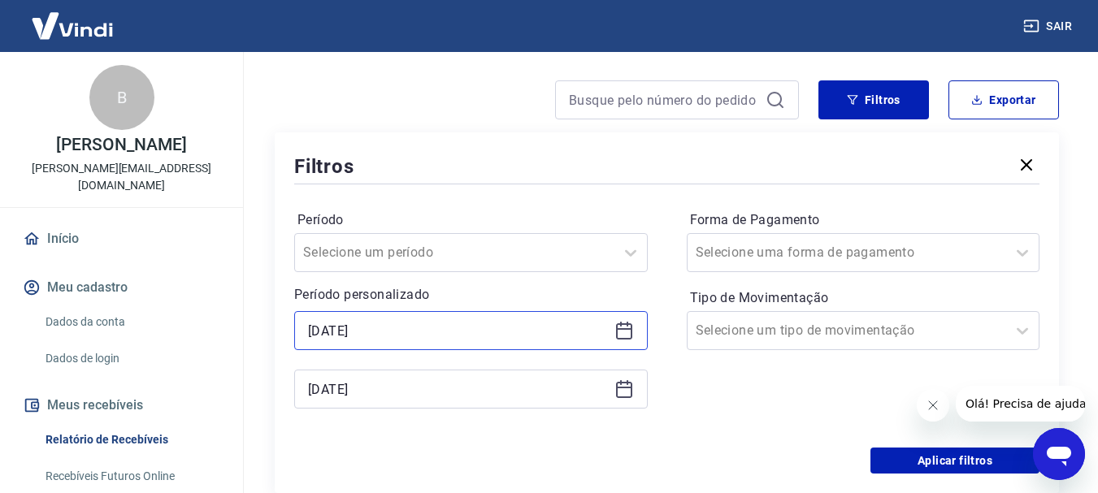
click at [398, 333] on input "01/05/2025" at bounding box center [458, 331] width 300 height 24
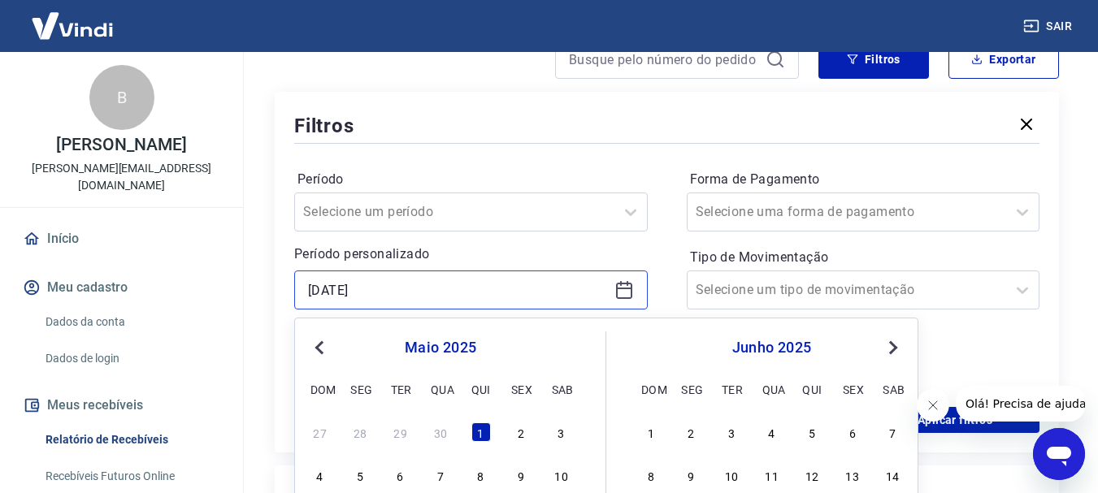
scroll to position [203, 0]
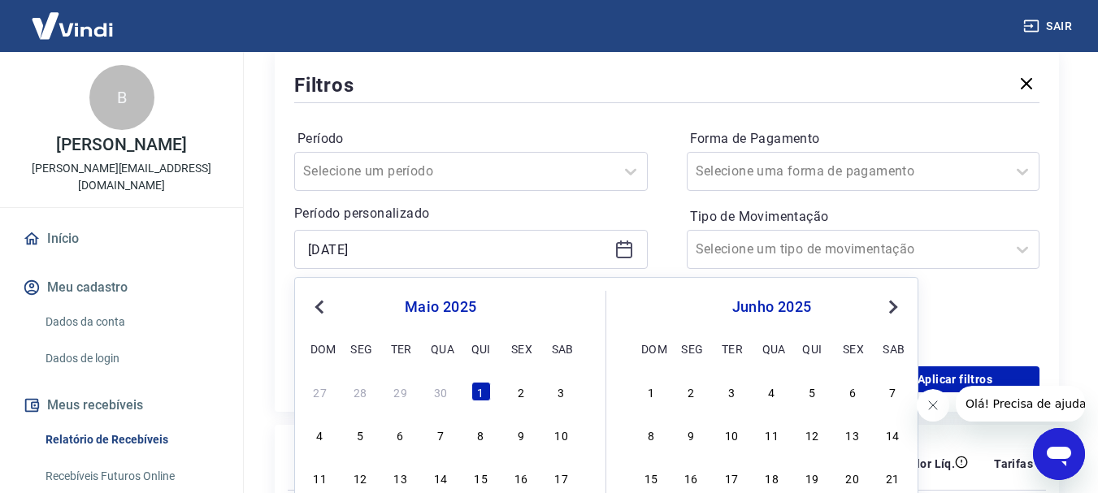
click at [320, 316] on button "Previous Month" at bounding box center [320, 308] width 20 height 20
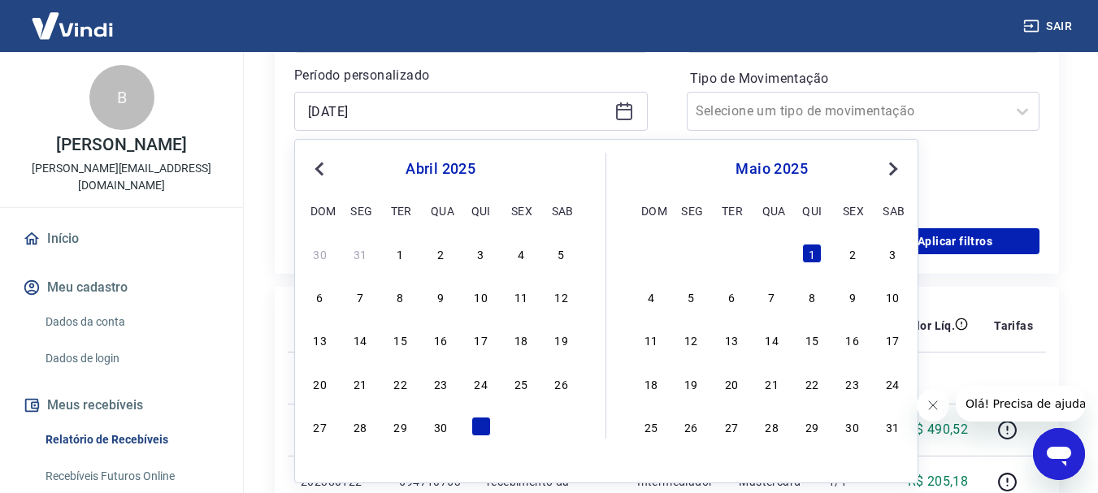
scroll to position [406, 0]
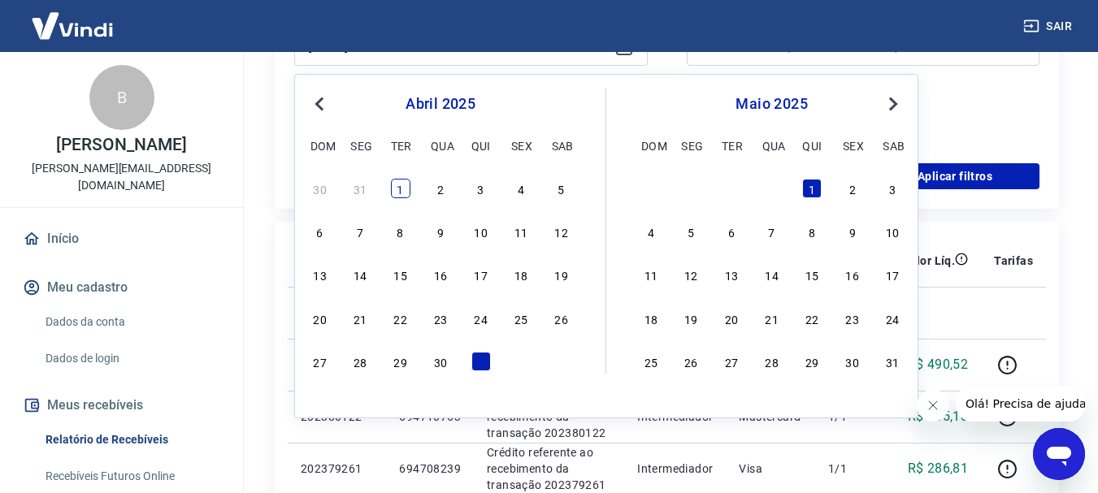
click at [404, 185] on div "1" at bounding box center [401, 189] width 20 height 20
type input "01/04/2025"
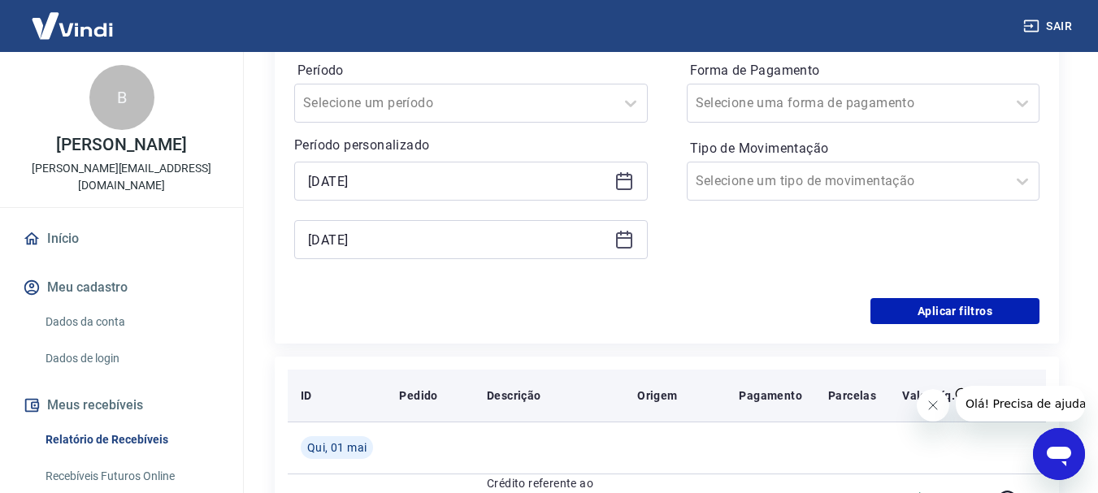
scroll to position [264, 0]
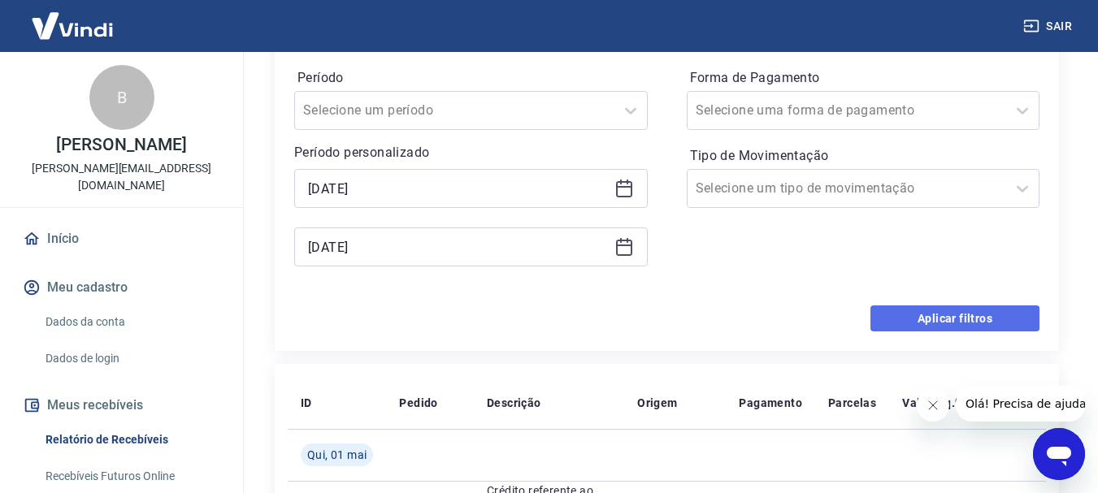
click at [972, 316] on button "Aplicar filtros" at bounding box center [955, 319] width 169 height 26
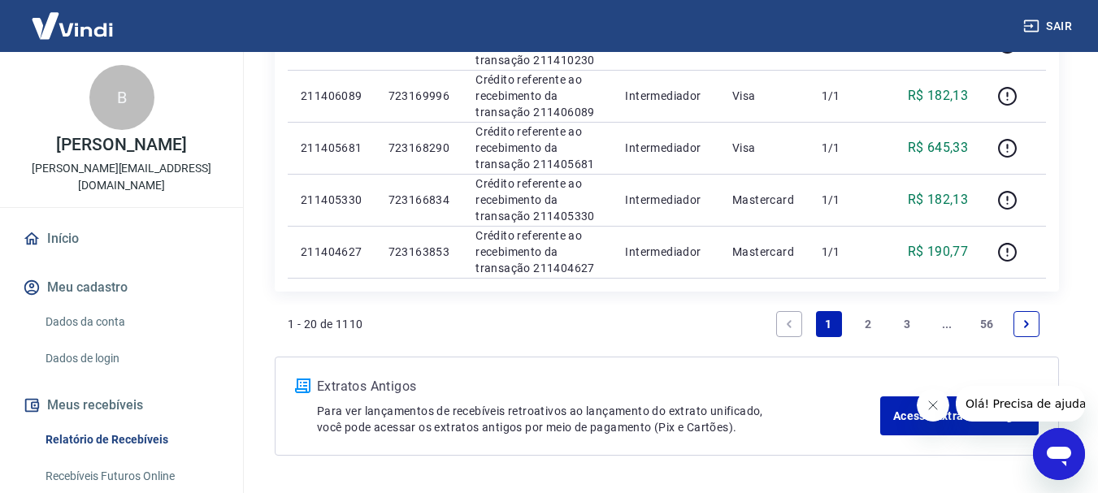
scroll to position [1445, 0]
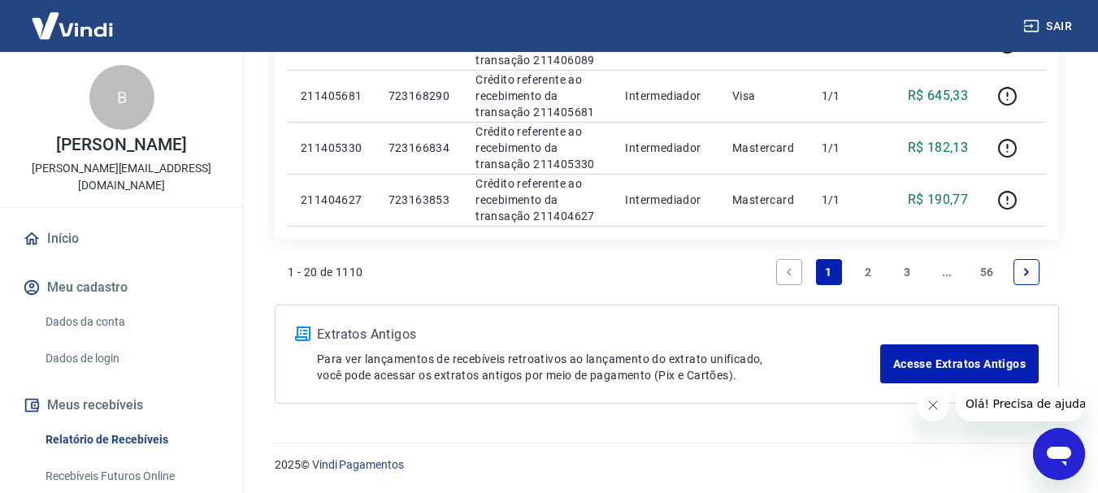
click at [988, 267] on link "56" at bounding box center [987, 272] width 27 height 26
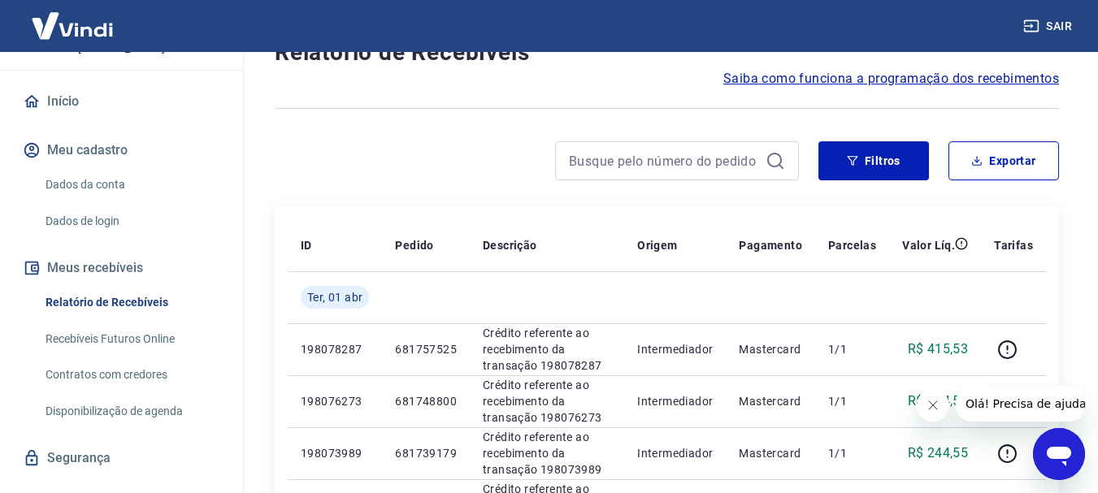
scroll to position [152, 0]
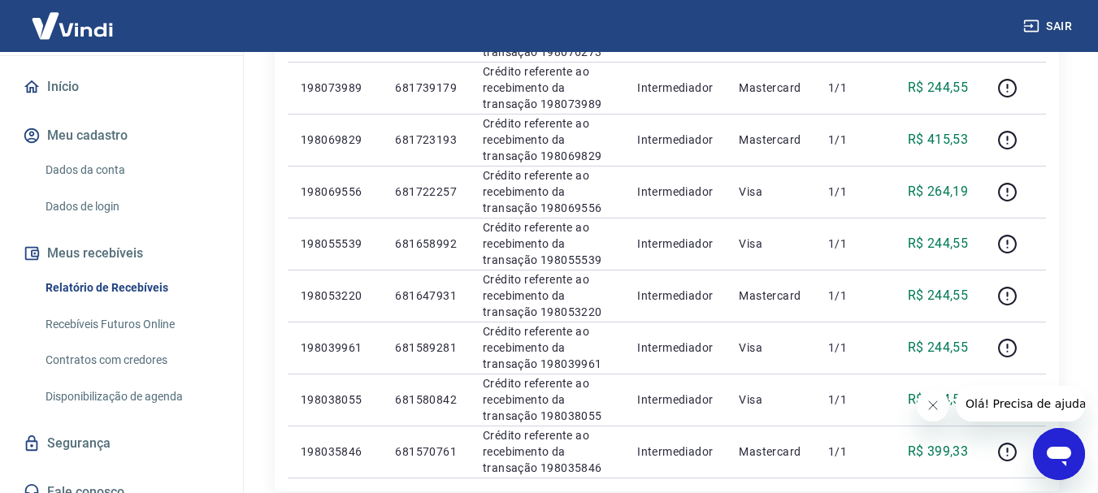
click at [102, 475] on link "Fale conosco" at bounding box center [122, 493] width 204 height 36
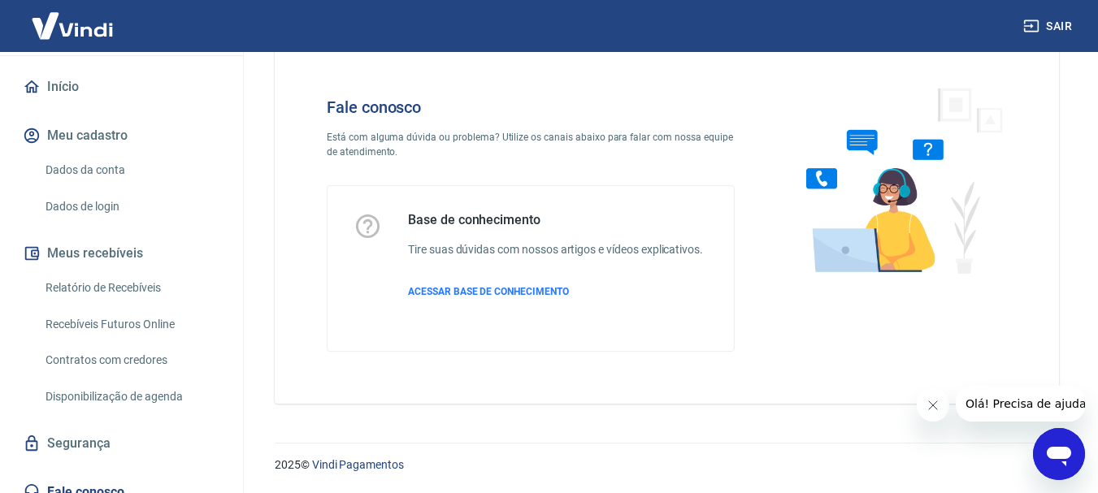
scroll to position [39, 0]
click at [845, 236] on img at bounding box center [897, 180] width 247 height 217
drag, startPoint x: 360, startPoint y: 132, endPoint x: 631, endPoint y: 125, distance: 270.8
click at [631, 125] on div "Fale conosco Está com alguma dúvida ou problema? Utilize os canais abaixo para …" at bounding box center [531, 225] width 460 height 306
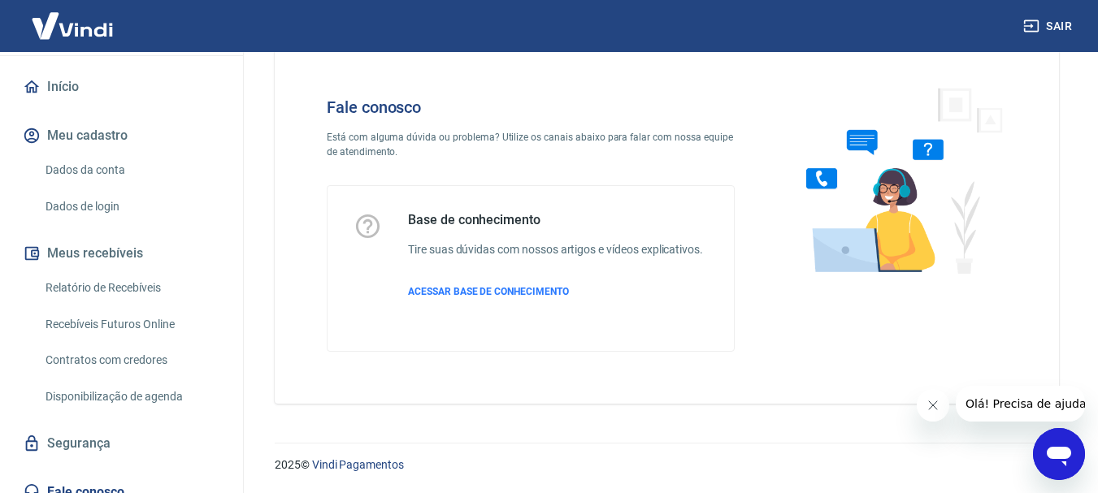
click at [380, 224] on icon at bounding box center [368, 226] width 28 height 28
click at [936, 409] on icon "Fechar mensagem da empresa" at bounding box center [932, 406] width 8 height 8
click at [877, 240] on img at bounding box center [897, 180] width 247 height 217
click at [480, 297] on span "ACESSAR BASE DE CONHECIMENTO" at bounding box center [488, 291] width 161 height 11
click at [60, 47] on img at bounding box center [73, 26] width 106 height 50
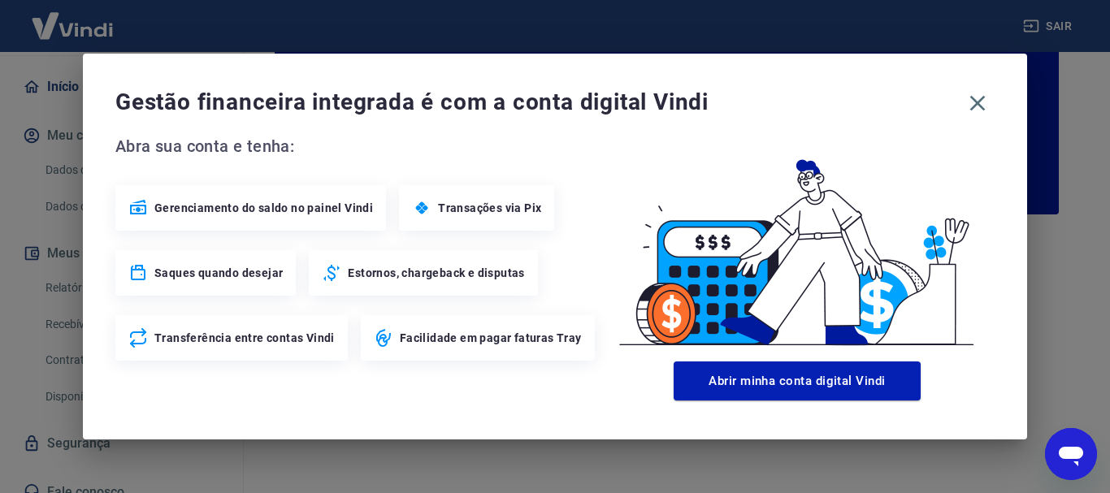
click at [59, 63] on div "Gestão financeira integrada é com a conta digital Vindi Abra sua conta e tenha:…" at bounding box center [555, 246] width 1110 height 493
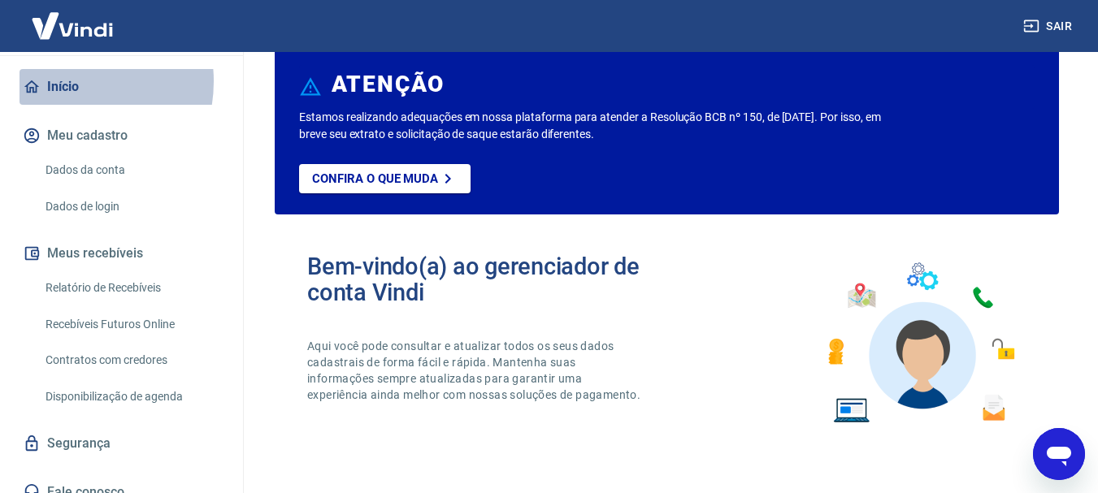
click at [59, 69] on link "Início" at bounding box center [122, 87] width 204 height 36
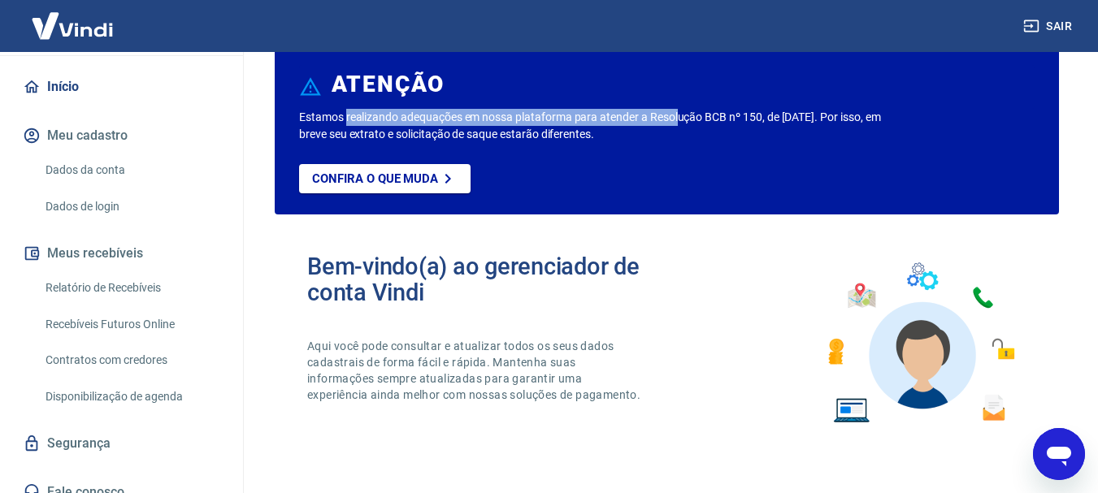
drag, startPoint x: 347, startPoint y: 122, endPoint x: 681, endPoint y: 116, distance: 334.1
click at [681, 116] on p "Estamos realizando adequações em nossa plataforma para atender a Resolução BCB …" at bounding box center [593, 126] width 589 height 34
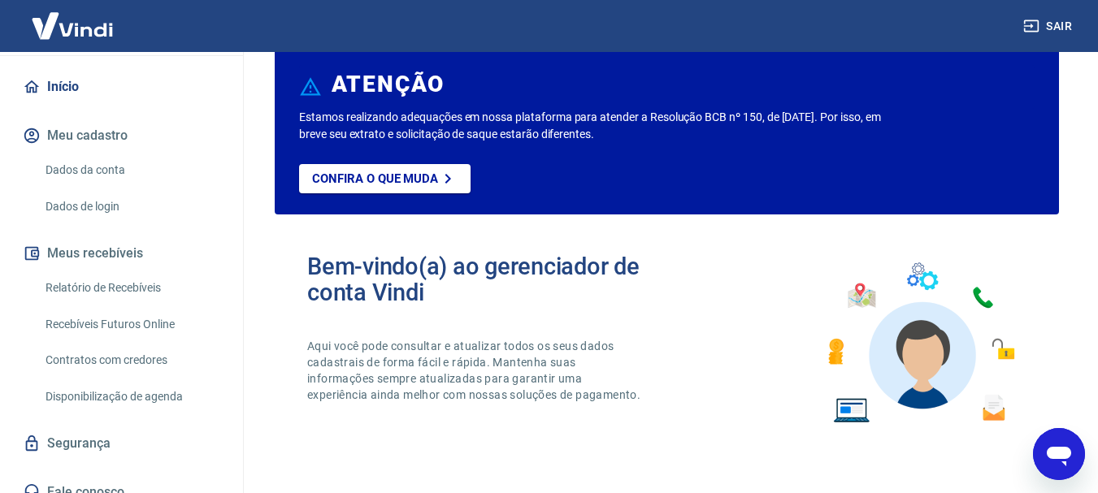
click at [674, 151] on div "Estamos realizando adequações em nossa plataforma para atender a Resolução BCB …" at bounding box center [667, 162] width 736 height 106
click at [369, 132] on p "Estamos realizando adequações em nossa plataforma para atender a Resolução BCB …" at bounding box center [593, 126] width 589 height 34
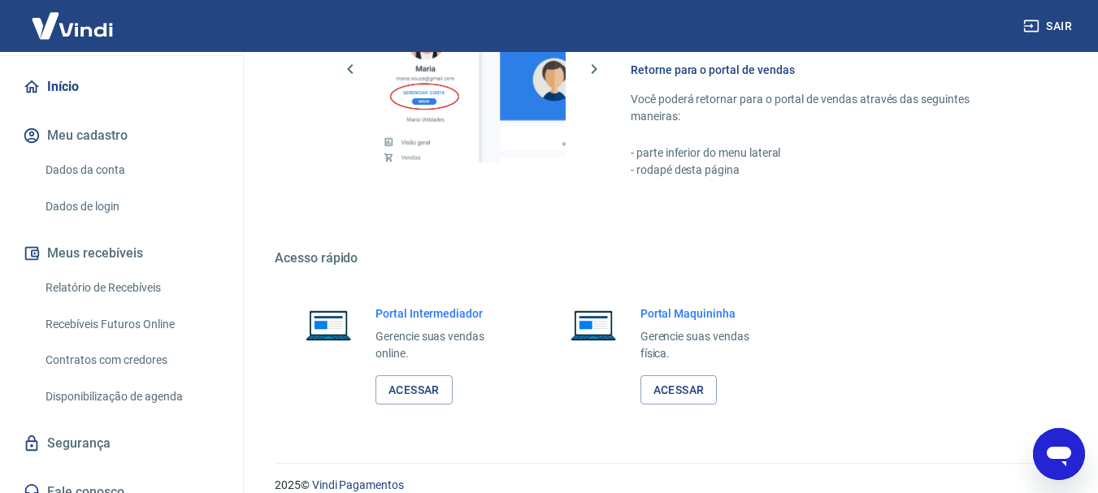
scroll to position [1009, 0]
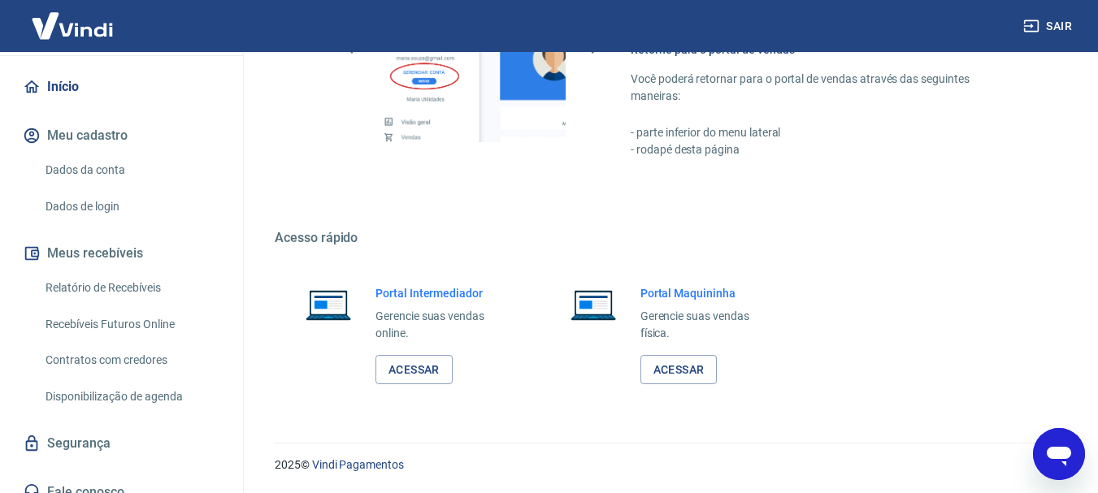
click at [1049, 443] on icon "Abrir janela de mensagens" at bounding box center [1059, 454] width 29 height 29
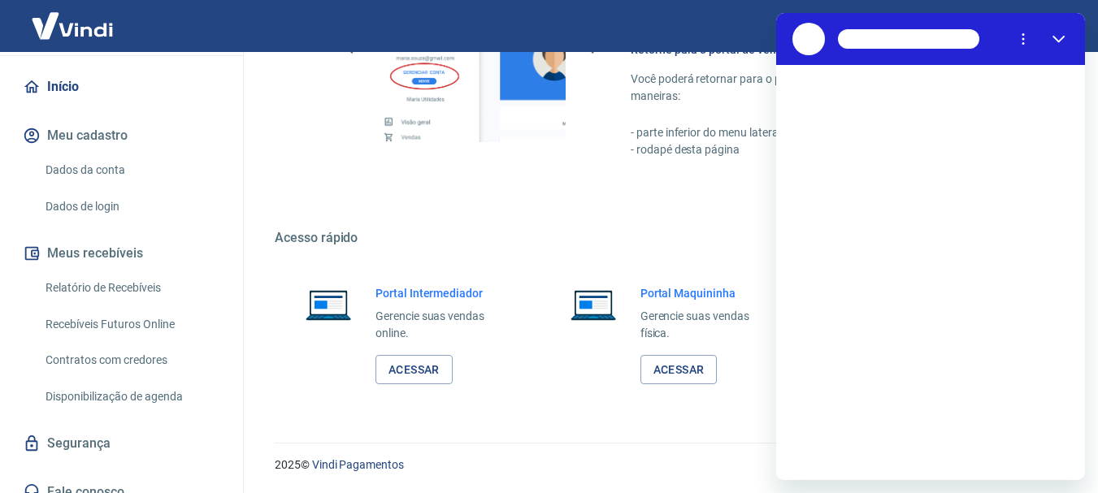
scroll to position [0, 0]
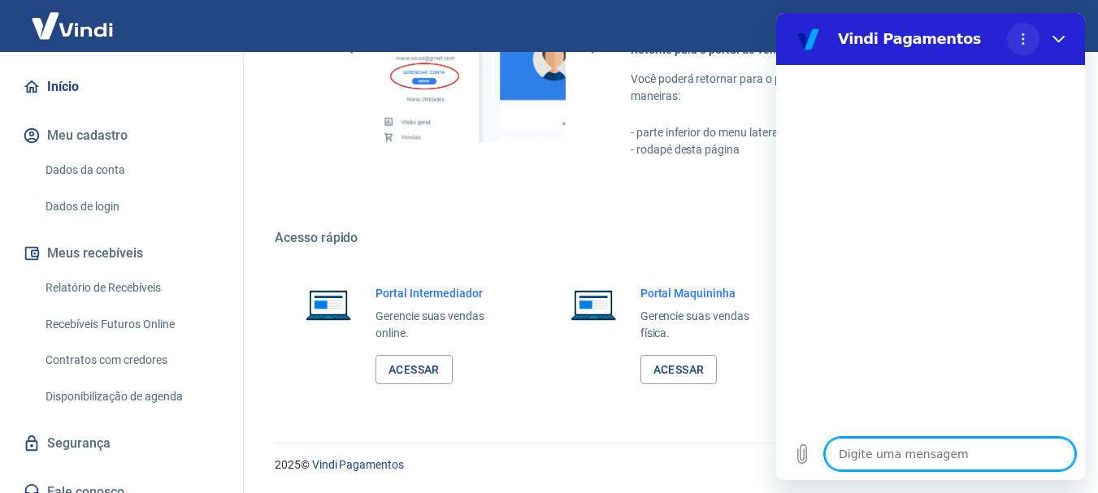
click at [1030, 37] on button "Menu de opções" at bounding box center [1023, 39] width 33 height 33
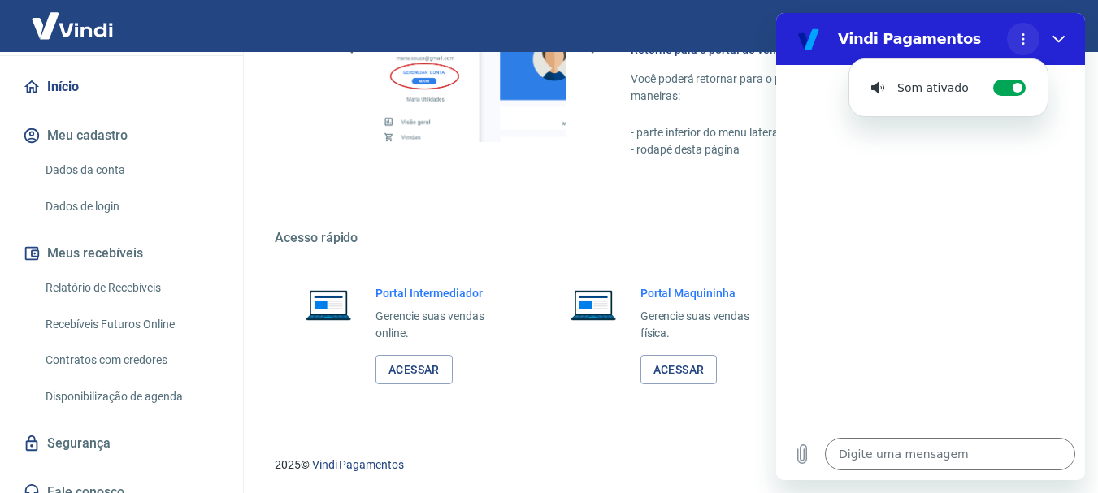
click at [1030, 37] on button "Menu de opções" at bounding box center [1023, 39] width 33 height 33
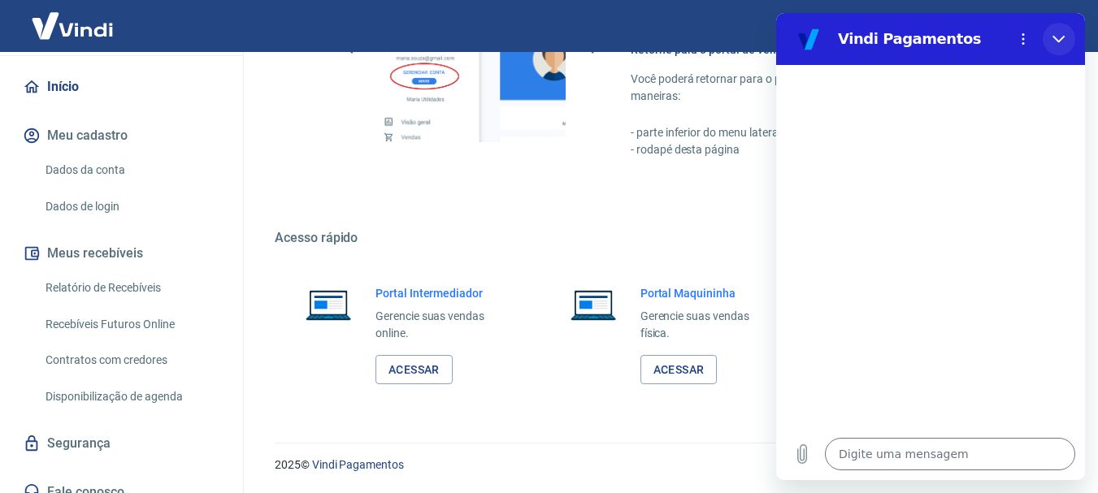
drag, startPoint x: 1052, startPoint y: 38, endPoint x: 1828, endPoint y: 51, distance: 776.4
click at [1052, 38] on button "Fechar" at bounding box center [1059, 39] width 33 height 33
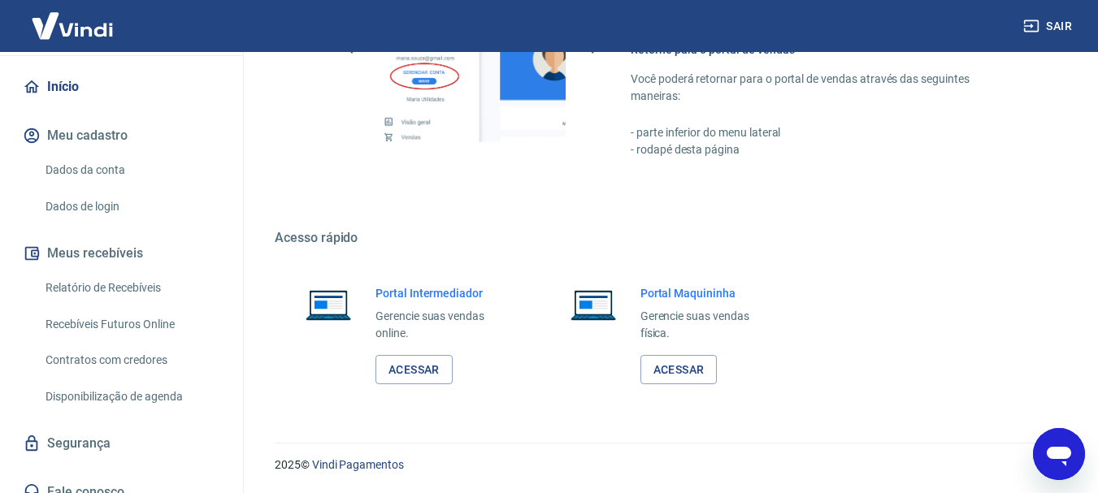
click at [1063, 445] on icon "Abrir janela de mensagens" at bounding box center [1059, 454] width 29 height 29
type textarea "x"
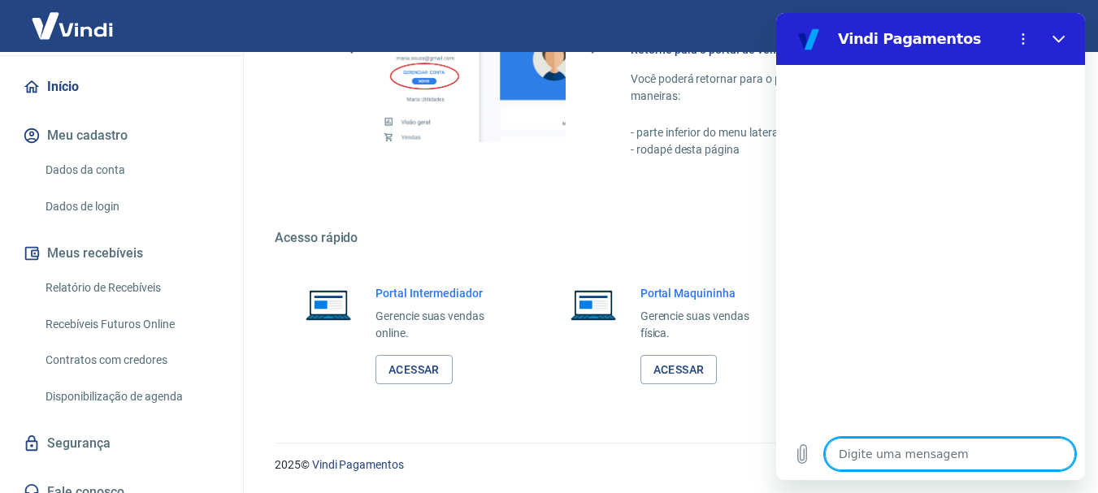
click at [906, 458] on textarea at bounding box center [950, 454] width 250 height 33
type textarea "a"
type textarea "x"
type textarea "ab"
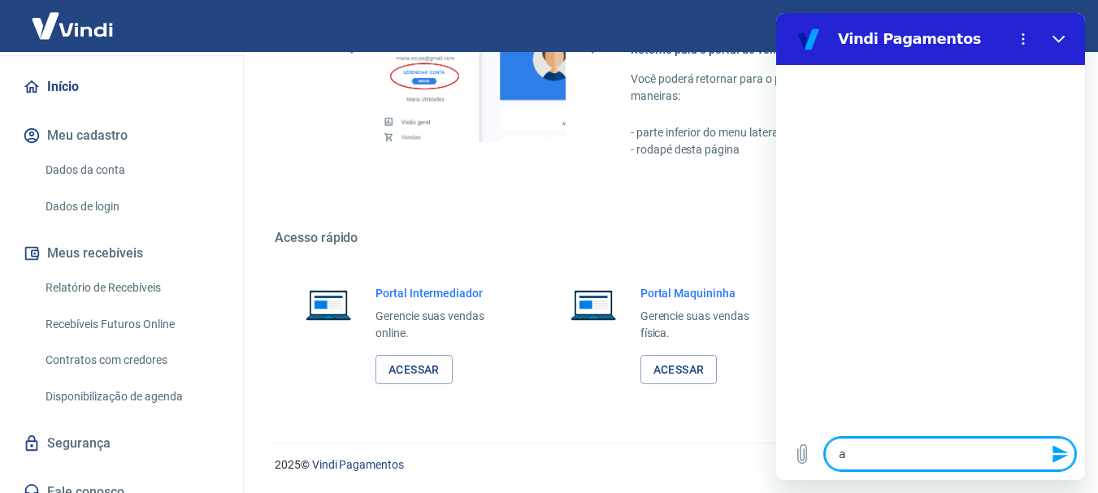
type textarea "x"
type textarea "abr"
type textarea "x"
type textarea "abrr"
type textarea "x"
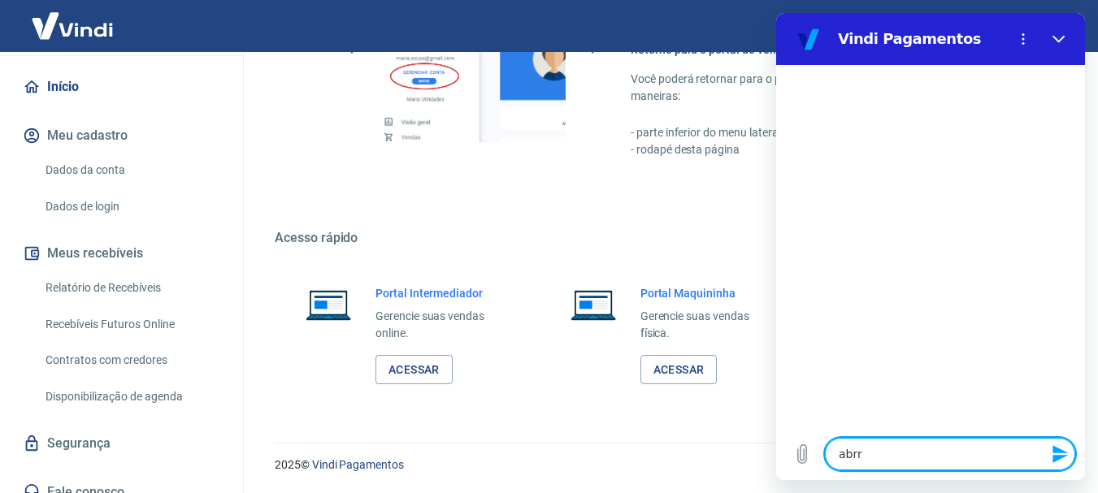
type textarea "abr"
type textarea "x"
type textarea "abri"
type textarea "x"
type textarea "abrir"
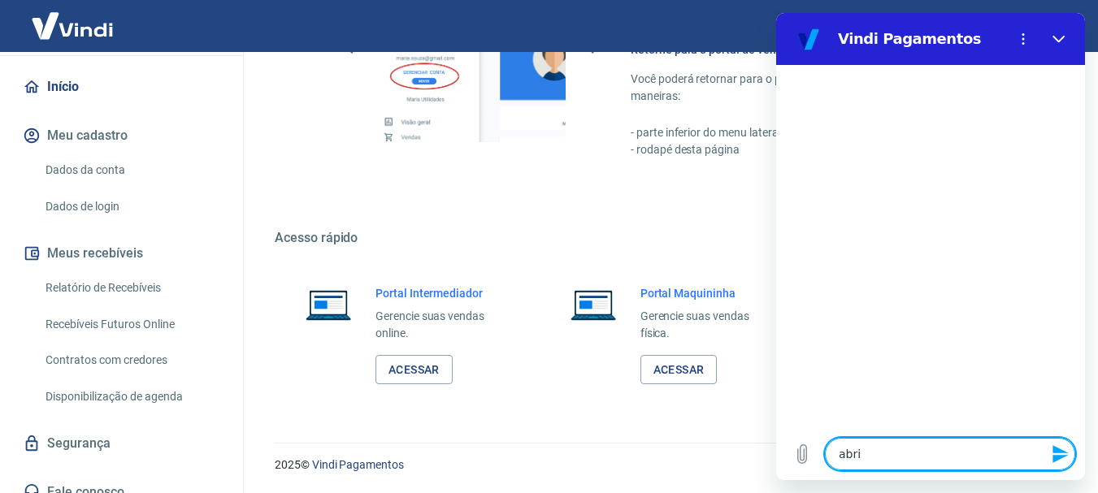
type textarea "x"
type textarea "abrir"
type textarea "x"
type textarea "abrir c"
type textarea "x"
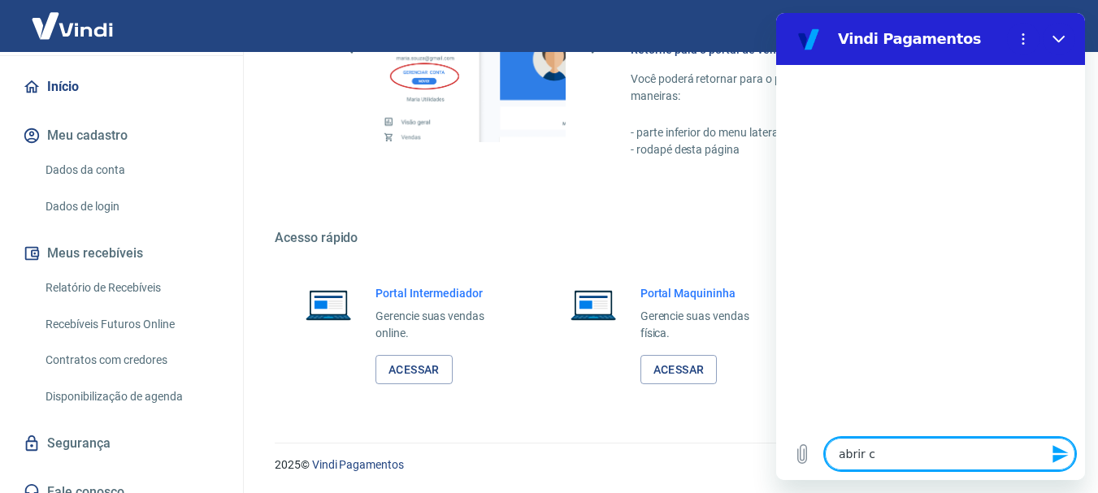
type textarea "abrir ch"
type textarea "x"
type textarea "abrir cha"
type textarea "x"
type textarea "abrir cham"
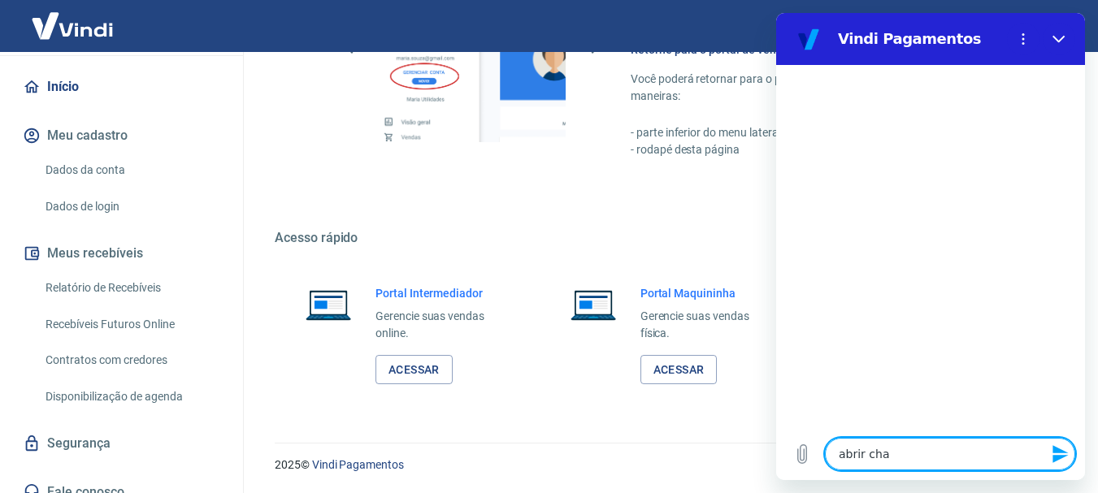
type textarea "x"
type textarea "abrir chama"
type textarea "x"
type textarea "abrir chamad"
type textarea "x"
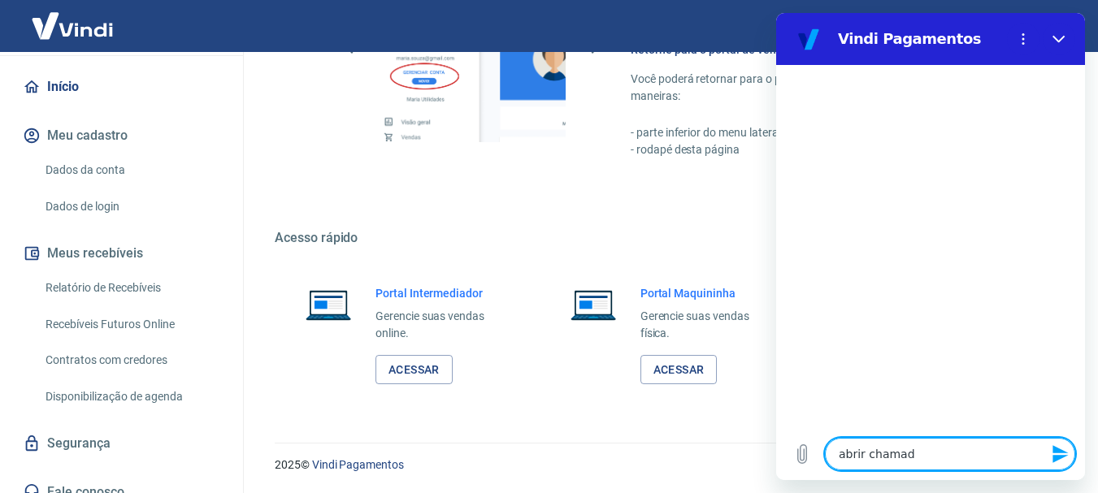
type textarea "abrir chamado"
type textarea "x"
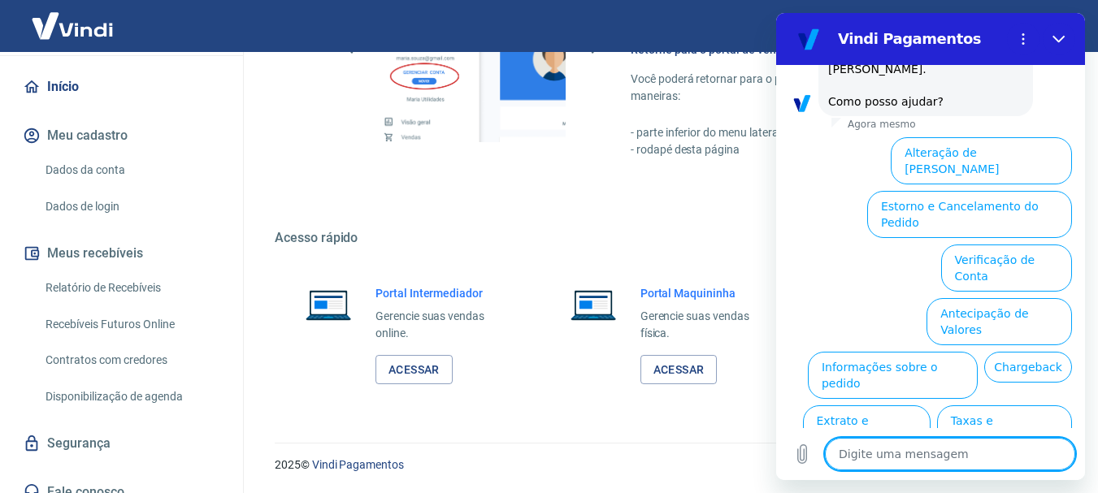
scroll to position [140, 0]
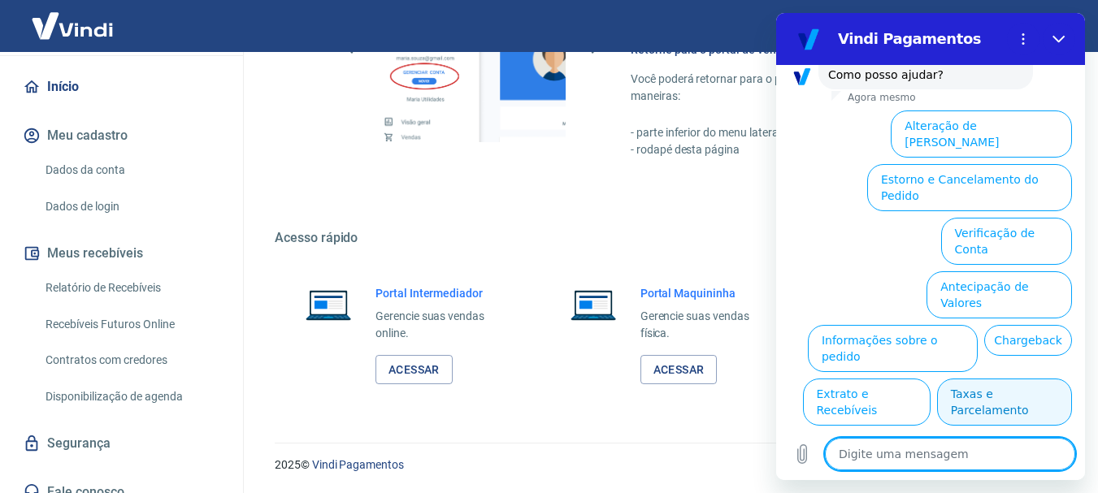
click at [1029, 379] on button "Taxas e Parcelamento" at bounding box center [1004, 402] width 135 height 47
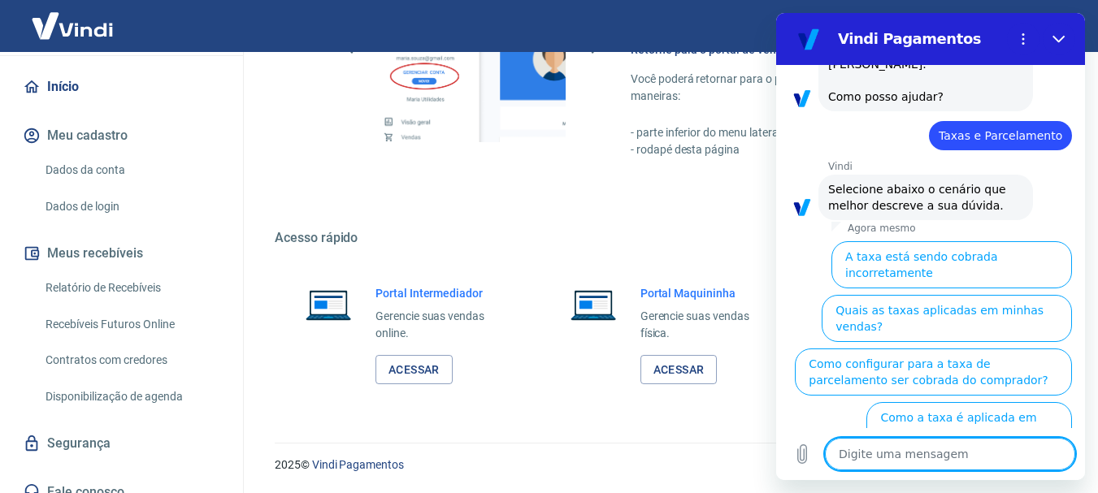
scroll to position [132, 0]
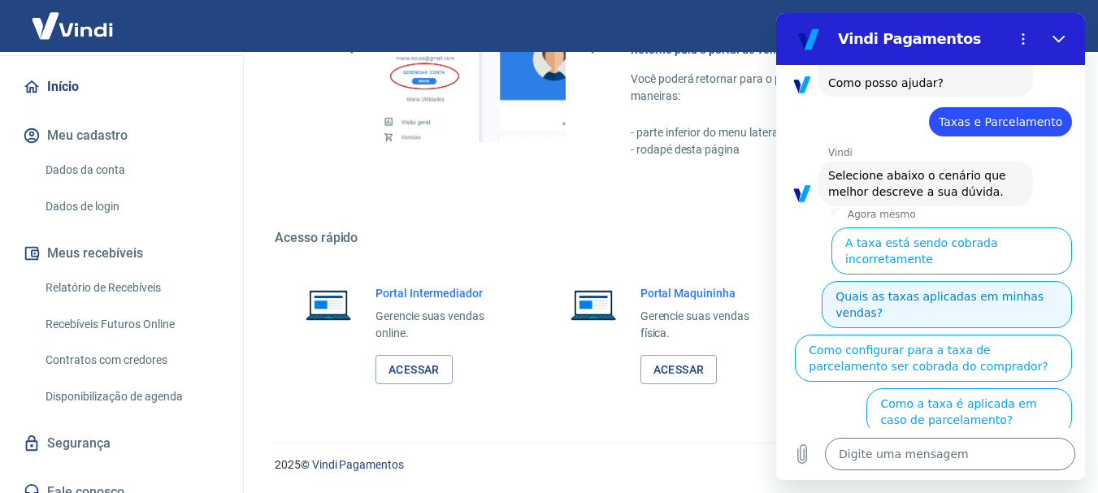
click at [927, 281] on button "Quais as taxas aplicadas em minhas vendas?" at bounding box center [947, 304] width 250 height 47
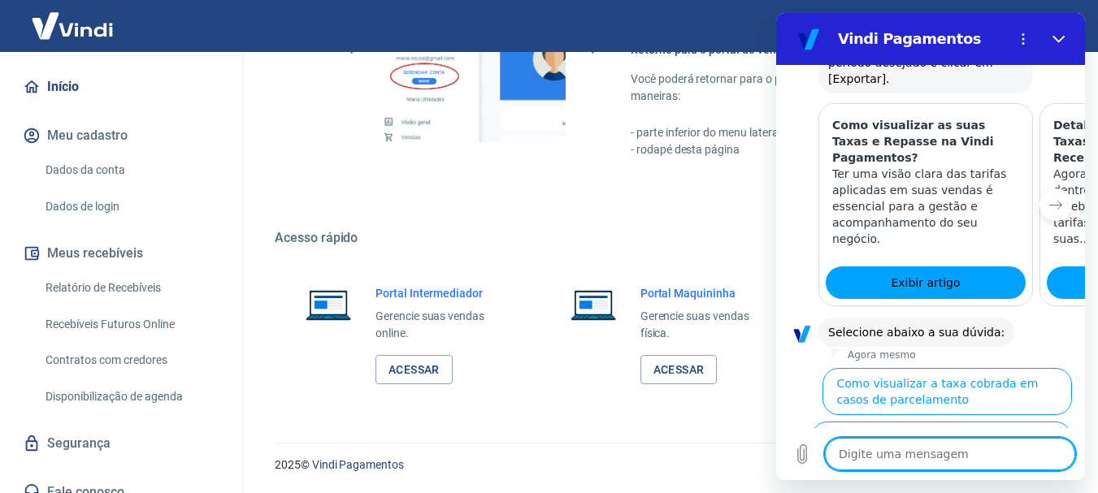
scroll to position [907, 0]
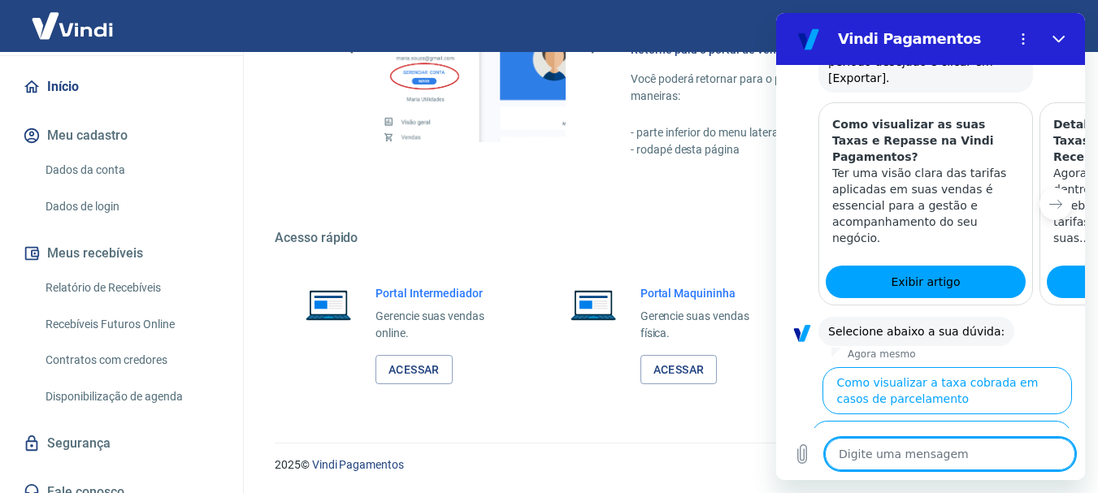
click at [1007, 475] on button "Como visualizar o total de taxas cobradas em minhas vendas" at bounding box center [944, 498] width 255 height 47
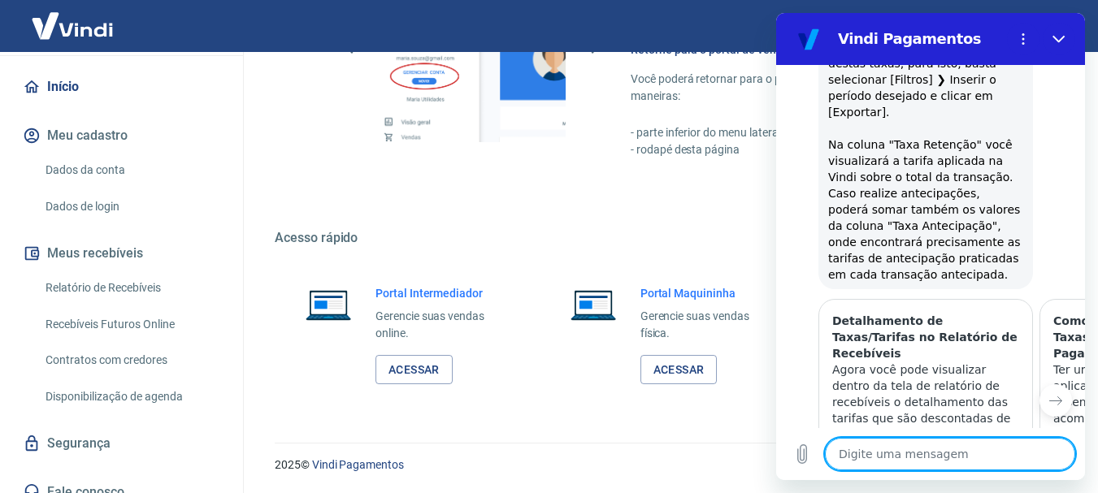
scroll to position [1618, 0]
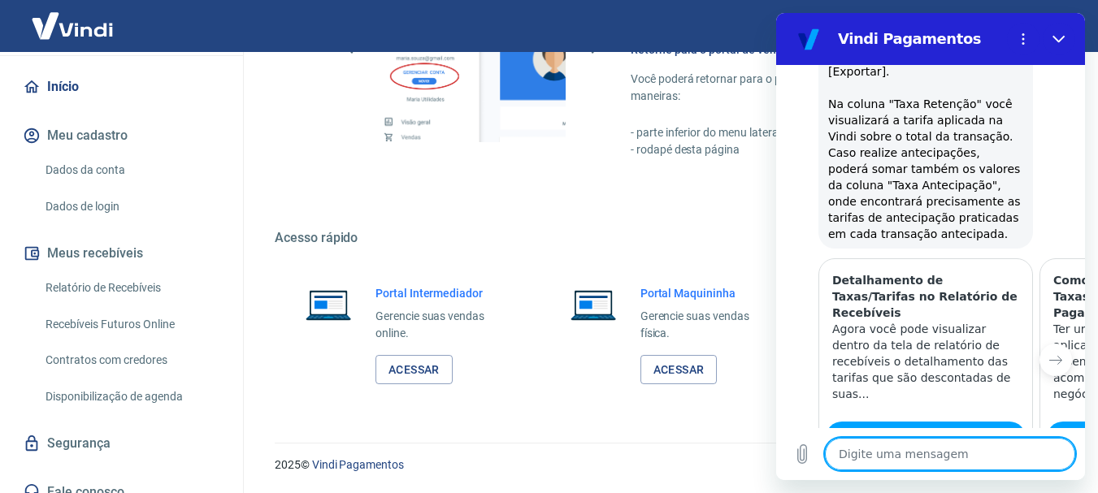
type textarea "x"
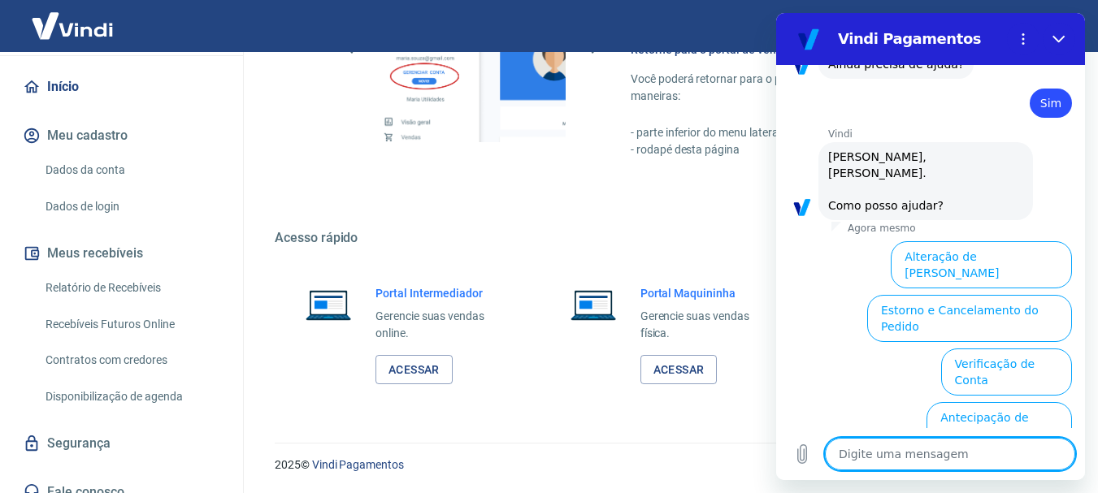
scroll to position [2042, 0]
type textarea "a"
type textarea "x"
type textarea "ab"
type textarea "x"
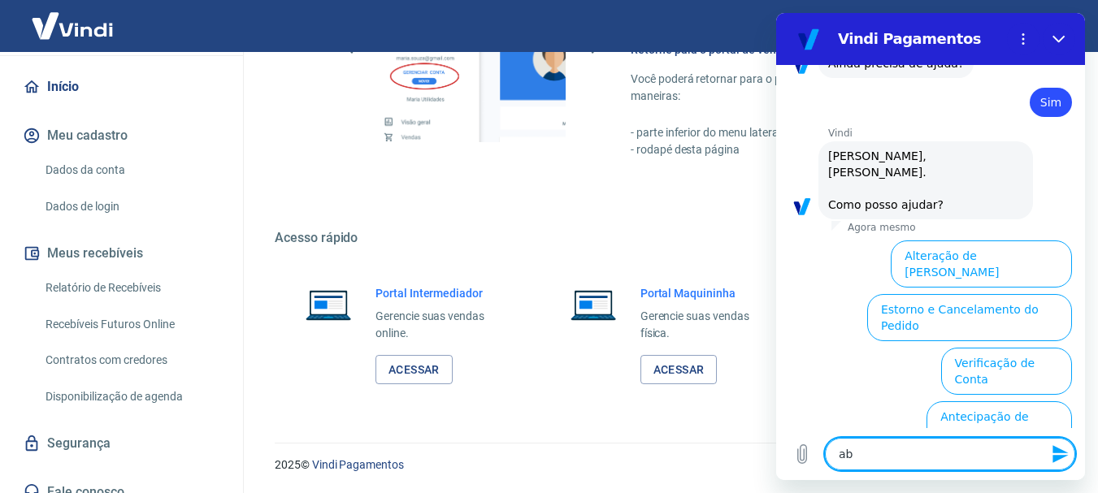
type textarea "abr"
type textarea "x"
type textarea "abri"
type textarea "x"
type textarea "abrir"
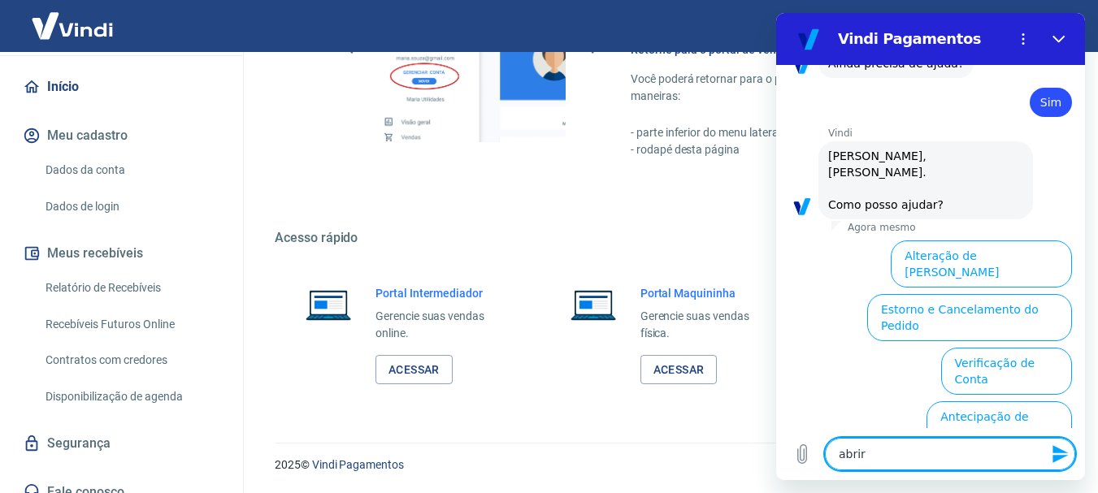
type textarea "x"
type textarea "abrir"
type textarea "x"
type textarea "abrir c"
type textarea "x"
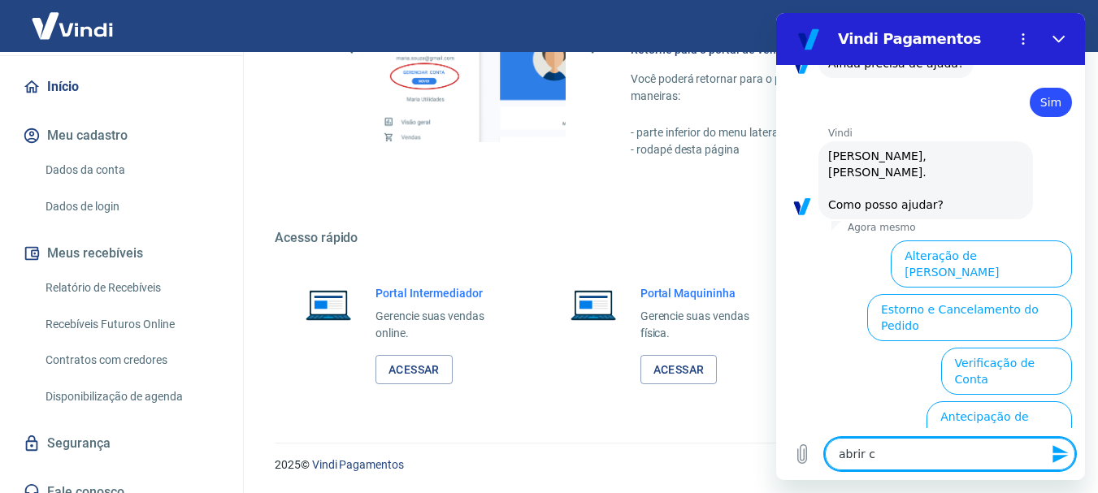
type textarea "abrir ch"
type textarea "x"
type textarea "abrir cha"
type textarea "x"
type textarea "abrir cham"
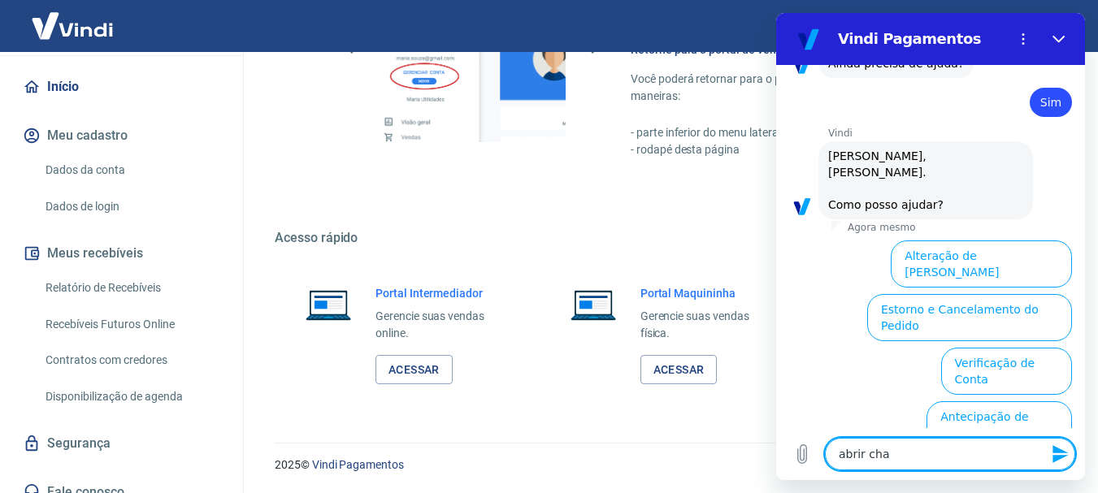
type textarea "x"
type textarea "abrir chama"
type textarea "x"
type textarea "abrir chamad"
type textarea "x"
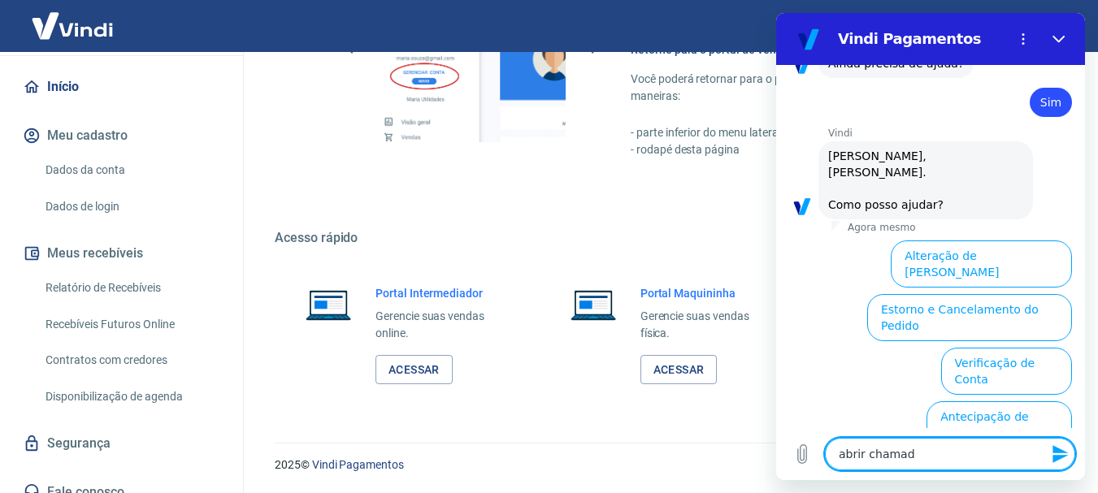
type textarea "abrir chamado"
type textarea "x"
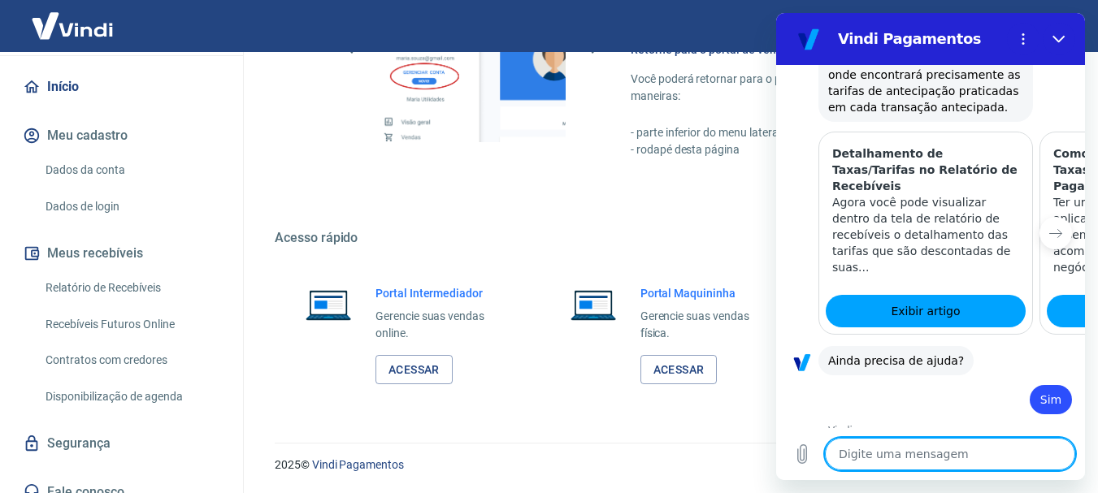
type textarea "x"
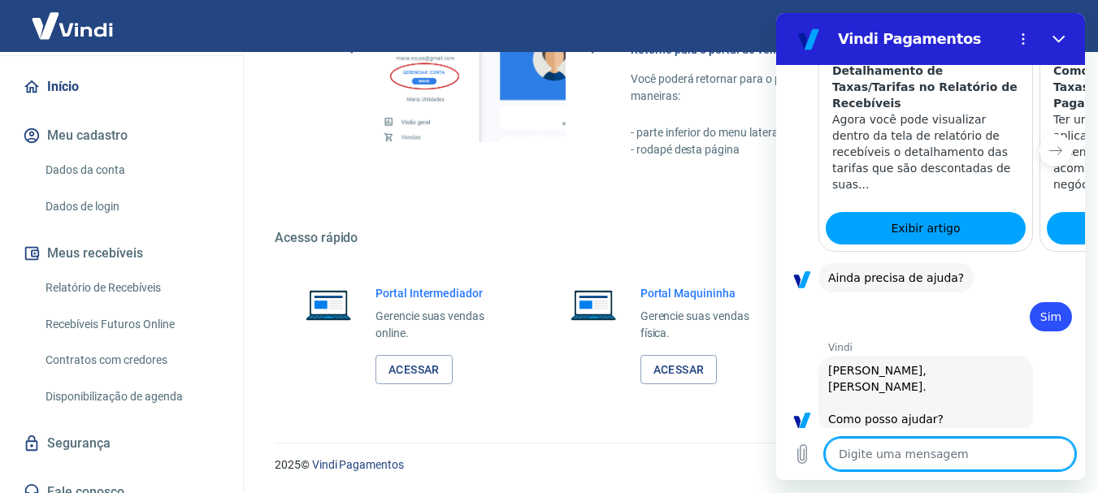
scroll to position [1831, 0]
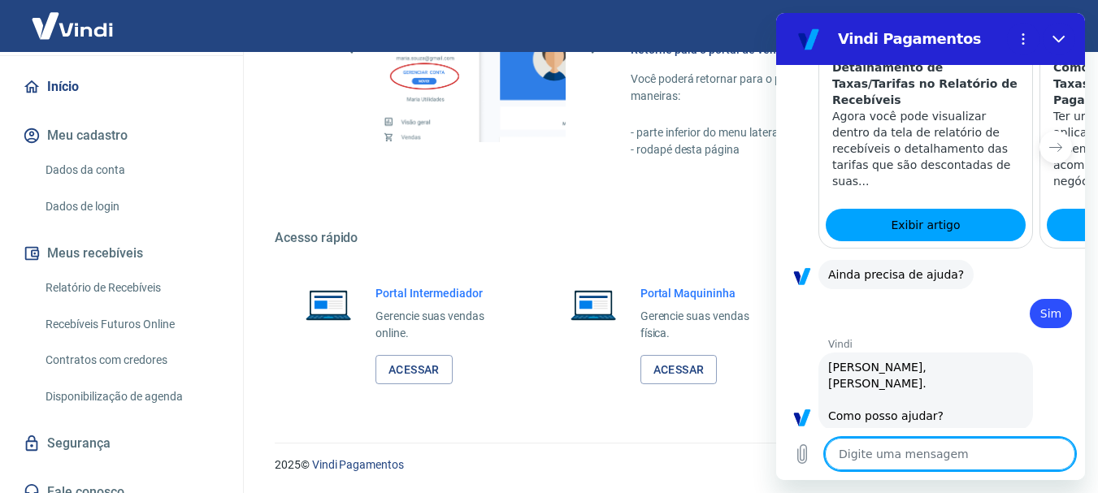
click at [951, 435] on div "Digite uma mensagem x" at bounding box center [930, 454] width 309 height 52
click at [941, 446] on textarea at bounding box center [950, 454] width 250 height 33
click at [941, 450] on textarea at bounding box center [950, 454] width 250 height 33
click at [931, 461] on textarea at bounding box center [950, 454] width 250 height 33
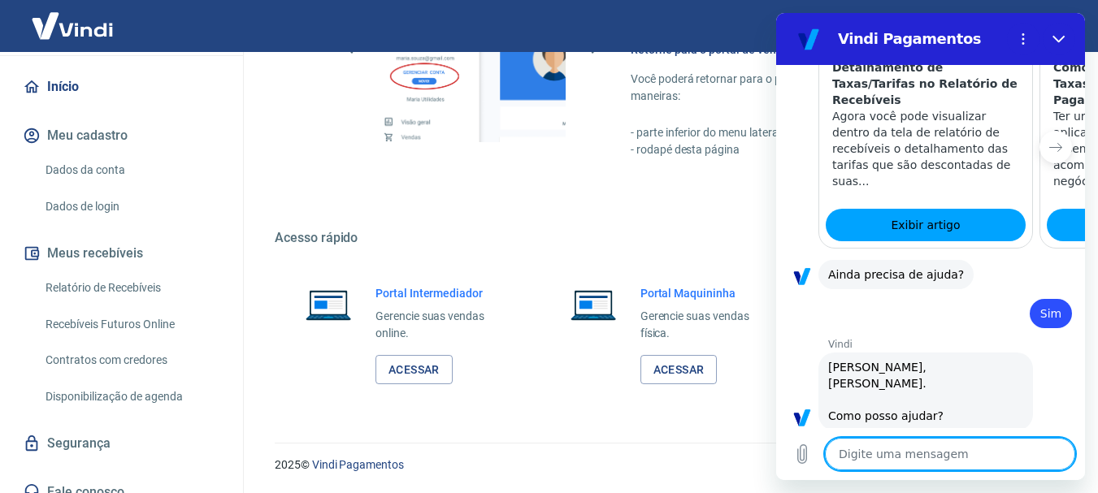
click at [931, 461] on textarea at bounding box center [950, 454] width 250 height 33
type textarea "a"
type textarea "x"
type textarea "ab"
type textarea "x"
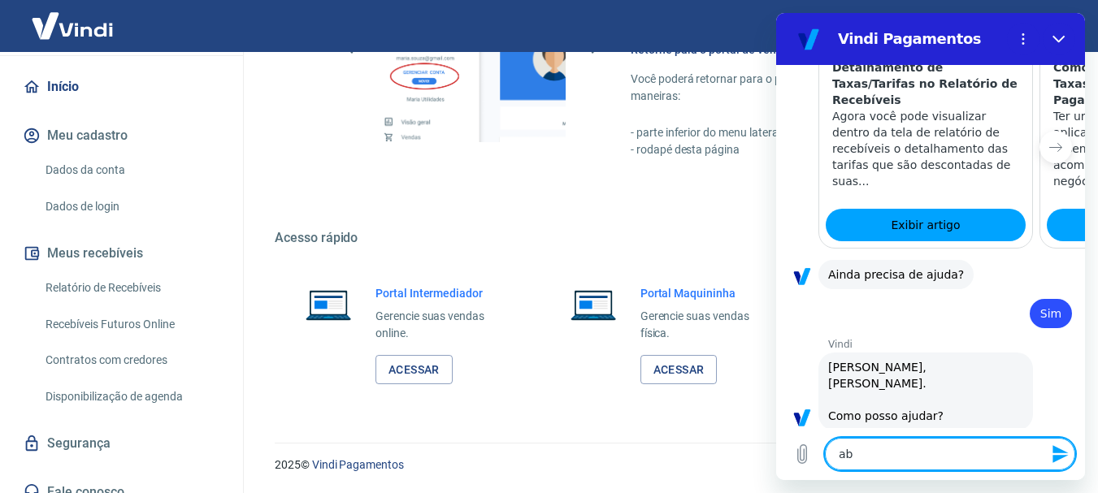
type textarea "abr"
type textarea "x"
type textarea "abri"
type textarea "x"
type textarea "abrir"
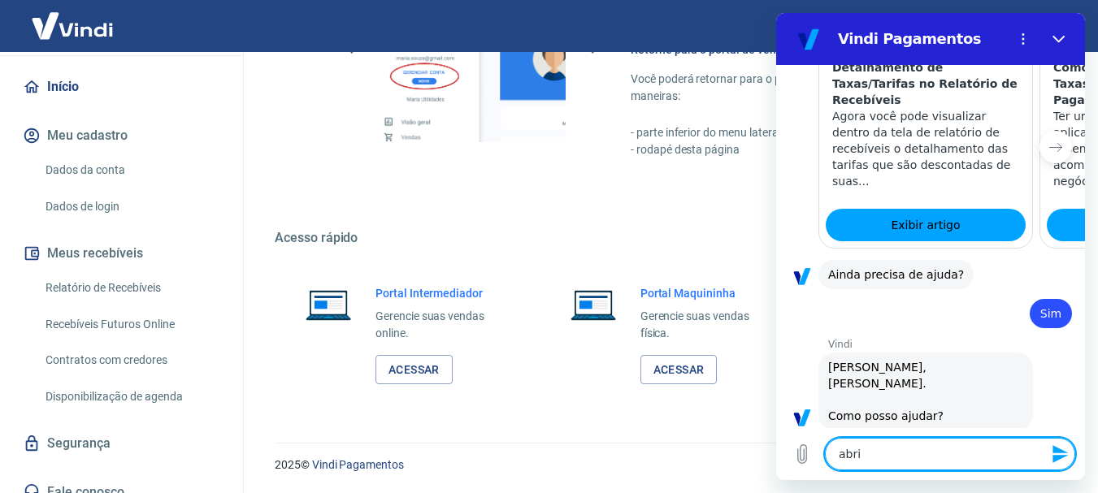
type textarea "x"
type textarea "abrir"
type textarea "x"
type textarea "abrir c"
type textarea "x"
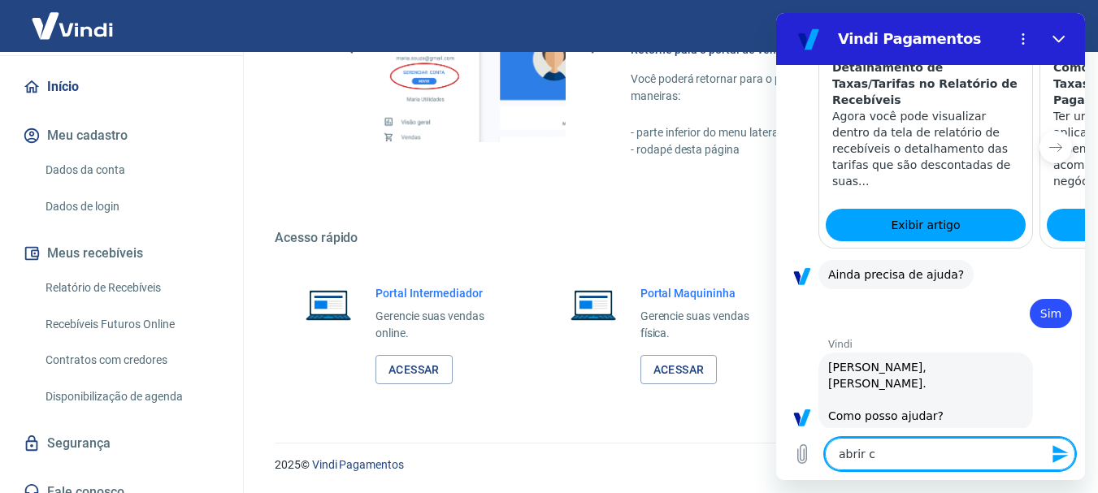
type textarea "abrir ch"
type textarea "x"
type textarea "abrir cha"
type textarea "x"
type textarea "abrir cham"
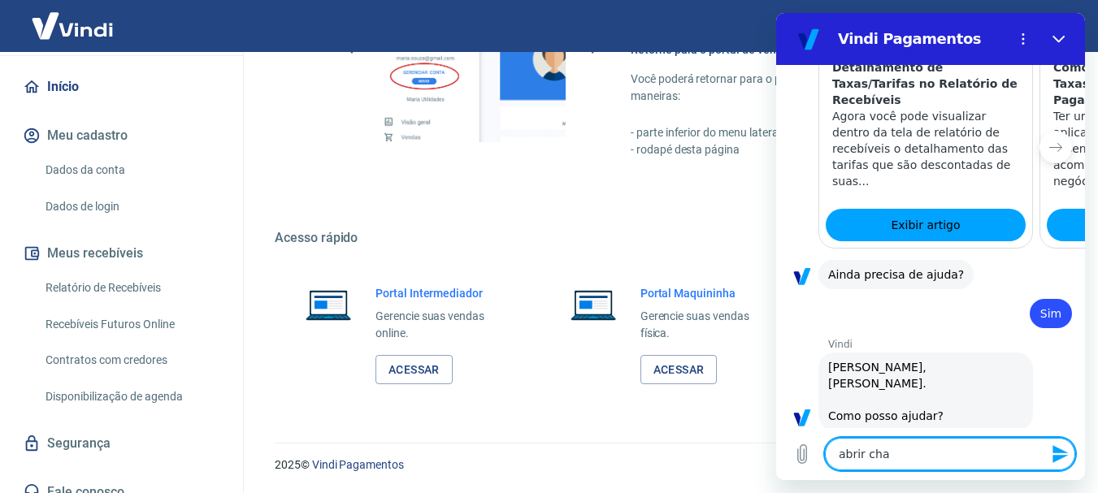
type textarea "x"
type textarea "abrir chama"
type textarea "x"
type textarea "abrir chamad"
type textarea "x"
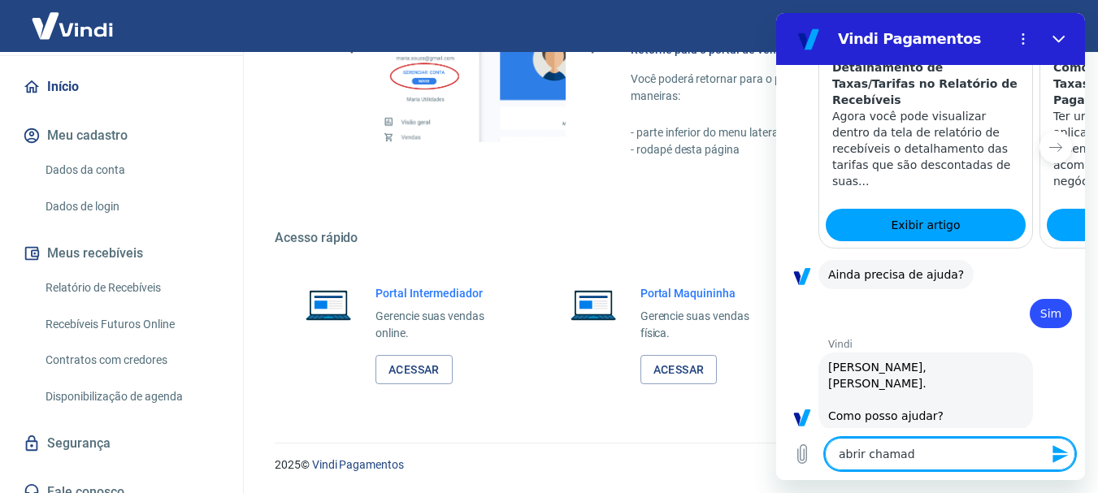
type textarea "abrir chamado"
type textarea "x"
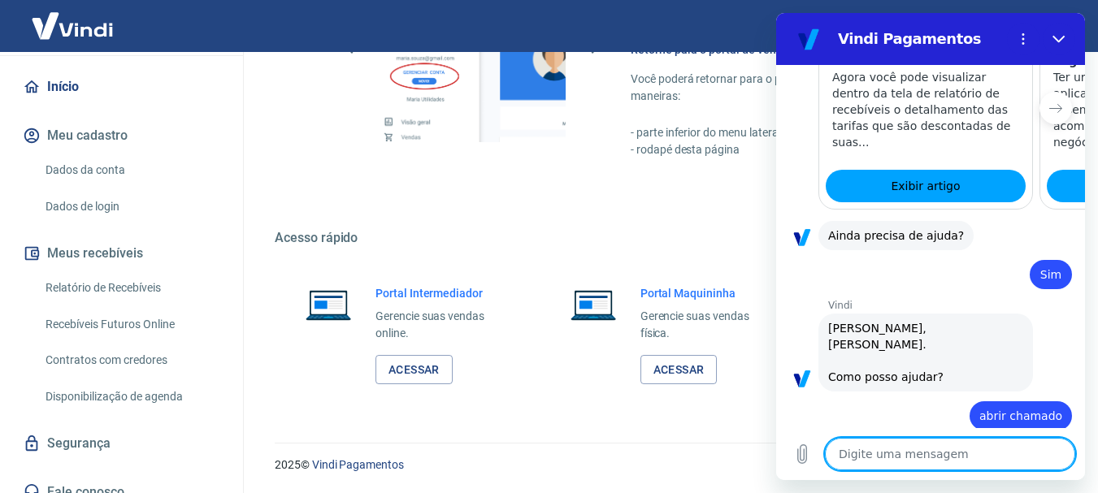
type textarea "x"
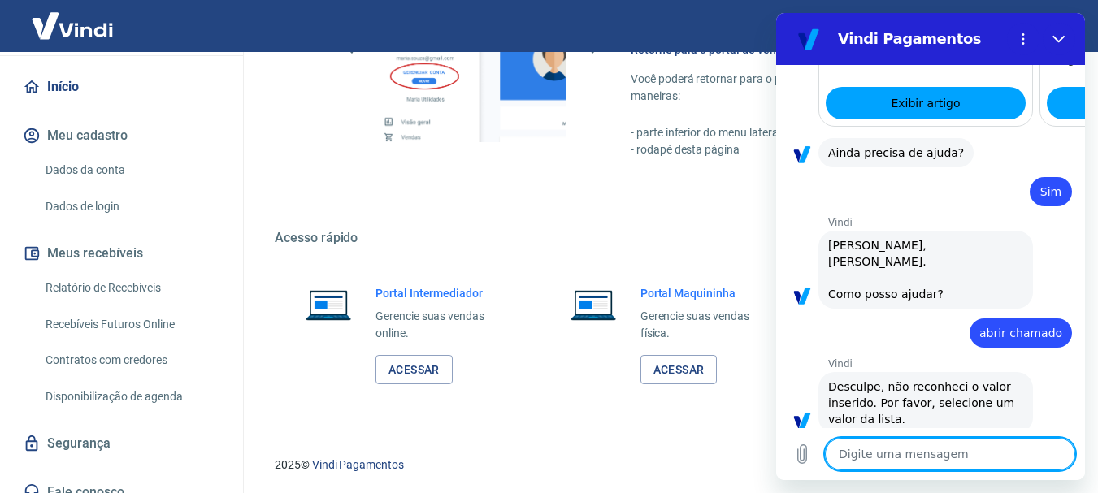
scroll to position [1956, 0]
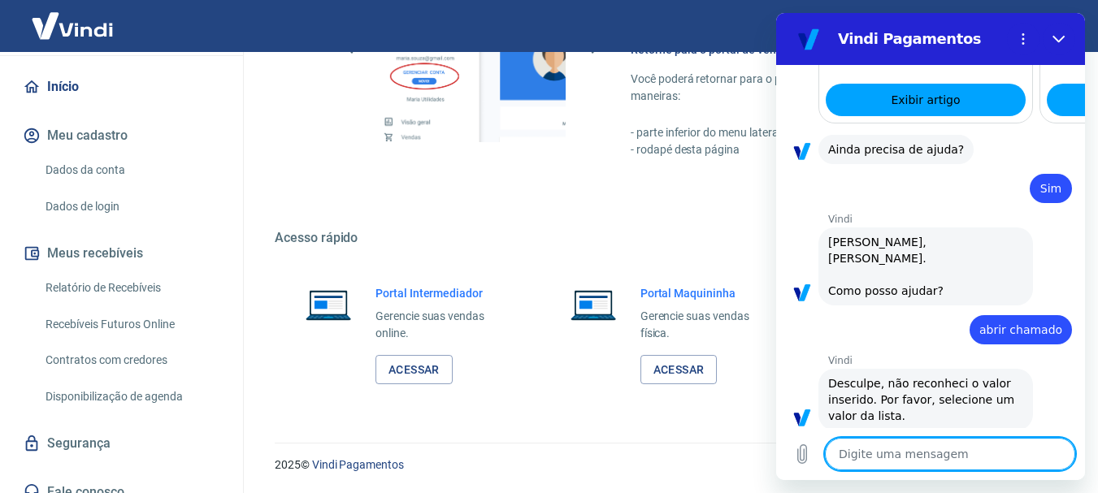
click at [931, 461] on textarea at bounding box center [950, 454] width 250 height 33
type textarea "a"
type textarea "x"
type textarea "ab"
type textarea "x"
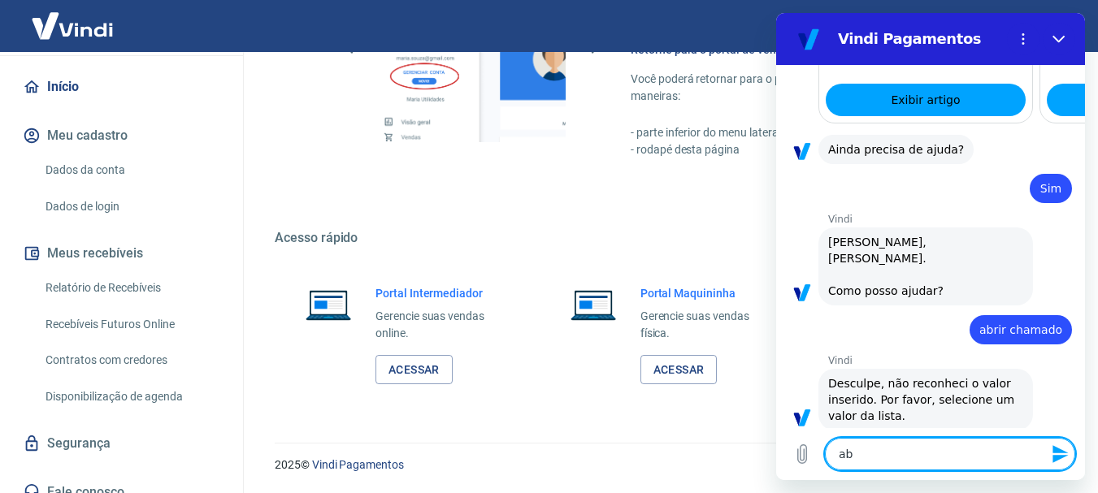
type textarea "abr"
type textarea "x"
type textarea "abri"
type textarea "x"
type textarea "abrir"
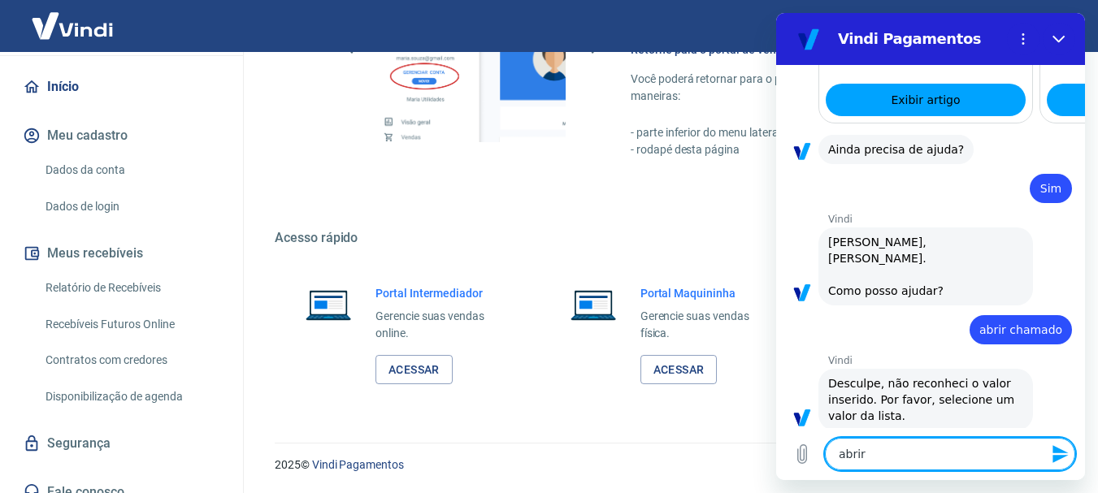
type textarea "x"
type textarea "abrir"
type textarea "x"
type textarea "abrir c"
type textarea "x"
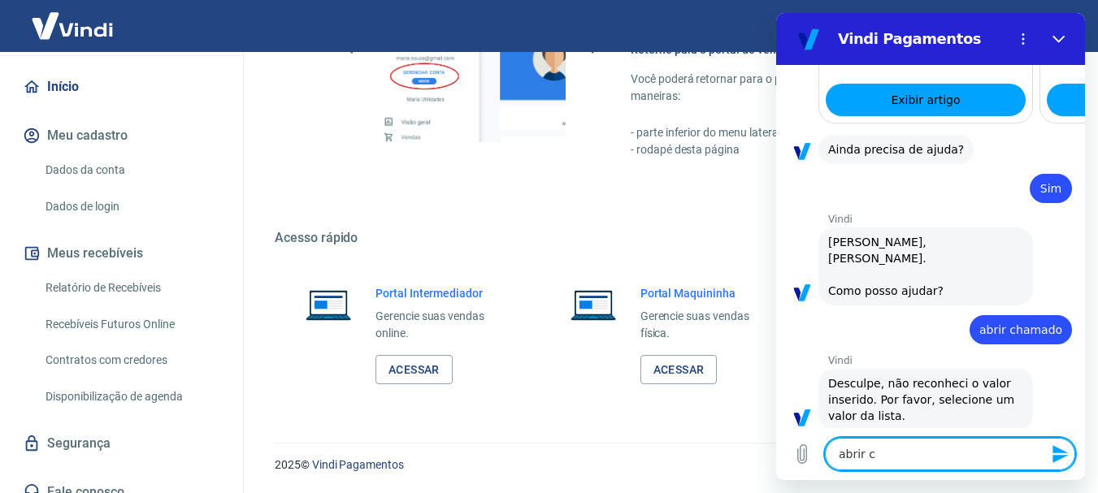
type textarea "abrir ch"
type textarea "x"
type textarea "abrir cha"
type textarea "x"
type textarea "abrir cham"
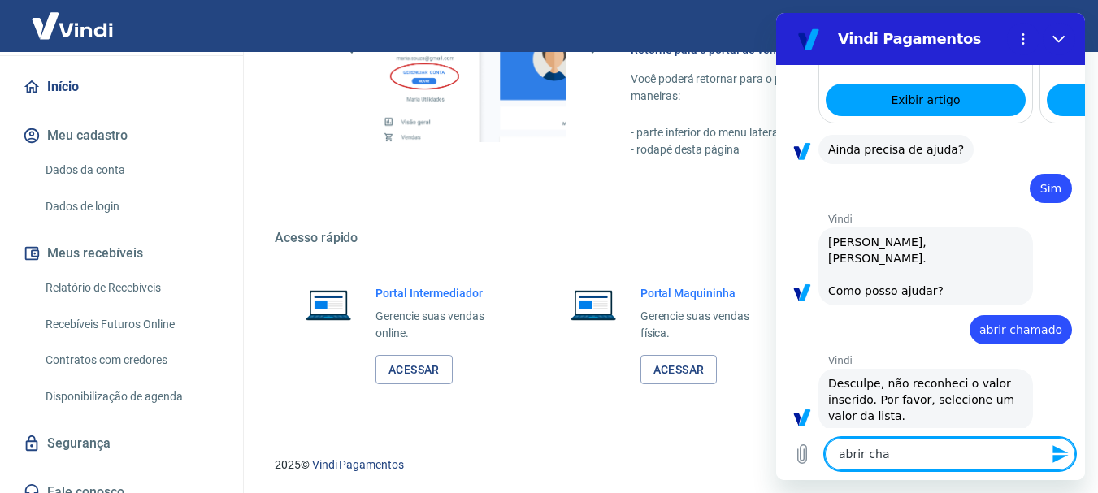
type textarea "x"
type textarea "abrir chama"
type textarea "x"
type textarea "abrir chamad"
type textarea "x"
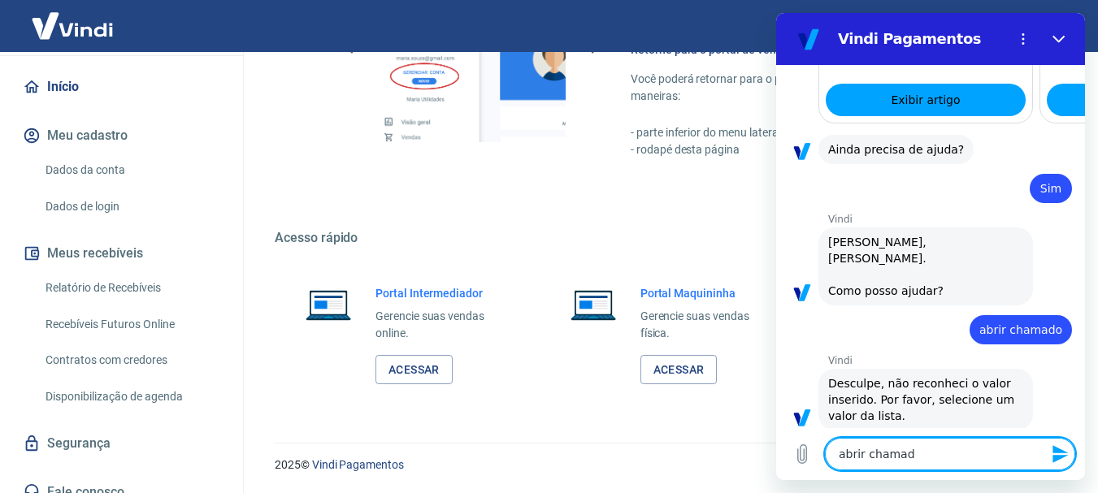
type textarea "abrir chamado"
type textarea "x"
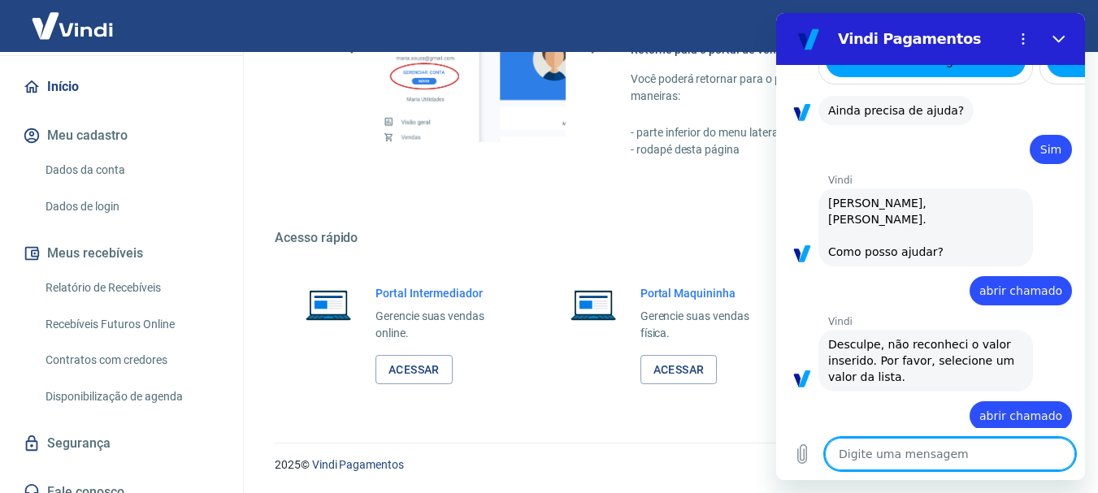
type textarea "x"
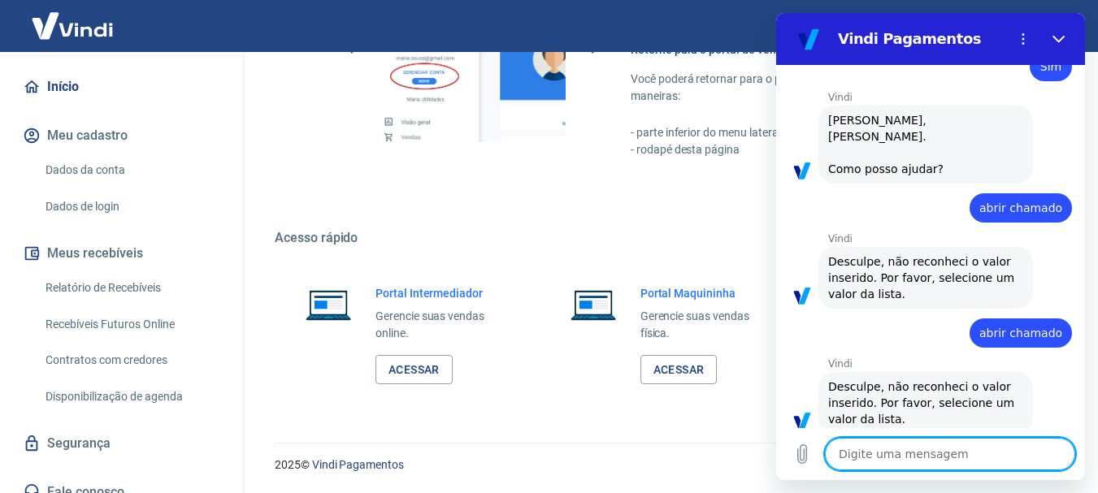
type textarea "a"
type textarea "x"
type textarea "ab"
type textarea "x"
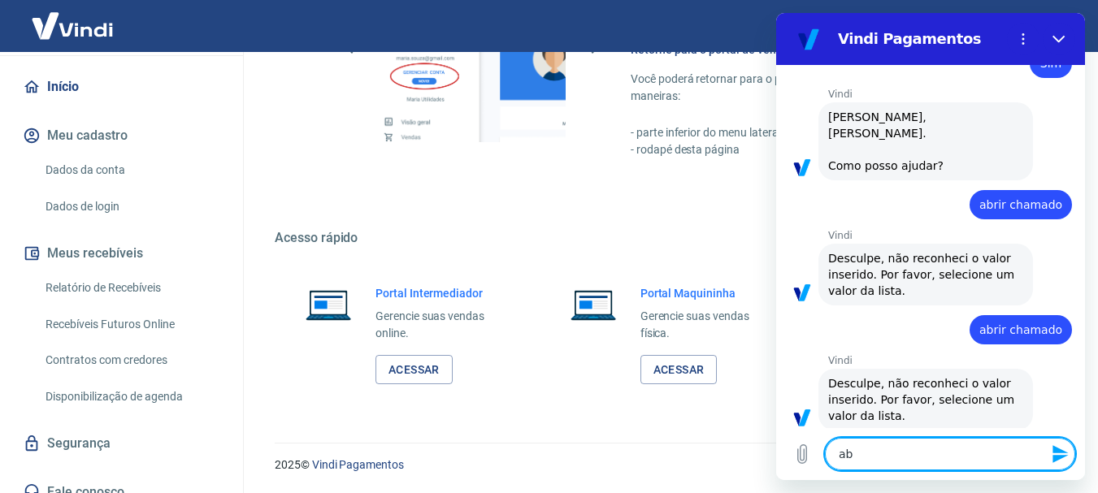
type textarea "abi"
type textarea "x"
type textarea "ab"
type textarea "x"
type textarea "abr"
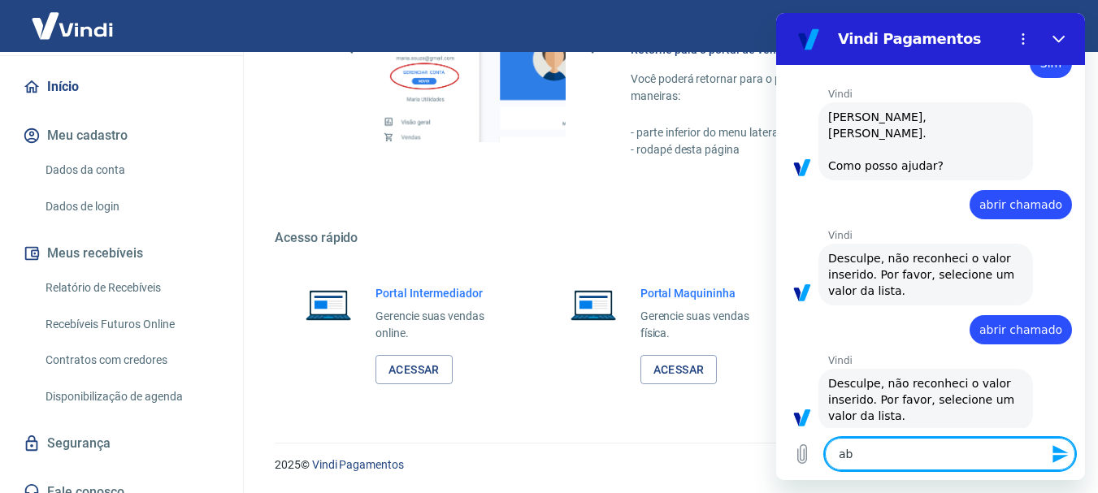
type textarea "x"
type textarea "abri"
type textarea "x"
type textarea "abr"
type textarea "x"
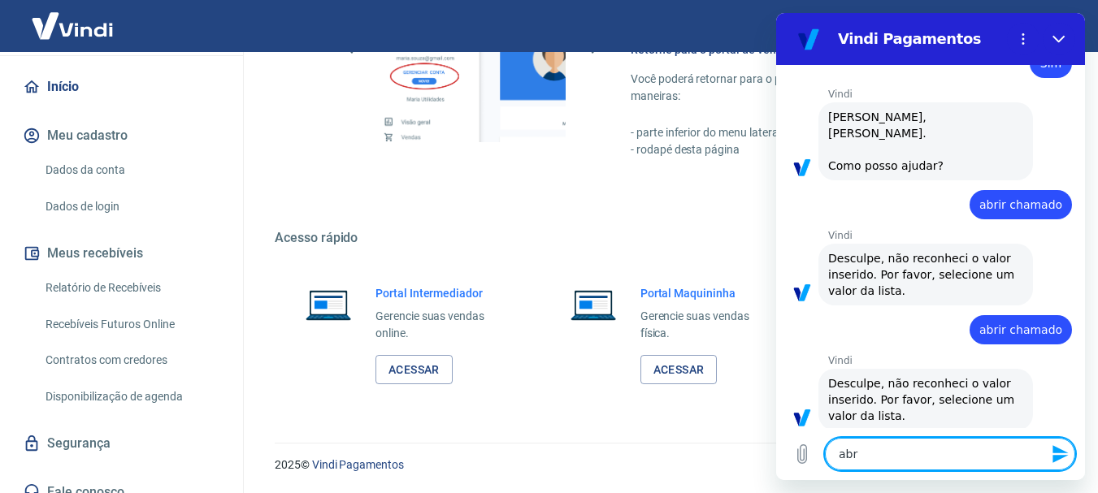
type textarea "ab"
type textarea "x"
type textarea "a"
type textarea "x"
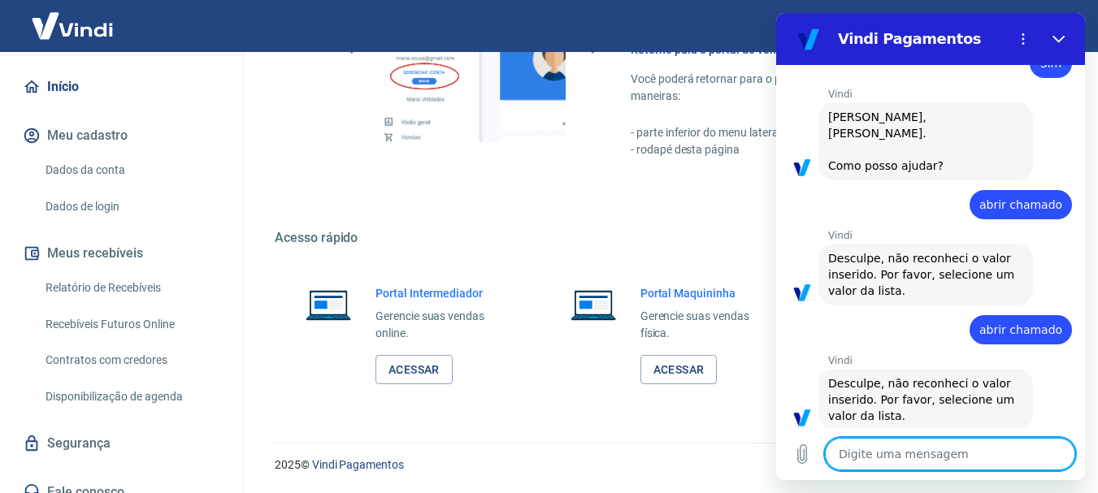
type textarea "f"
type textarea "x"
type textarea "fa"
type textarea "x"
type textarea "fal"
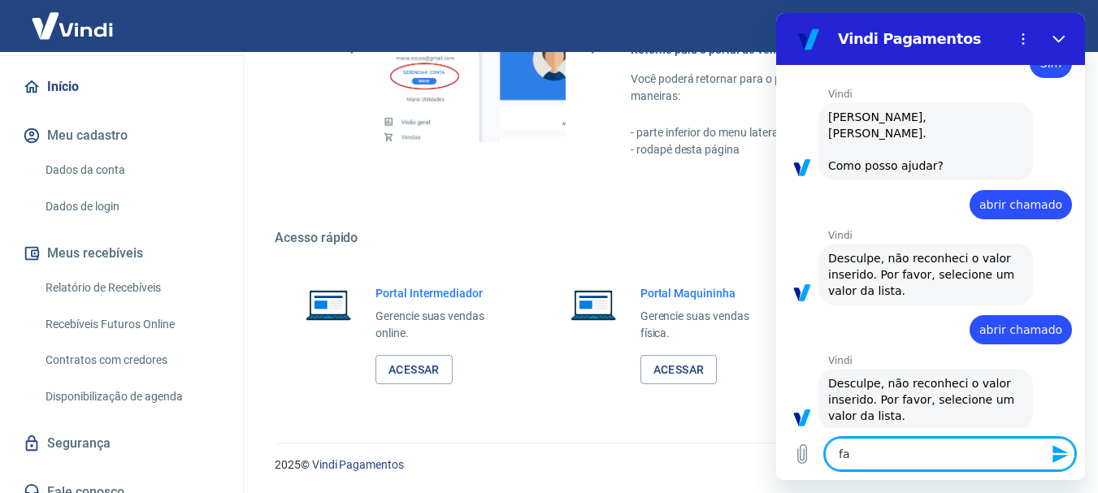
type textarea "x"
type textarea "fala"
type textarea "x"
type textarea "falar"
type textarea "x"
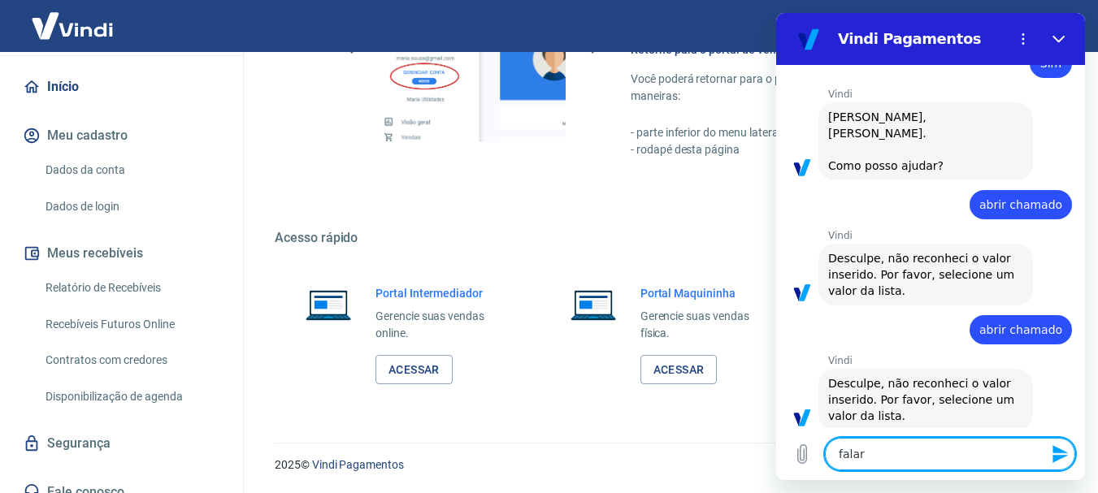
type textarea "falar"
type textarea "x"
type textarea "falar c"
type textarea "x"
type textarea "falar co"
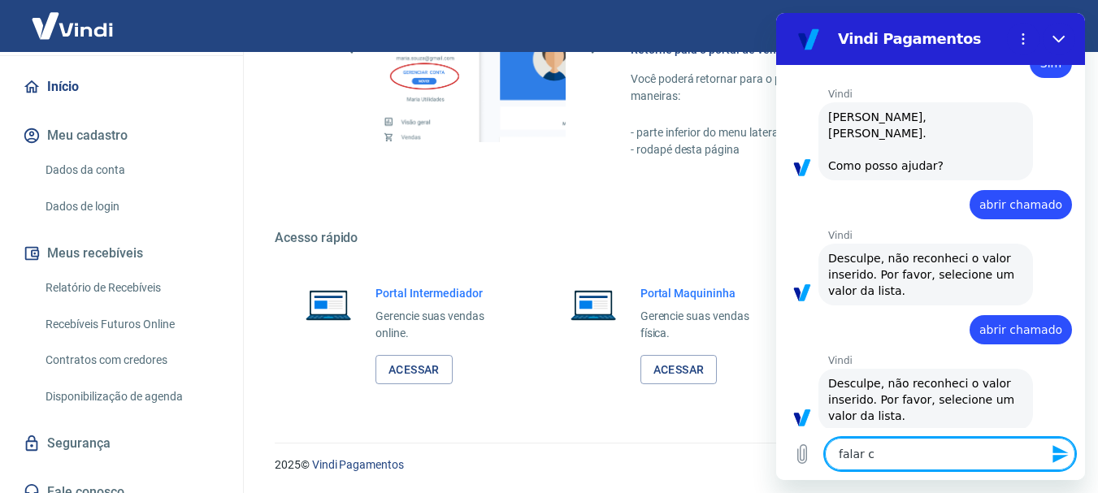
type textarea "x"
type textarea "falar com"
type textarea "x"
type textarea "falar com"
type textarea "x"
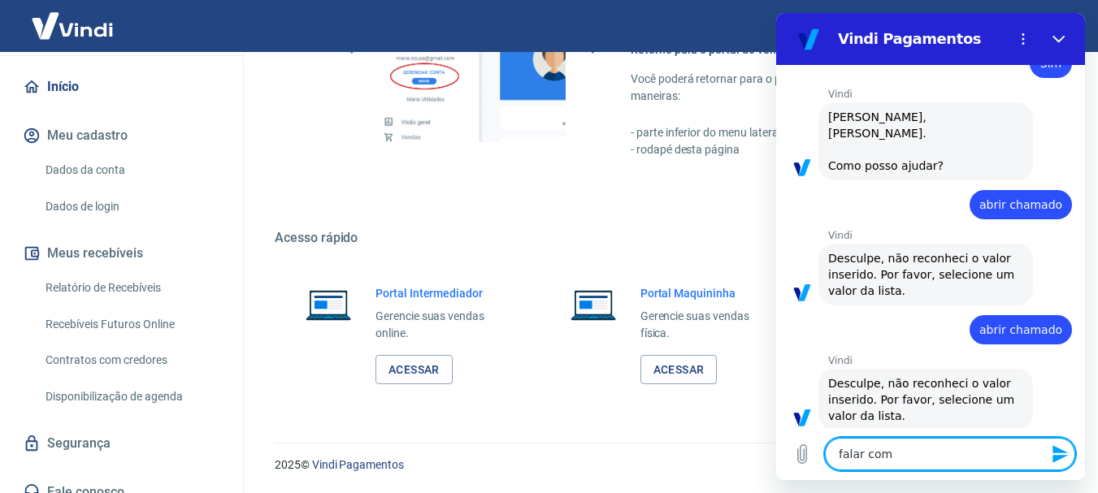
type textarea "falar com a"
type textarea "x"
type textarea "falar com at"
type textarea "x"
type textarea "falar com ate"
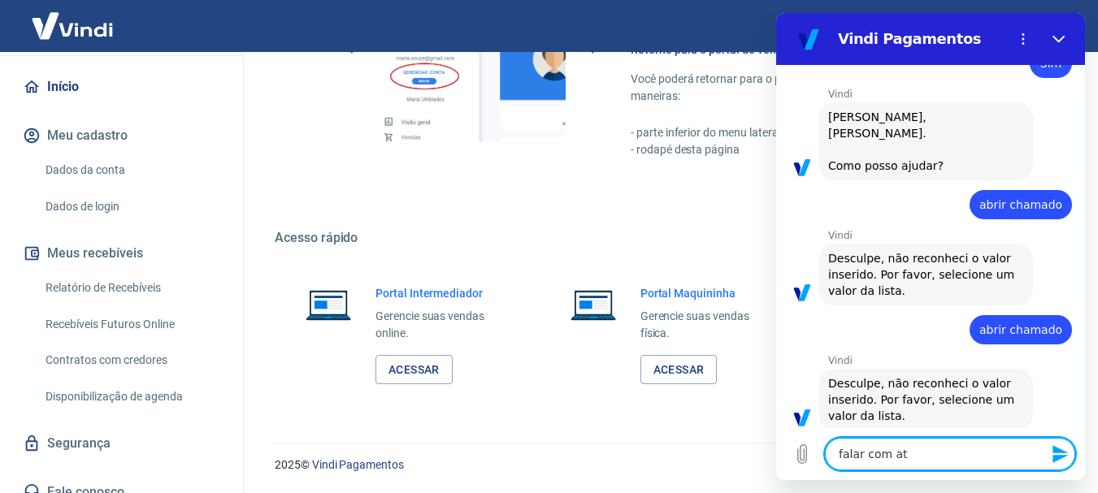
type textarea "x"
type textarea "falar com aten"
type textarea "x"
type textarea "falar com atend"
type textarea "x"
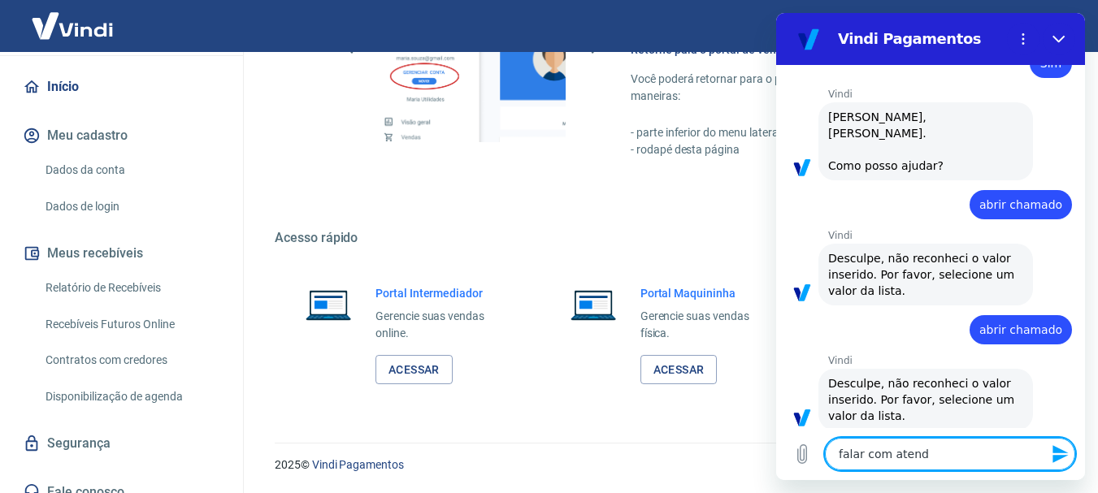
type textarea "falar com atende"
type textarea "x"
type textarea "falar com atenden"
type textarea "x"
type textarea "falar com atendent"
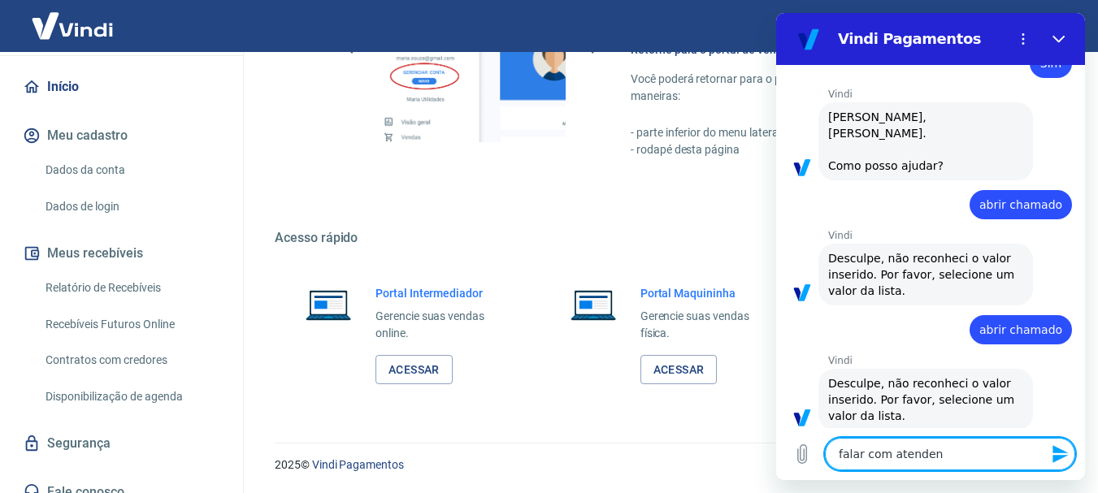
type textarea "x"
type textarea "falar com atendente"
type textarea "x"
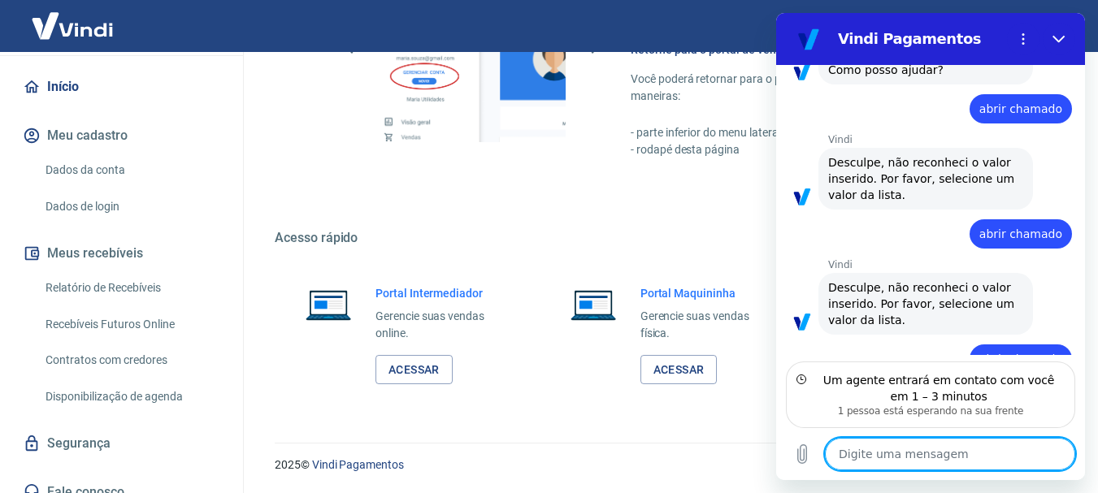
scroll to position [2250, 0]
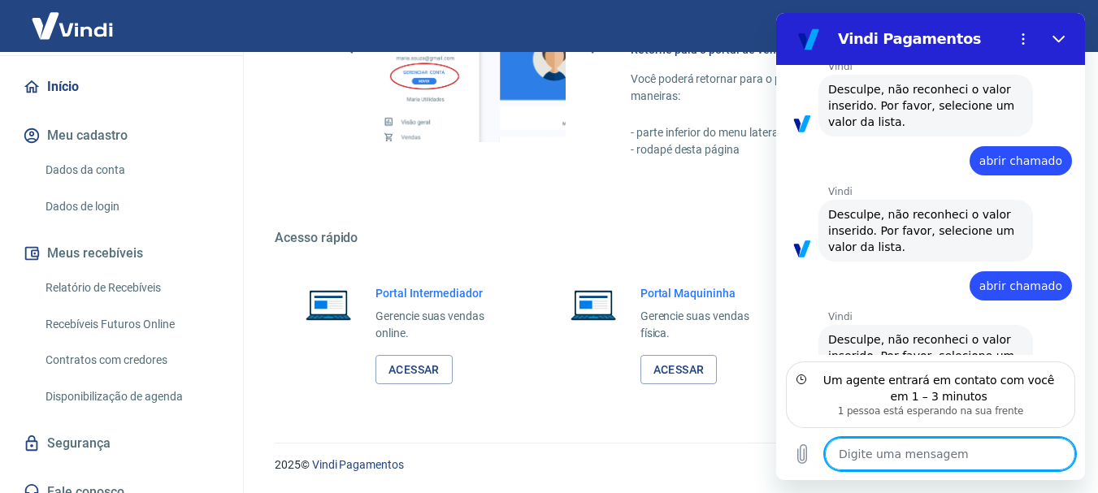
click at [931, 461] on textarea at bounding box center [950, 454] width 250 height 33
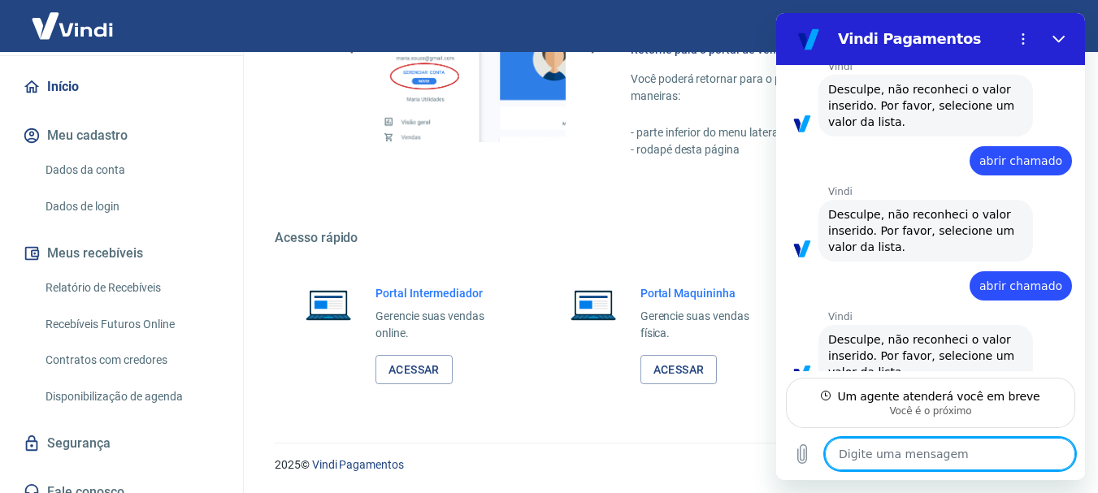
scroll to position [2234, 0]
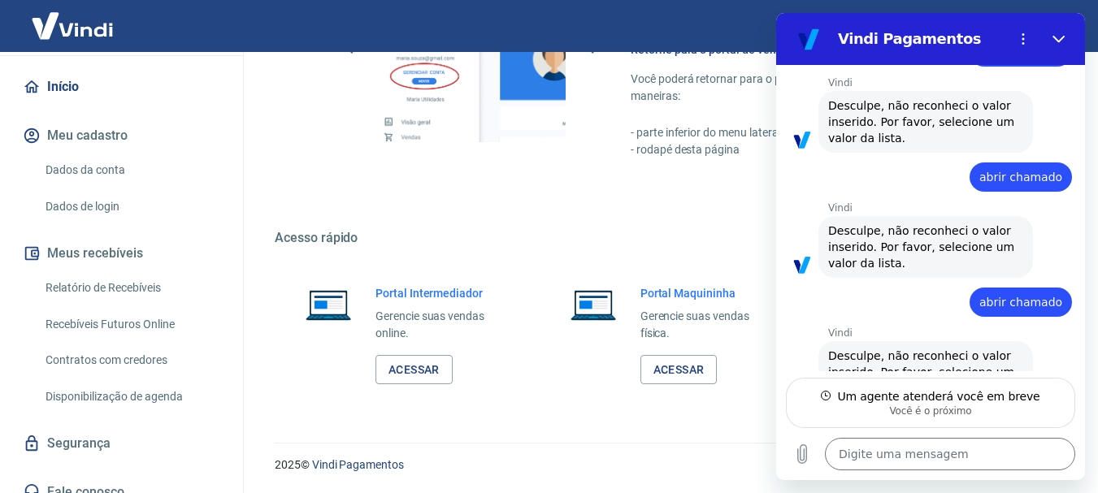
type textarea "x"
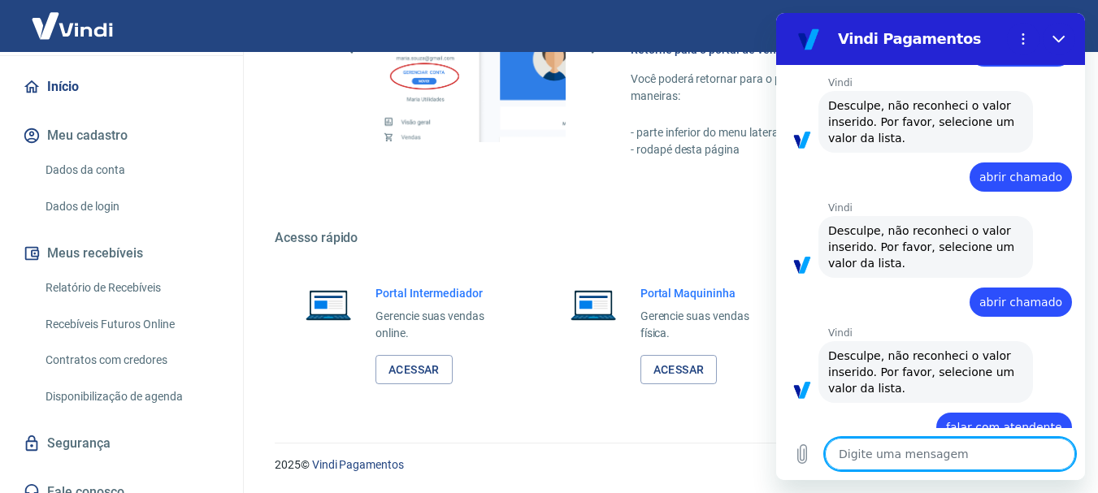
scroll to position [2312, 0]
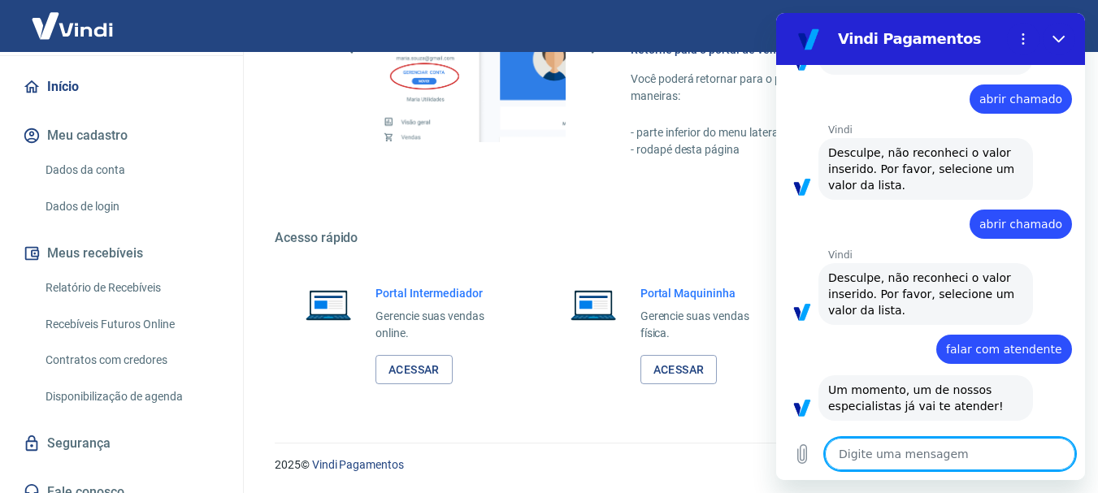
click at [936, 449] on textarea at bounding box center [950, 454] width 250 height 33
type textarea "b"
type textarea "x"
type textarea "bo"
type textarea "x"
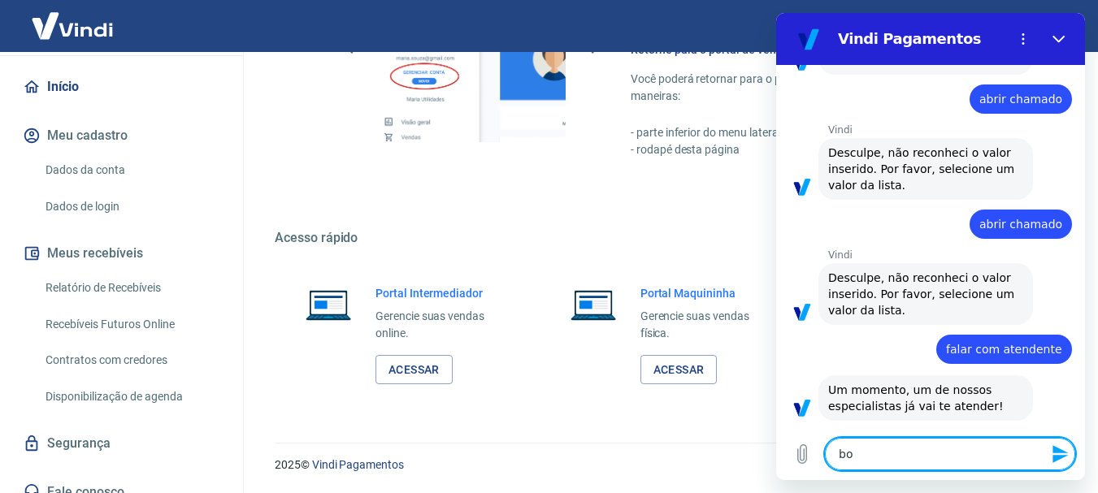
type textarea "boa"
type textarea "x"
type textarea "boa"
type textarea "x"
type textarea "boa t"
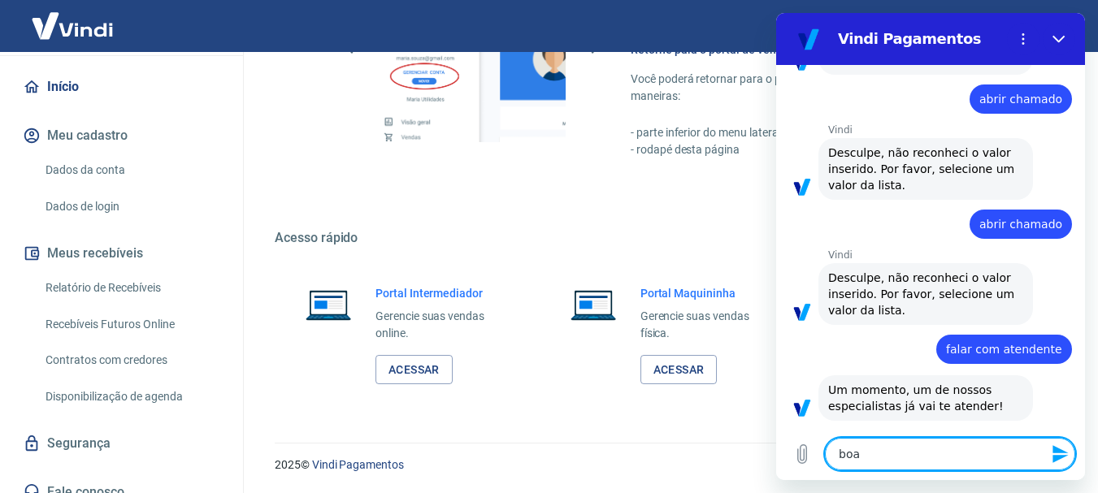
type textarea "x"
type textarea "boa ta"
type textarea "x"
type textarea "boa tar"
type textarea "x"
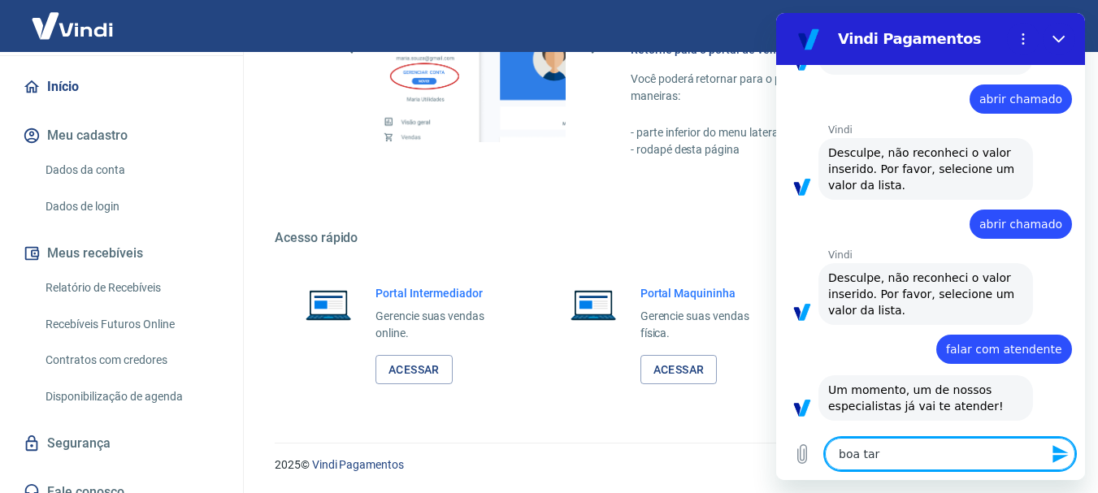
type textarea "boa tard"
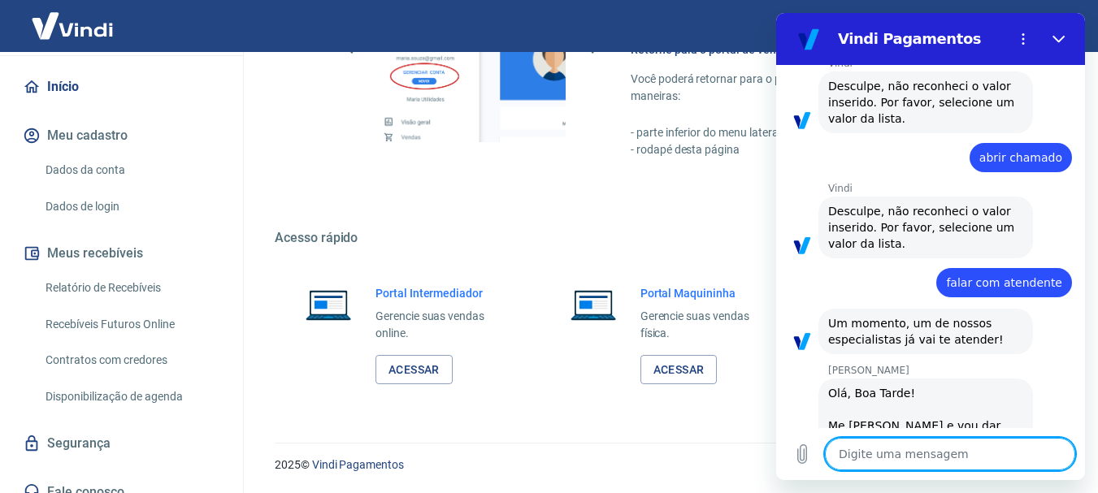
scroll to position [2382, 0]
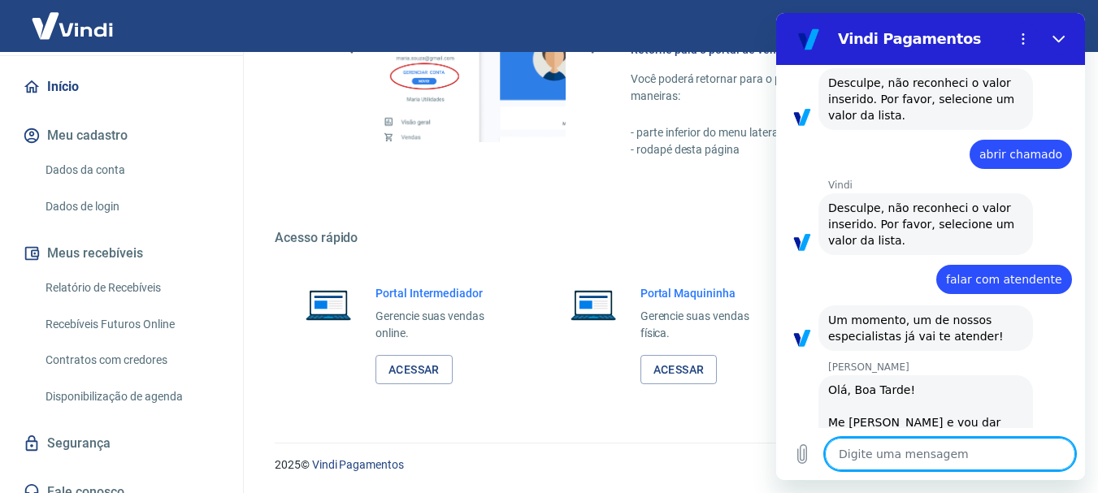
click at [80, 69] on link "Início" at bounding box center [122, 87] width 204 height 36
click at [918, 449] on textarea at bounding box center [950, 454] width 250 height 33
click at [925, 449] on textarea at bounding box center [950, 454] width 250 height 33
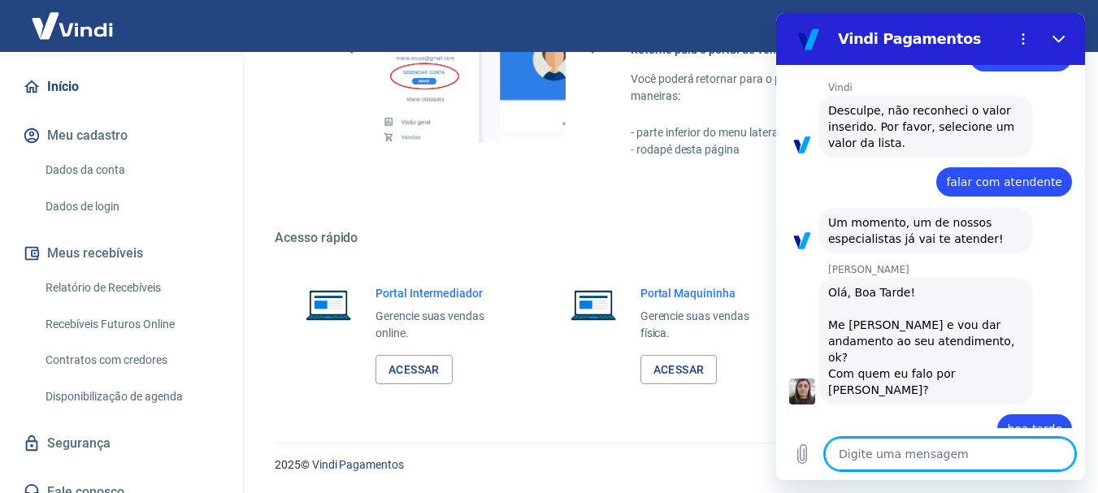
scroll to position [2483, 0]
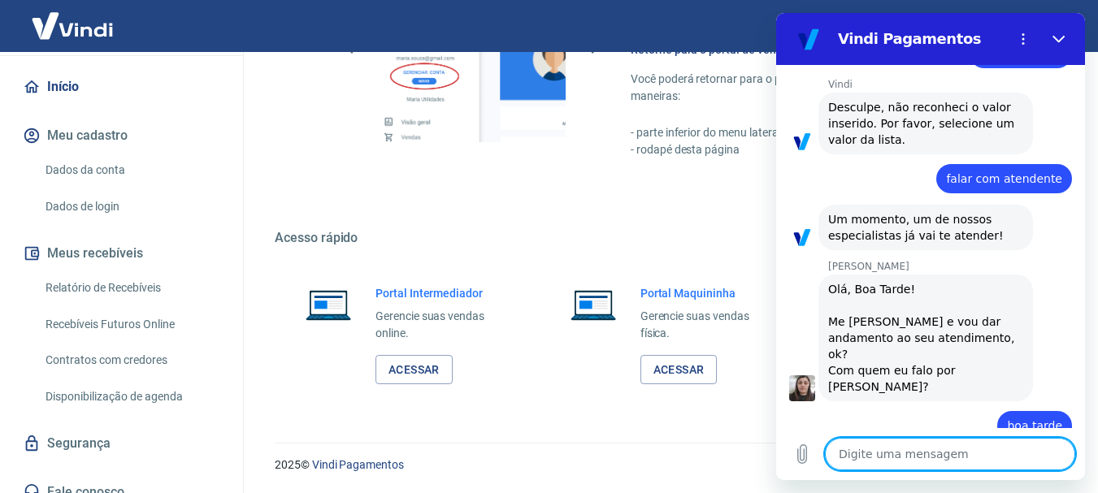
click at [993, 456] on textarea at bounding box center [950, 454] width 250 height 33
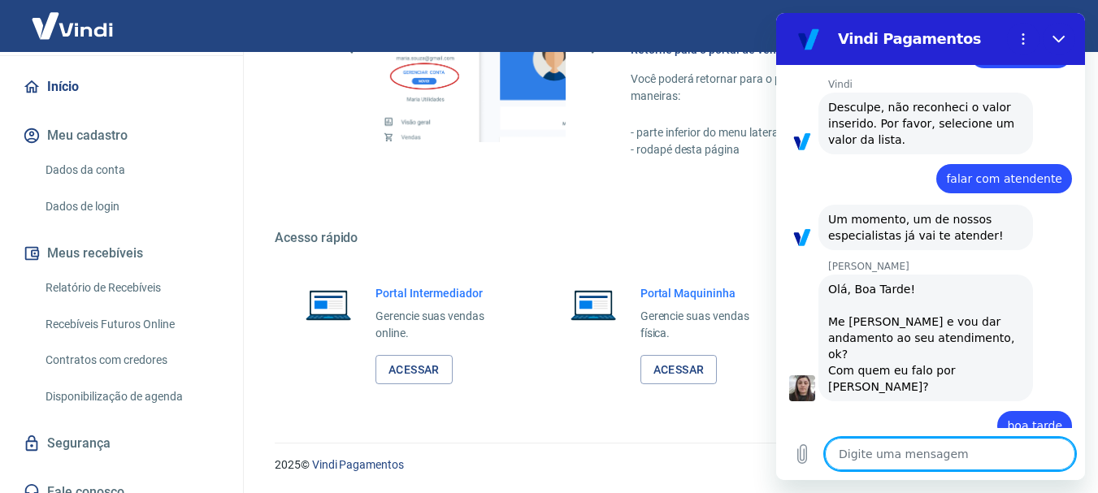
click at [993, 456] on textarea at bounding box center [950, 454] width 250 height 33
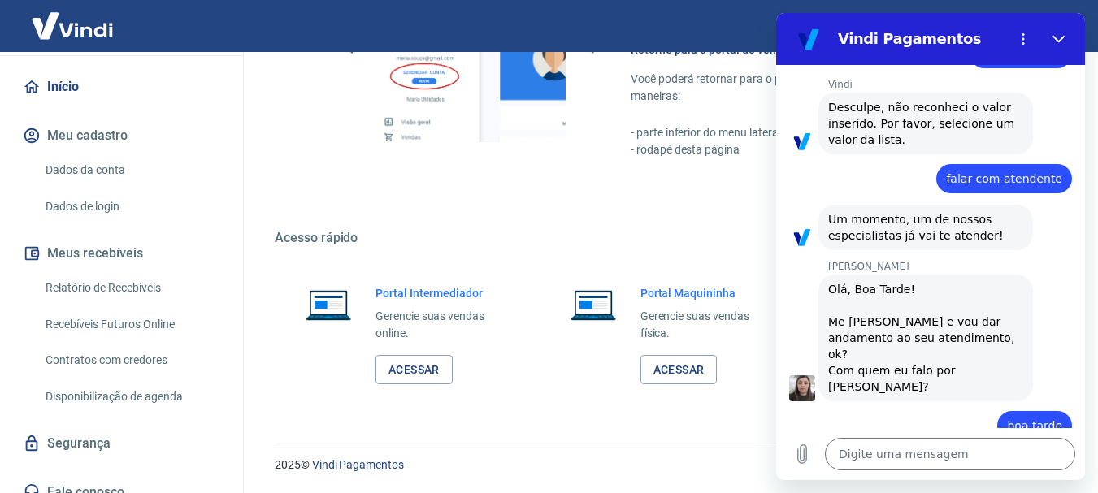
drag, startPoint x: 853, startPoint y: 325, endPoint x: 1023, endPoint y: 346, distance: 172.0
copy span "as minhas taxas de cobrança subiram absurdamente nos ultimos meses"
click at [914, 463] on textarea at bounding box center [950, 454] width 250 height 33
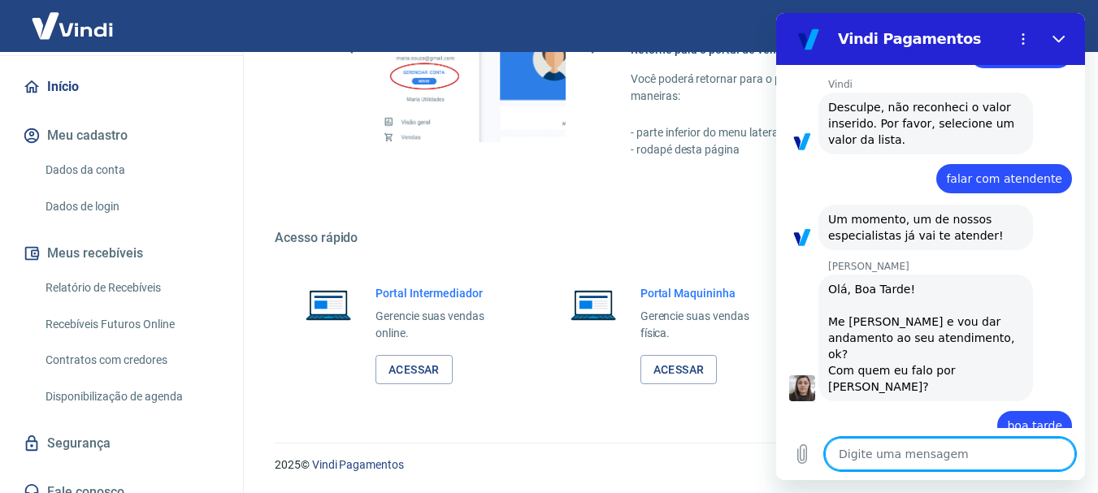
paste textarea "as minhas taxas de cobrança subiram absurdamente nos ultimos meses"
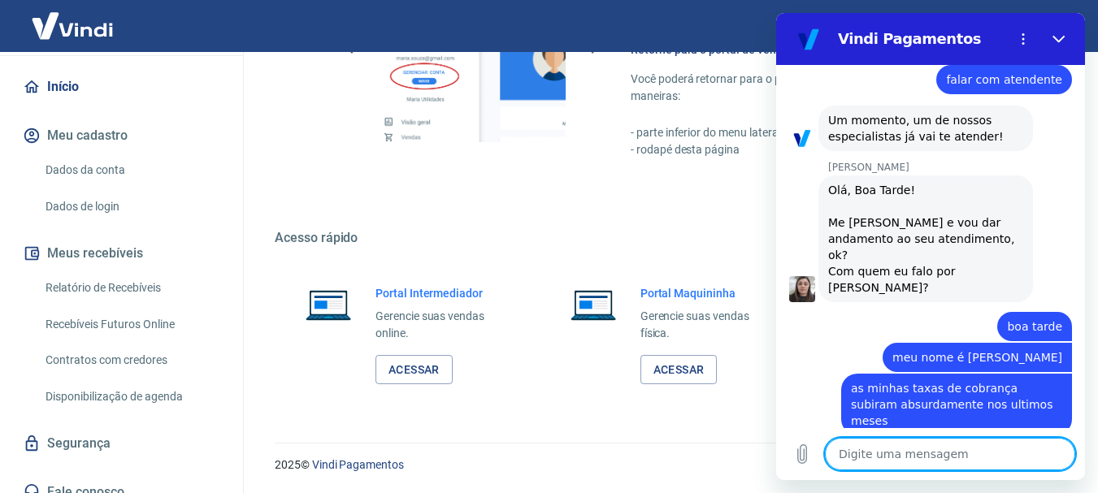
scroll to position [2585, 0]
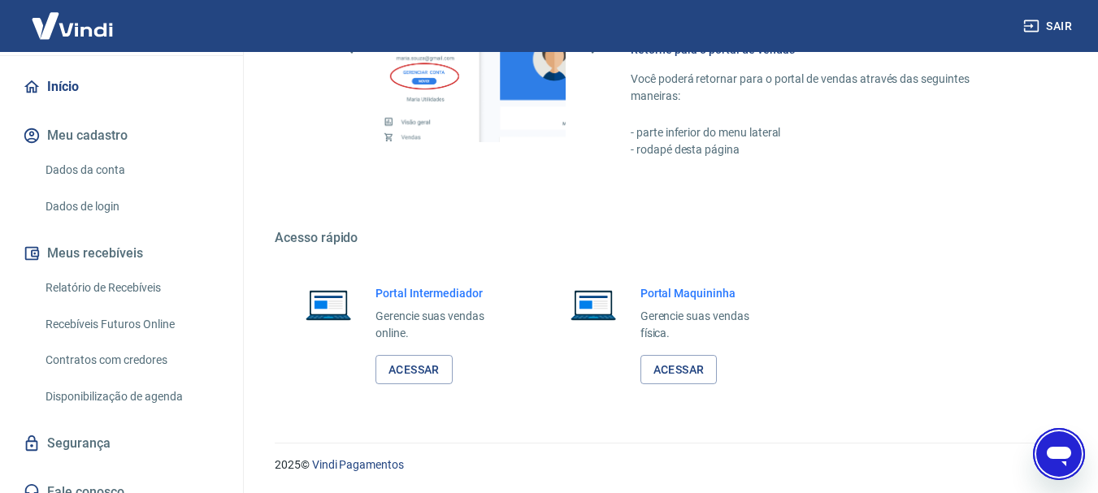
click at [1051, 454] on icon "Abrir janela de mensagens" at bounding box center [1059, 457] width 24 height 20
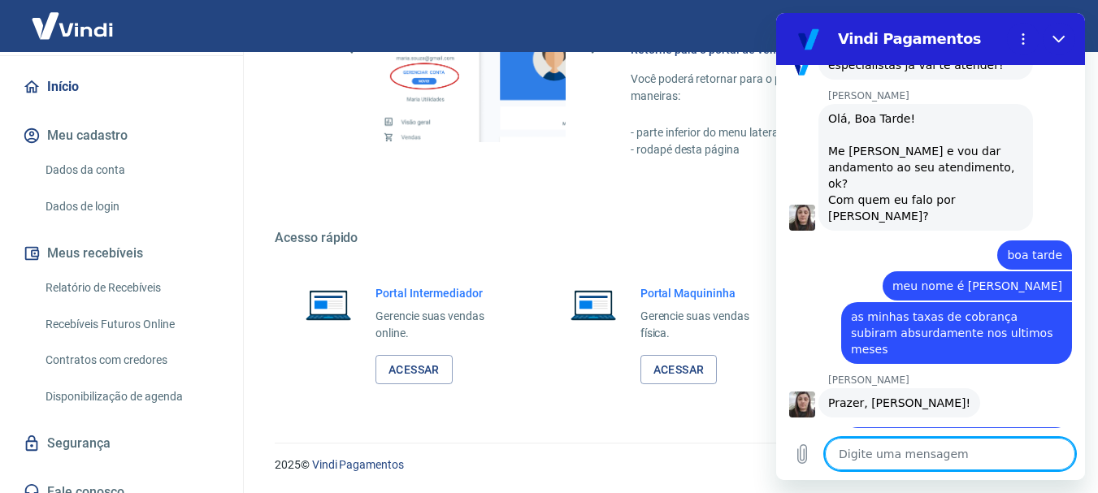
scroll to position [2751, 0]
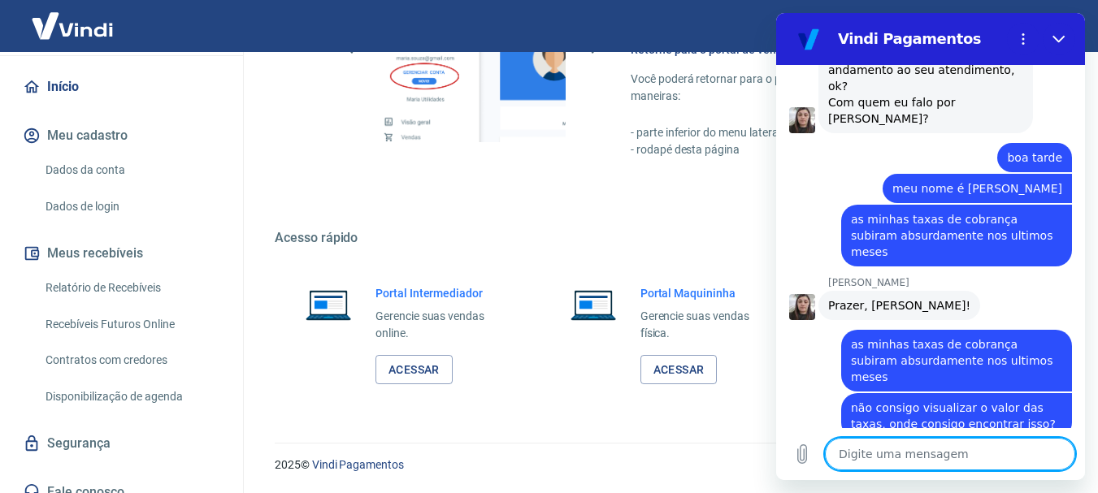
click at [887, 456] on textarea at bounding box center [950, 454] width 250 height 33
click at [900, 453] on textarea at bounding box center [950, 454] width 250 height 33
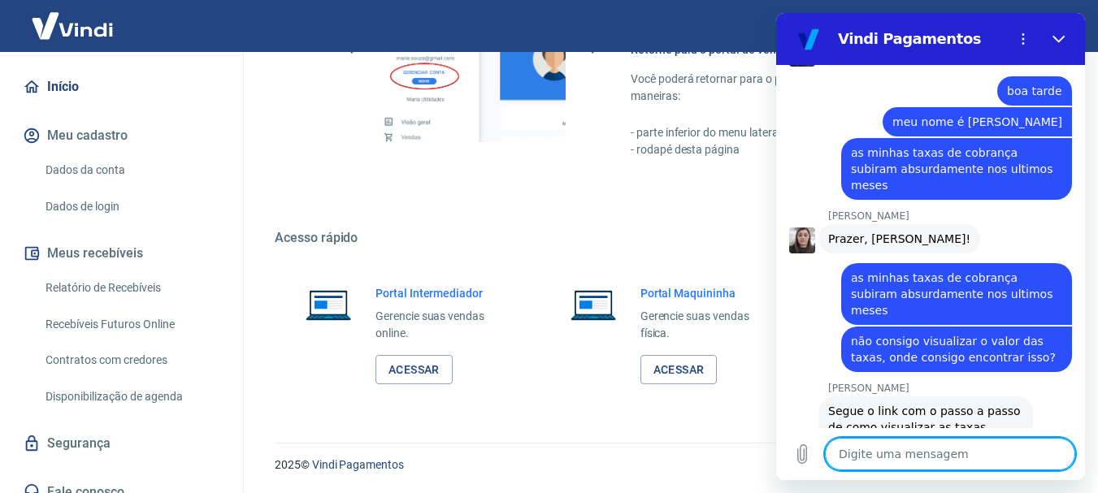
scroll to position [2821, 0]
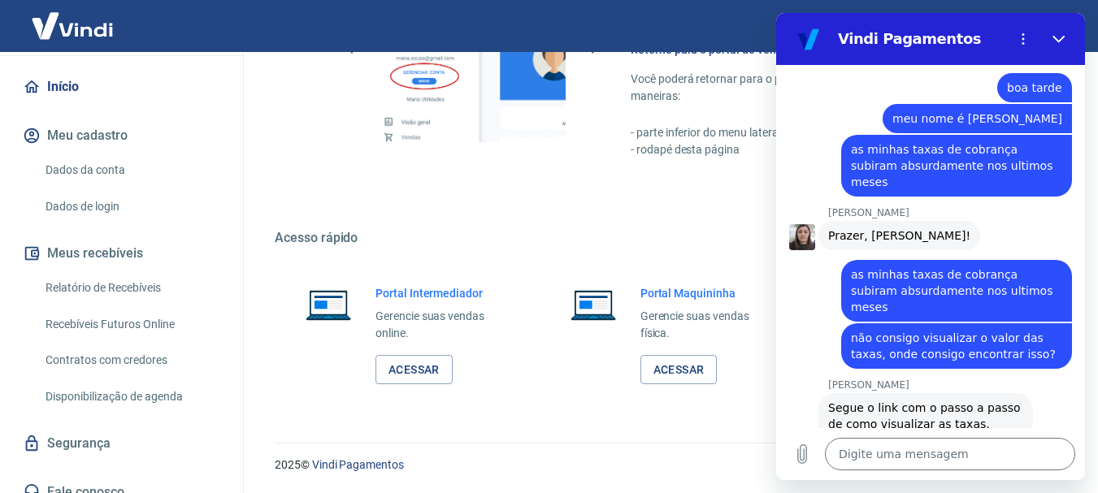
click at [80, 29] on img at bounding box center [73, 26] width 106 height 50
click at [94, 20] on img at bounding box center [73, 26] width 106 height 50
click at [76, 32] on img at bounding box center [73, 26] width 106 height 50
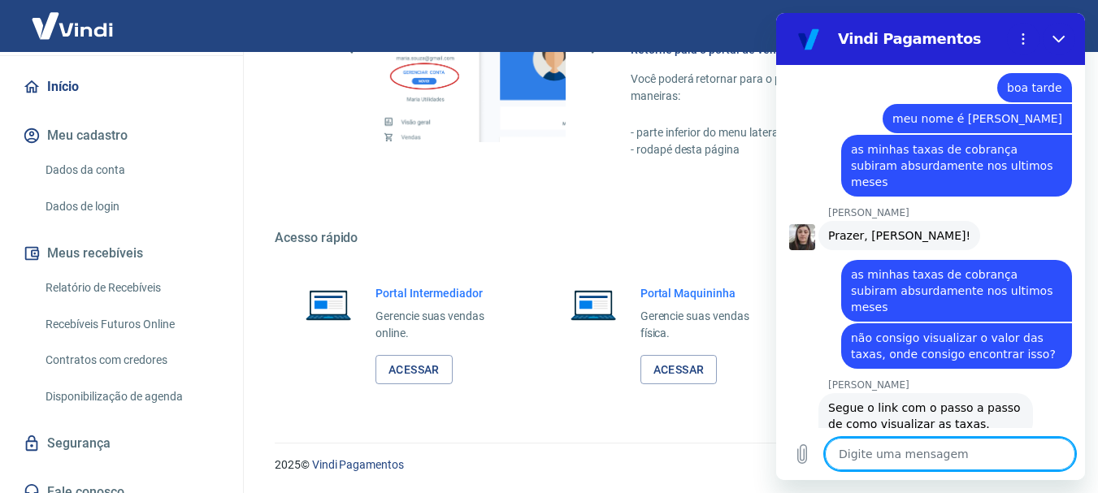
scroll to position [2891, 0]
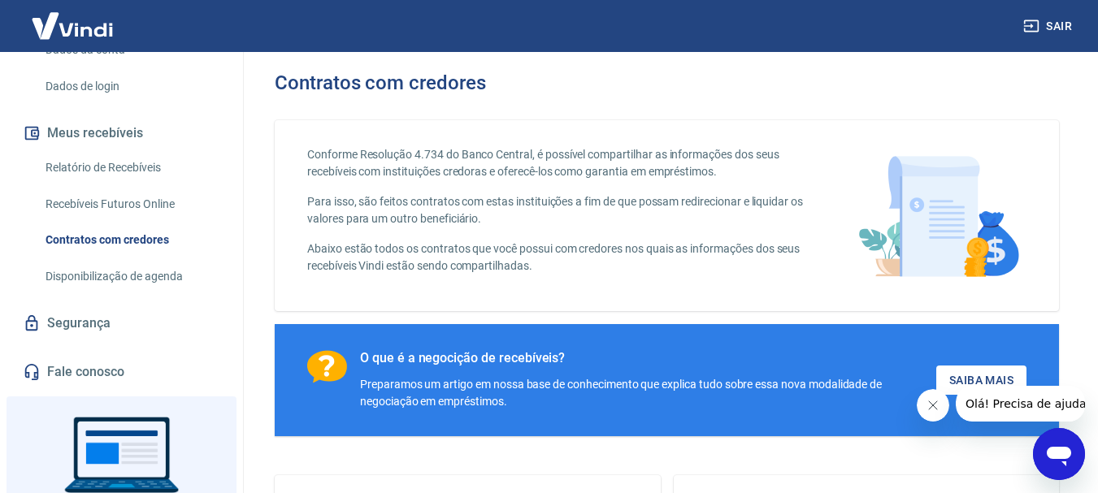
scroll to position [285, 0]
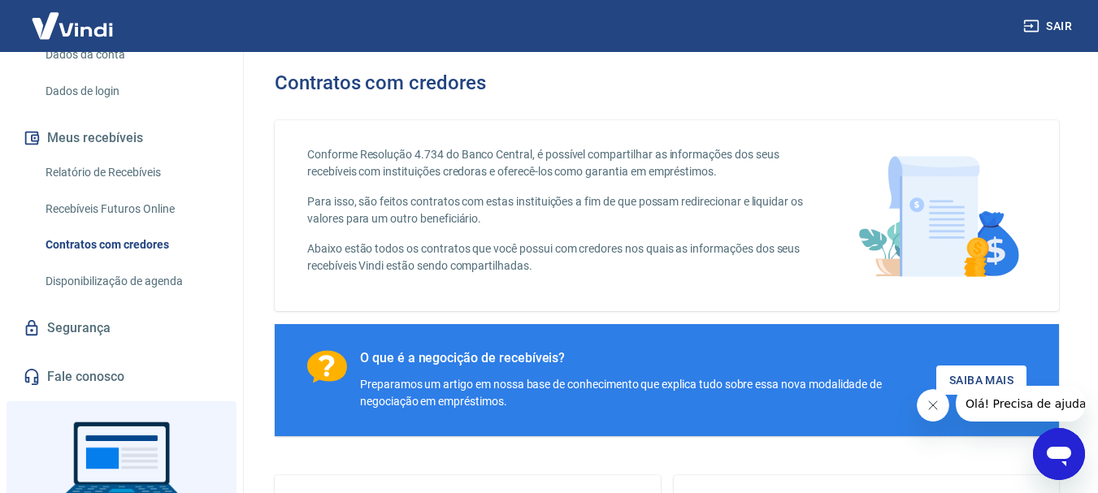
click at [96, 359] on link "Fale conosco" at bounding box center [122, 377] width 204 height 36
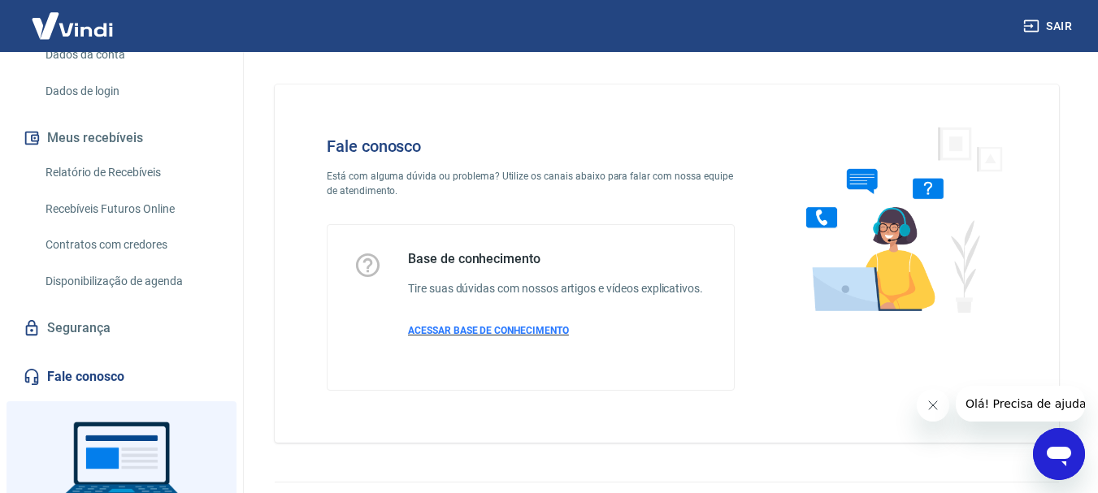
click at [510, 328] on span "ACESSAR BASE DE CONHECIMENTO" at bounding box center [488, 330] width 161 height 11
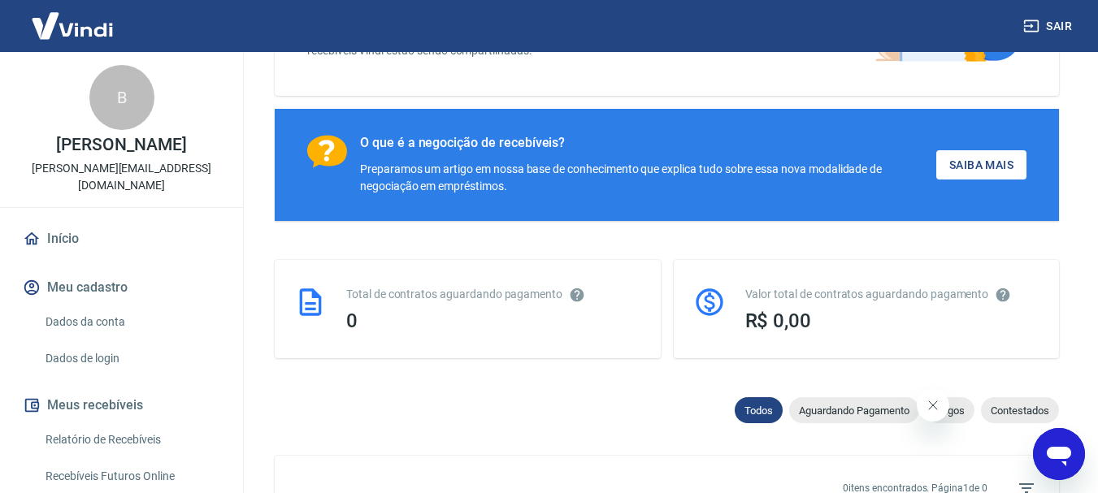
scroll to position [188, 0]
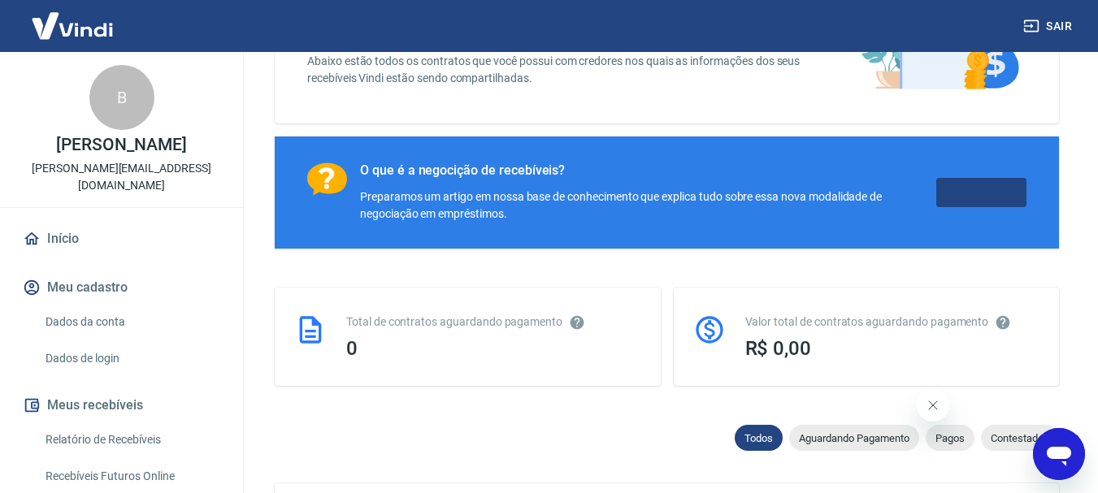
click at [1003, 180] on link "Saiba Mais" at bounding box center [981, 193] width 90 height 30
click at [76, 41] on img at bounding box center [73, 26] width 106 height 50
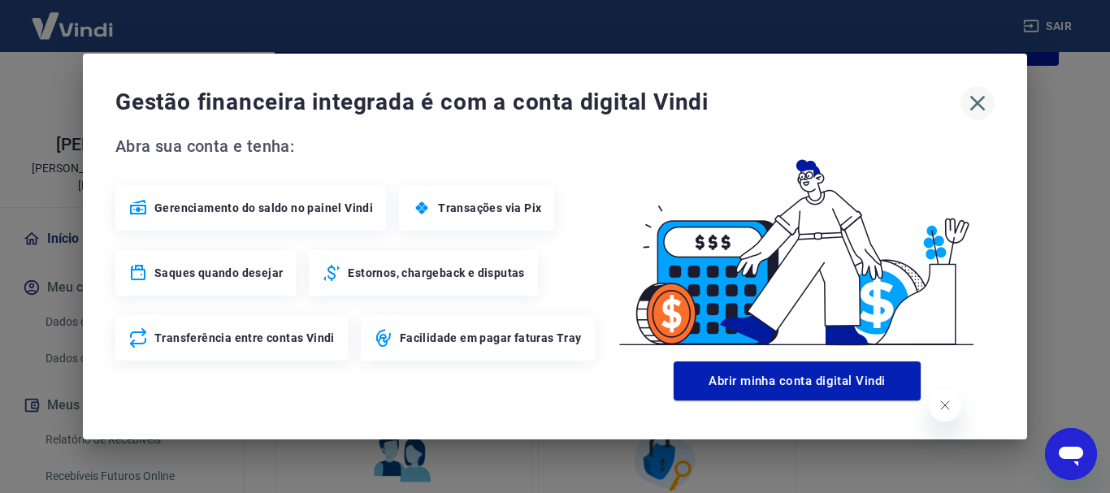
click at [973, 97] on icon "button" at bounding box center [978, 103] width 26 height 26
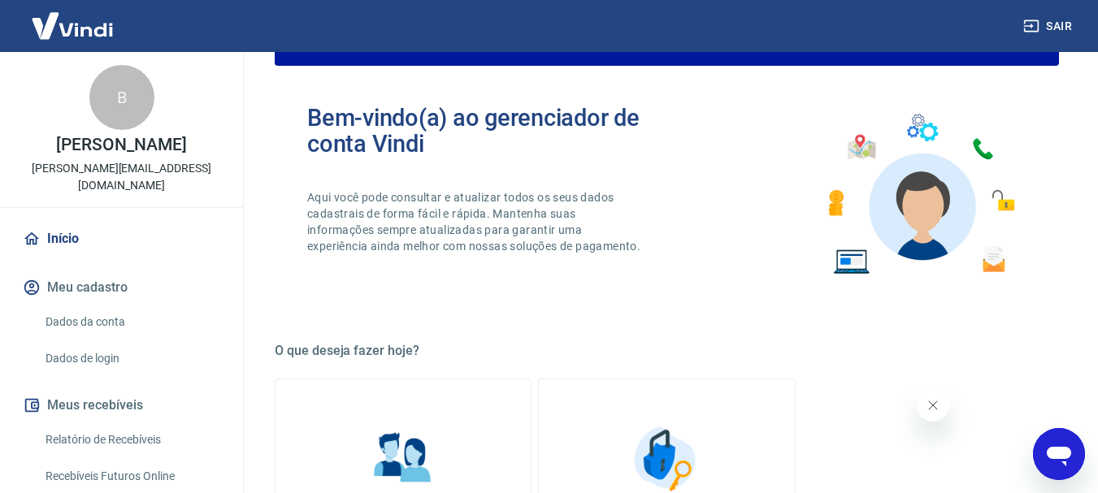
click at [80, 37] on img at bounding box center [73, 26] width 106 height 50
click at [67, 221] on link "Início" at bounding box center [122, 239] width 204 height 36
